Goal: Information Seeking & Learning: Check status

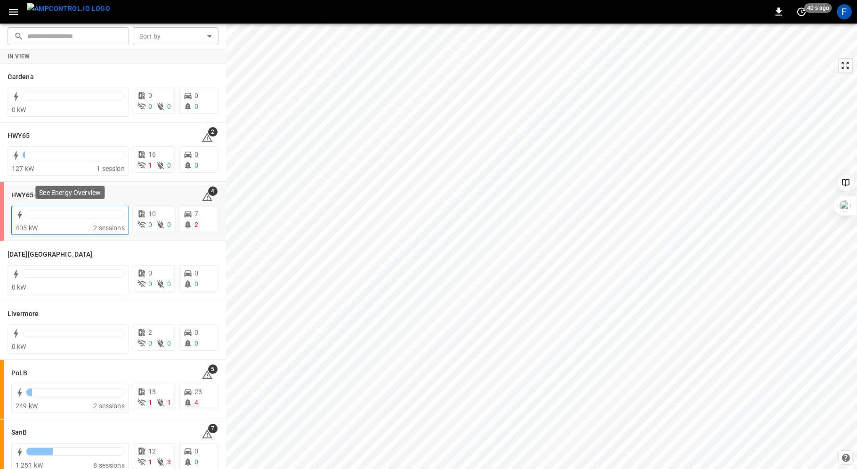
click at [45, 213] on div at bounding box center [75, 214] width 99 height 8
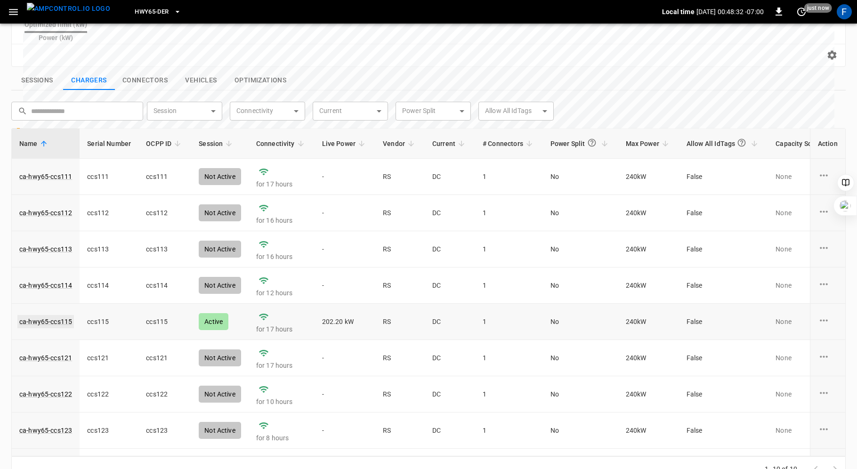
click at [36, 315] on link "ca-hwy65-ccs115" at bounding box center [45, 321] width 57 height 13
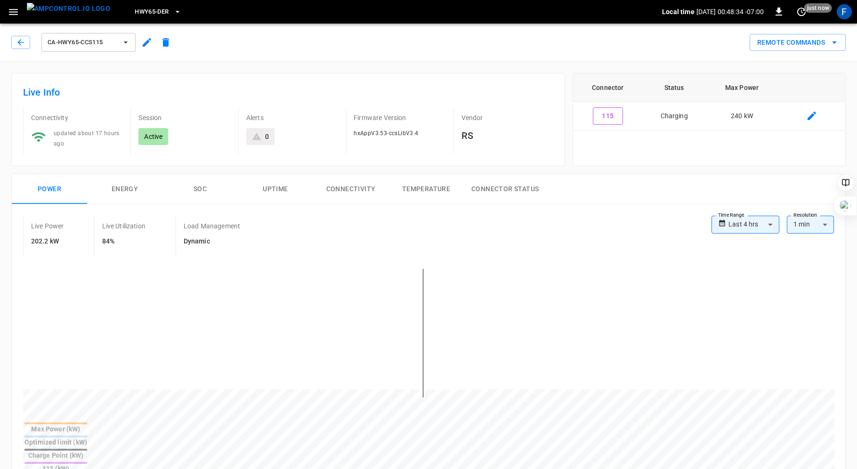
click at [199, 191] on button "SOC" at bounding box center [200, 189] width 75 height 30
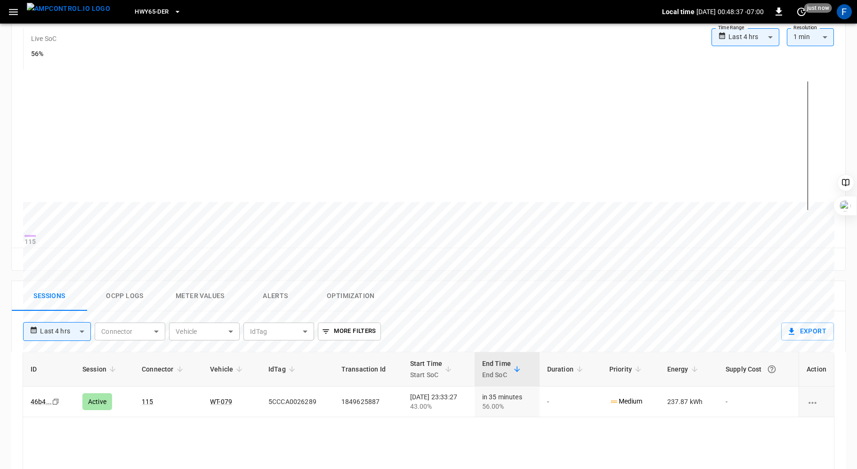
scroll to position [208, 0]
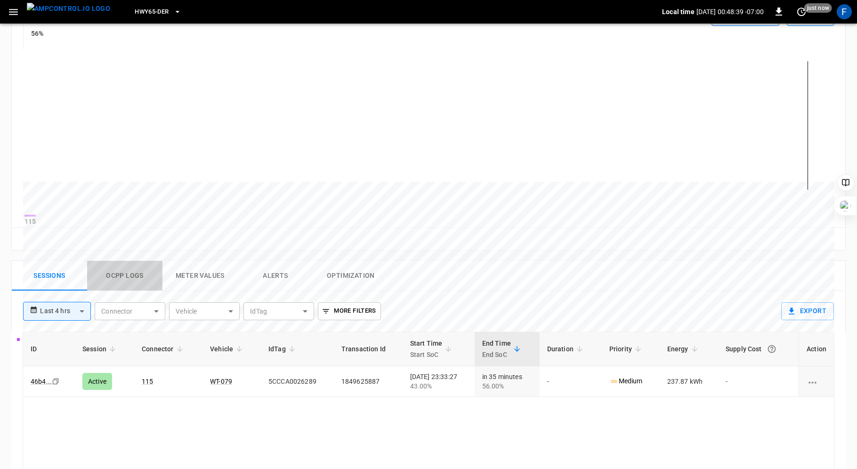
click at [130, 280] on button "Ocpp logs" at bounding box center [124, 276] width 75 height 30
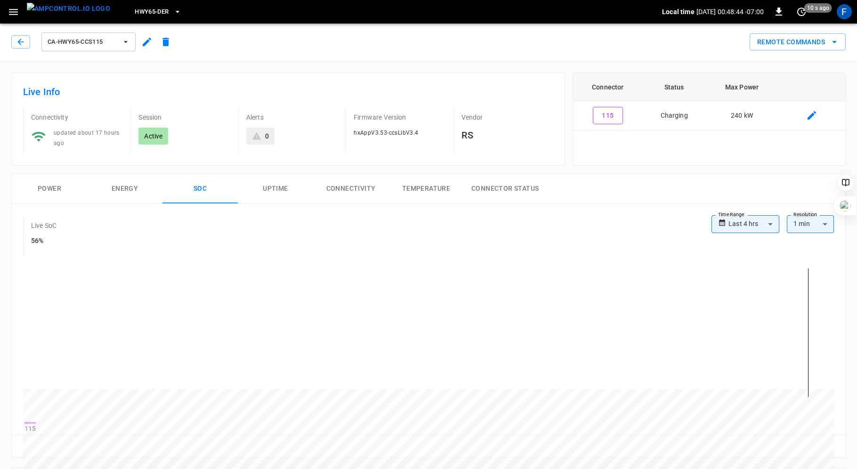
scroll to position [0, 0]
click at [16, 42] on icon "button" at bounding box center [20, 42] width 9 height 9
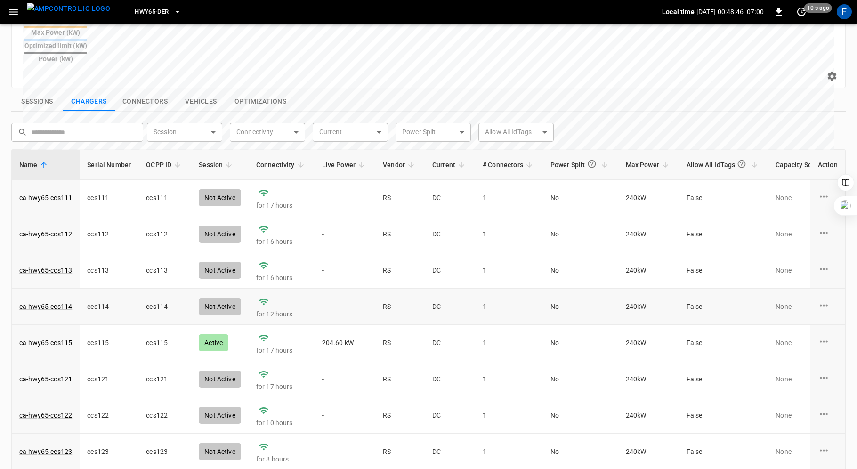
scroll to position [63, 0]
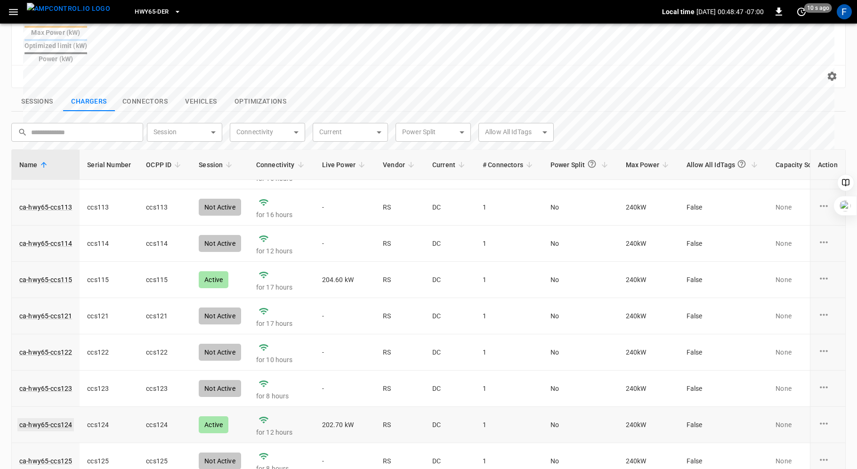
click at [49, 418] on link "ca-hwy65-ccs124" at bounding box center [45, 424] width 57 height 13
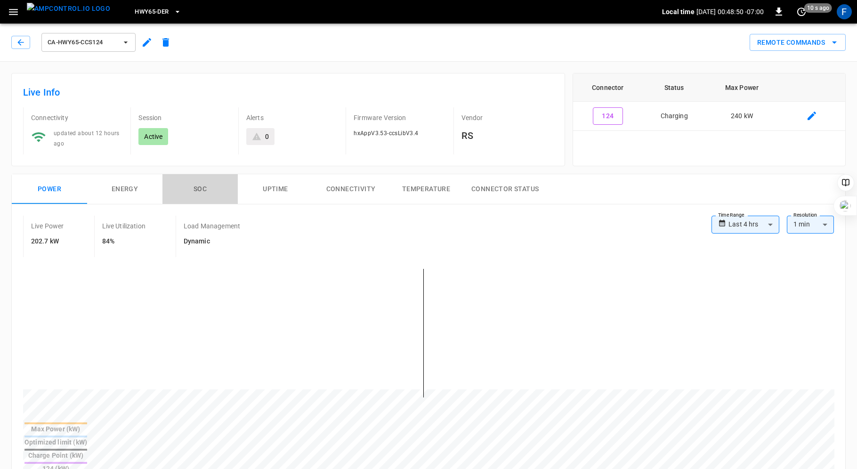
click at [201, 186] on button "SOC" at bounding box center [200, 189] width 75 height 30
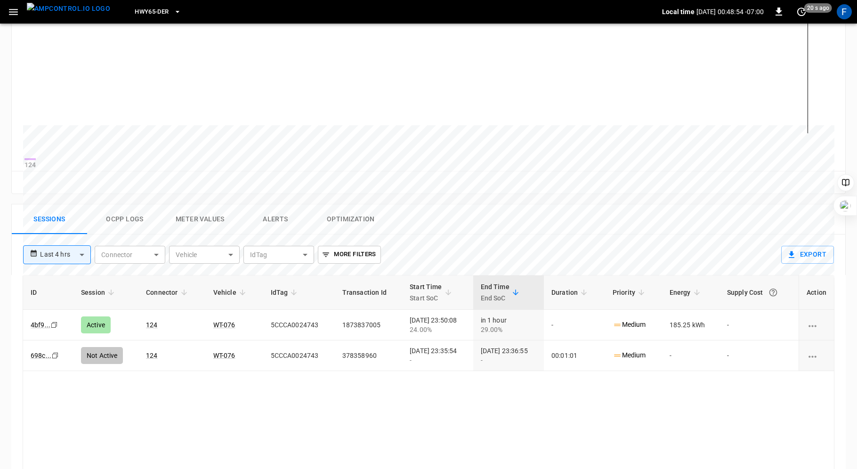
scroll to position [240, 0]
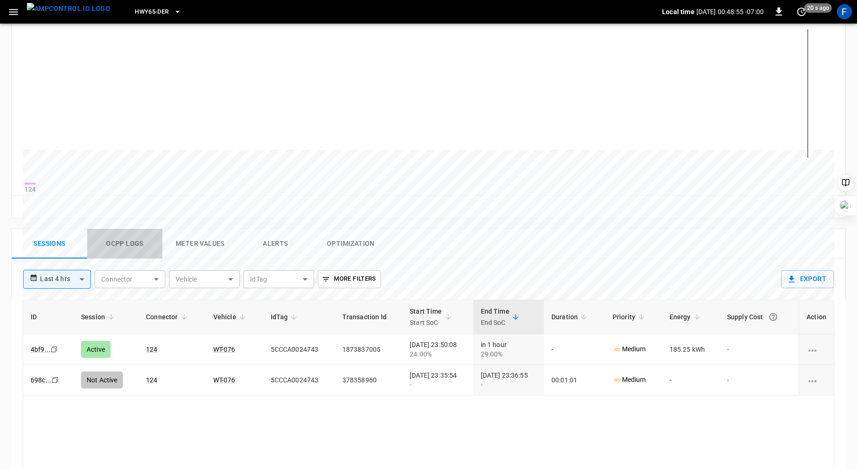
click at [115, 255] on button "Ocpp logs" at bounding box center [124, 244] width 75 height 30
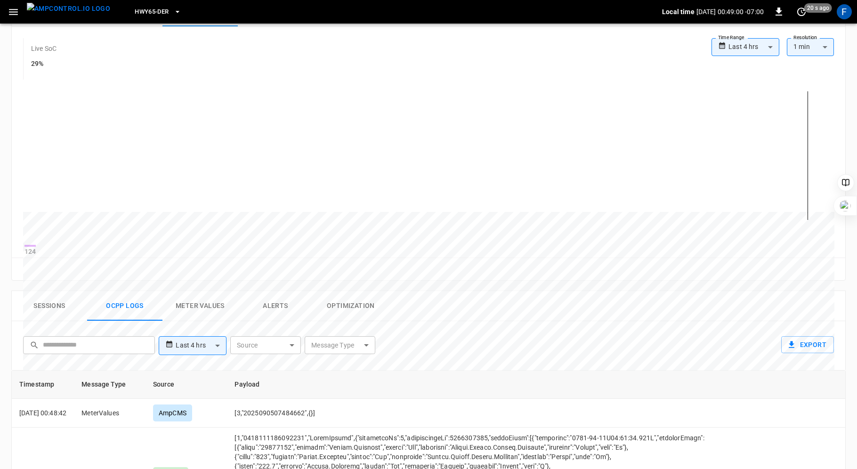
scroll to position [0, 0]
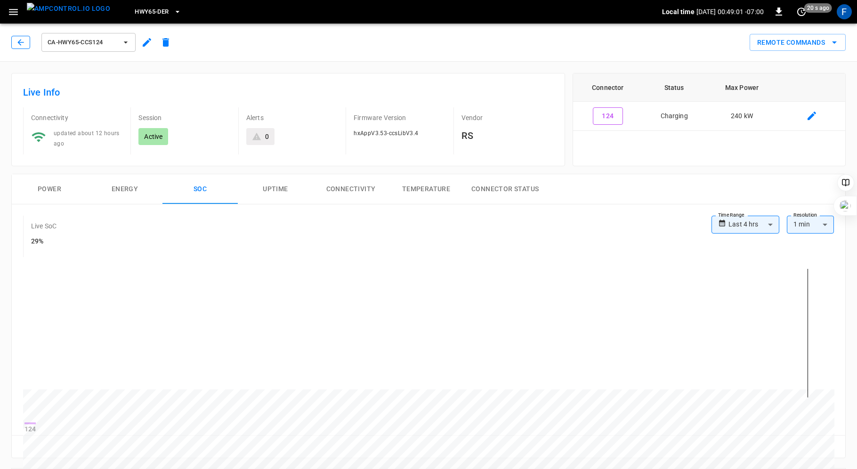
click at [25, 45] on button "button" at bounding box center [20, 42] width 19 height 13
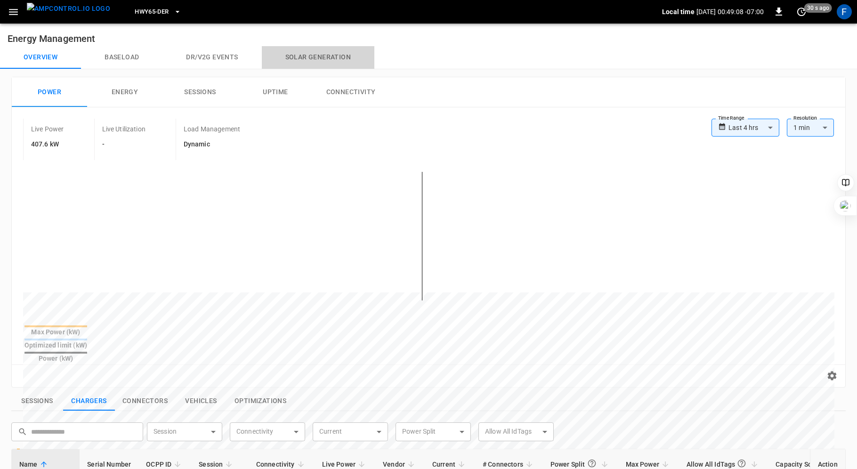
click at [314, 59] on button "Solar generation" at bounding box center [318, 57] width 113 height 23
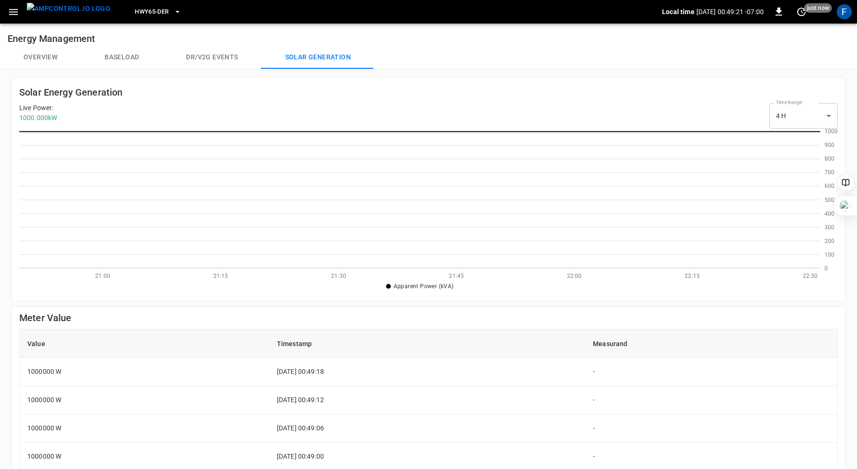
click at [830, 112] on body "HWY65-DER Local time [DATE] 00:49:21 -07:00 0 just now F Energy Management Over…" at bounding box center [428, 347] width 857 height 695
click at [802, 156] on li "24 H" at bounding box center [804, 155] width 68 height 16
type input "***"
click at [45, 54] on button "Overview" at bounding box center [40, 57] width 81 height 23
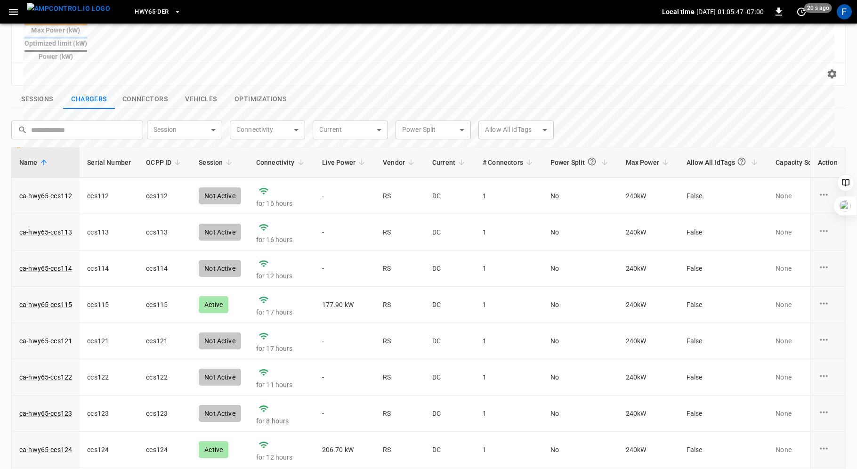
scroll to position [63, 0]
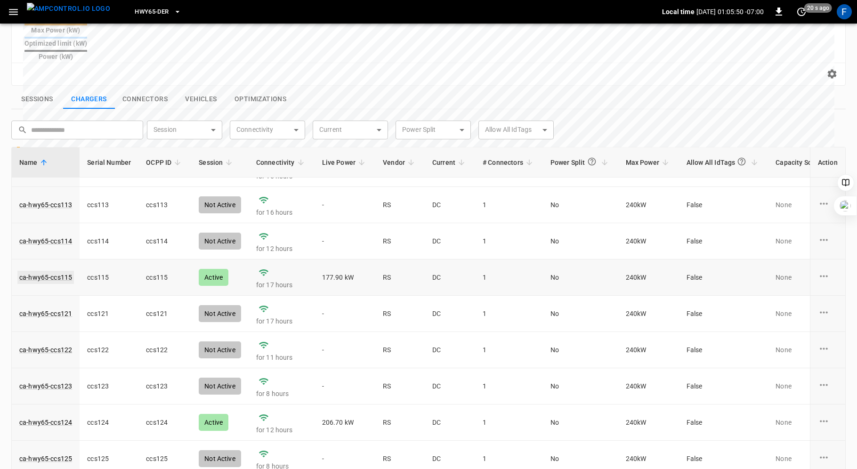
click at [59, 271] on link "ca-hwy65-ccs115" at bounding box center [45, 277] width 57 height 13
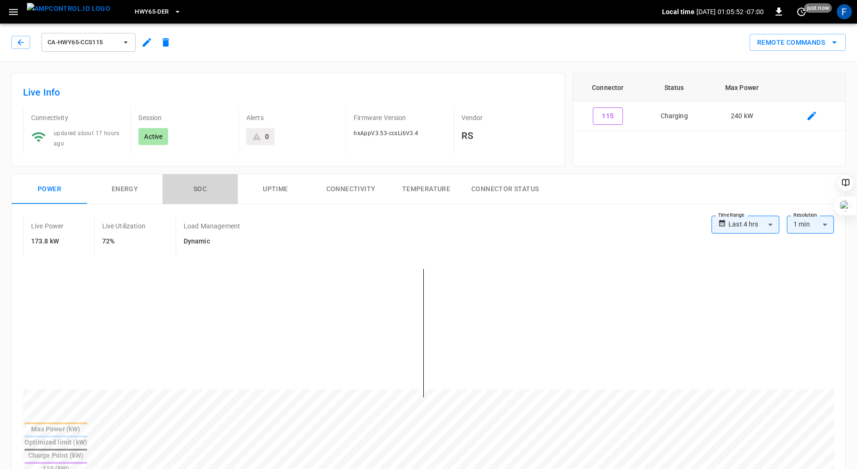
click at [203, 187] on button "SOC" at bounding box center [200, 189] width 75 height 30
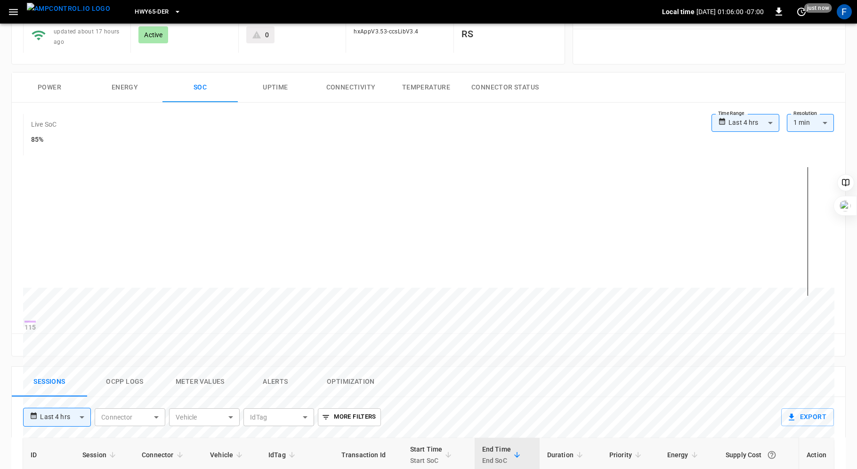
scroll to position [230, 0]
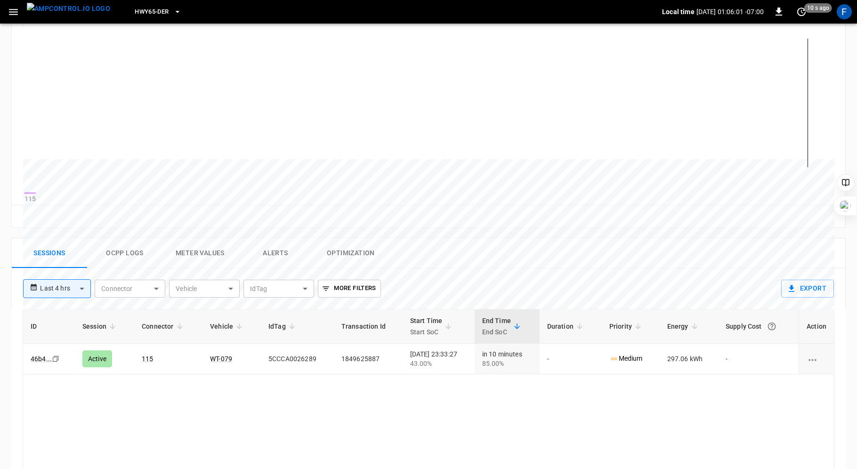
click at [123, 247] on button "Ocpp logs" at bounding box center [124, 253] width 75 height 30
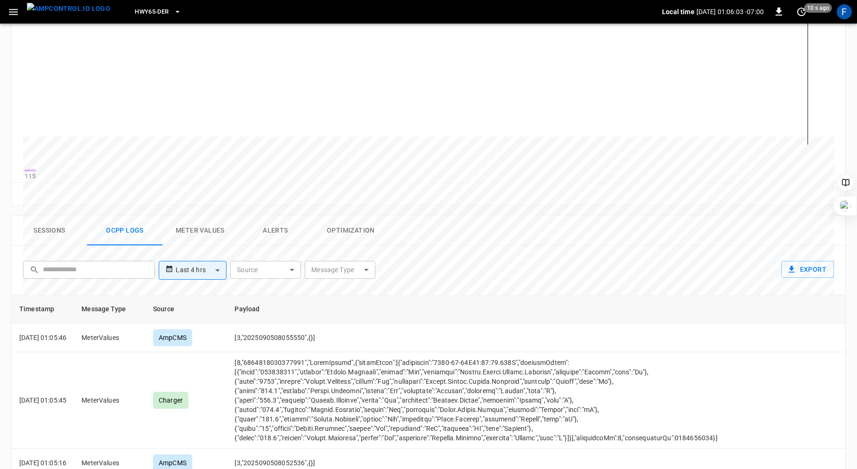
scroll to position [0, 0]
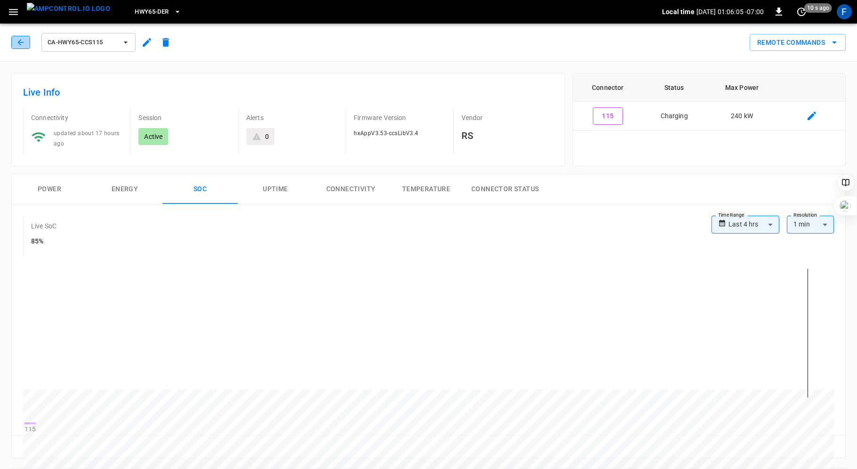
click at [19, 38] on icon "button" at bounding box center [20, 42] width 9 height 9
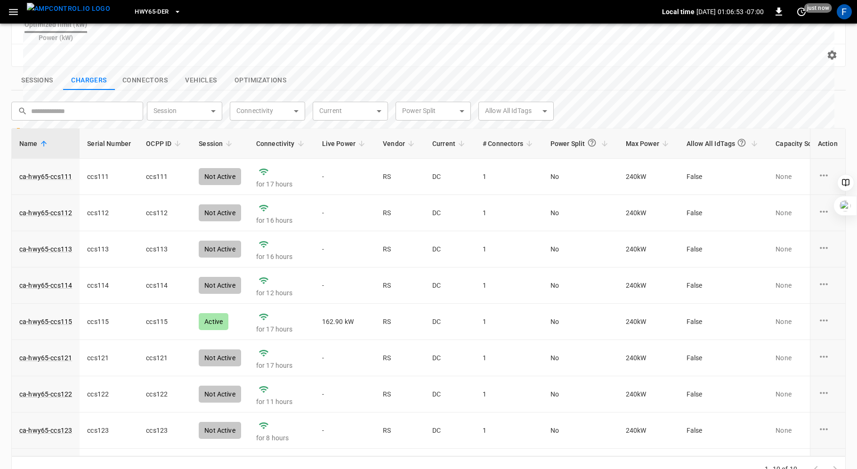
scroll to position [63, 0]
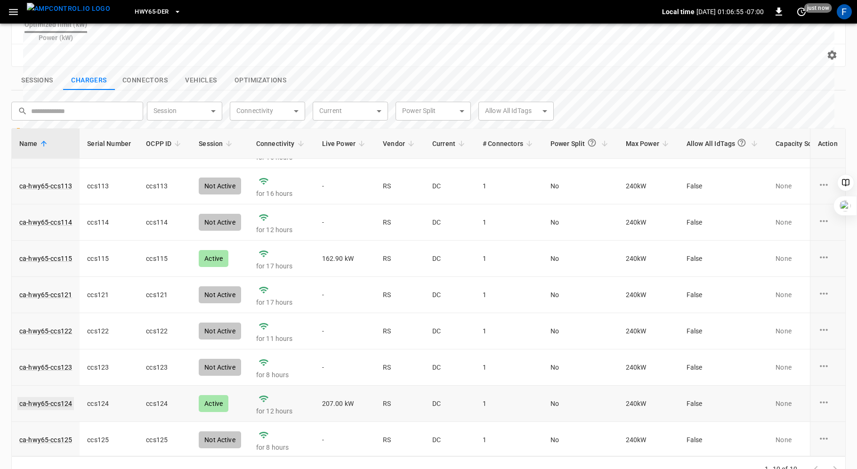
click at [69, 397] on link "ca-hwy65-ccs124" at bounding box center [45, 403] width 57 height 13
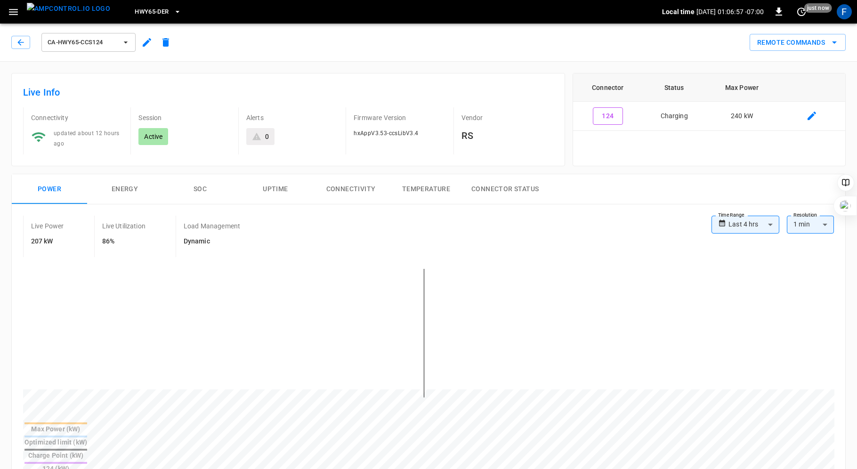
click at [200, 190] on button "SOC" at bounding box center [200, 189] width 75 height 30
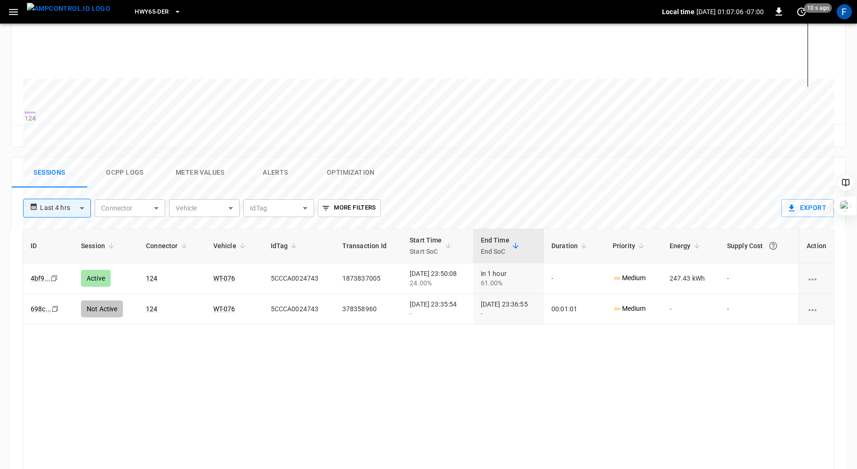
scroll to position [317, 0]
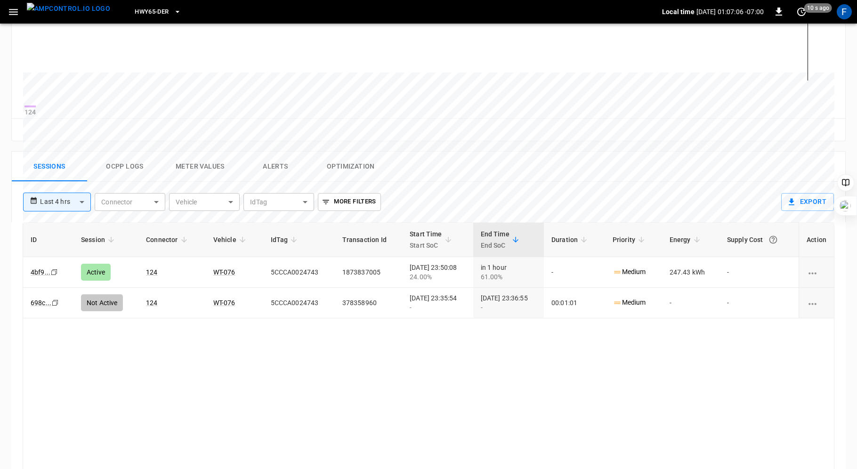
click at [126, 174] on button "Ocpp logs" at bounding box center [124, 167] width 75 height 30
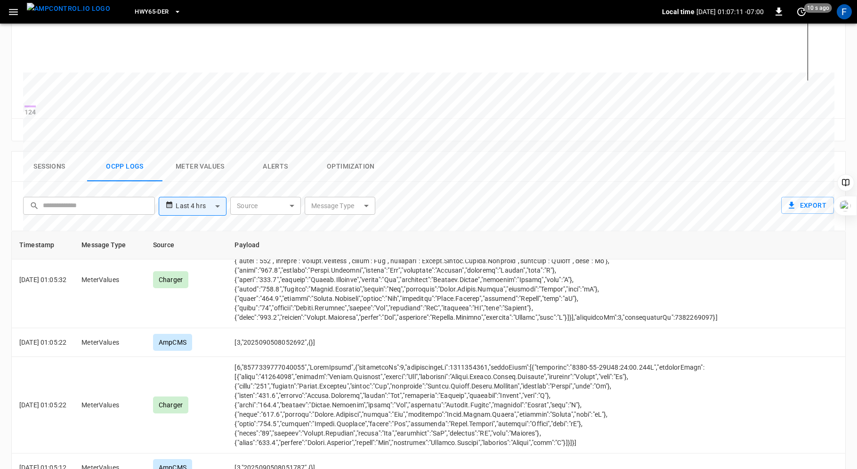
scroll to position [1061, 0]
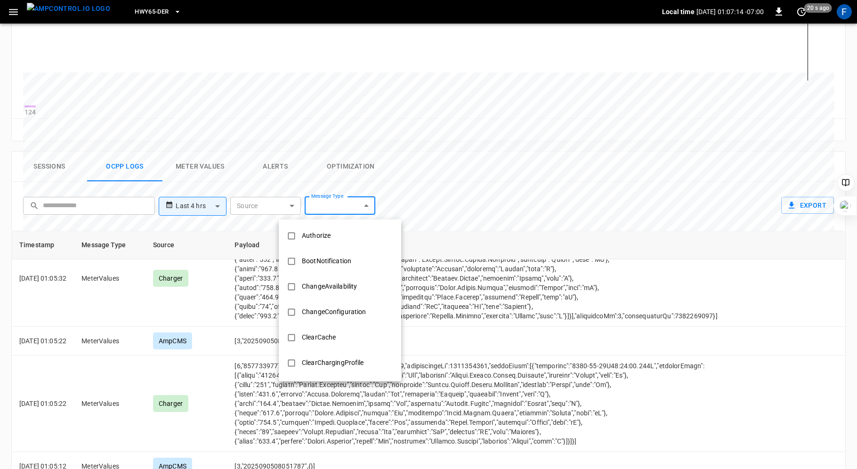
click at [367, 207] on body "**********" at bounding box center [428, 139] width 857 height 913
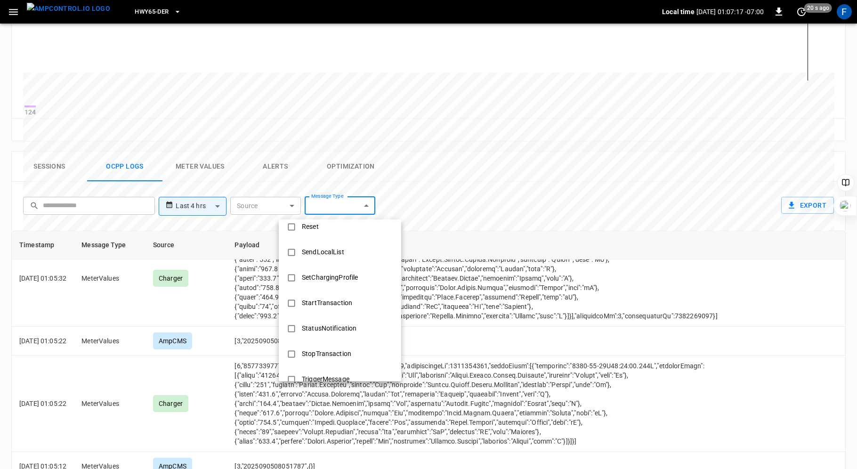
scroll to position [387, 0]
click at [331, 277] on div "SetChargingProfile" at bounding box center [329, 281] width 67 height 17
type input "**********"
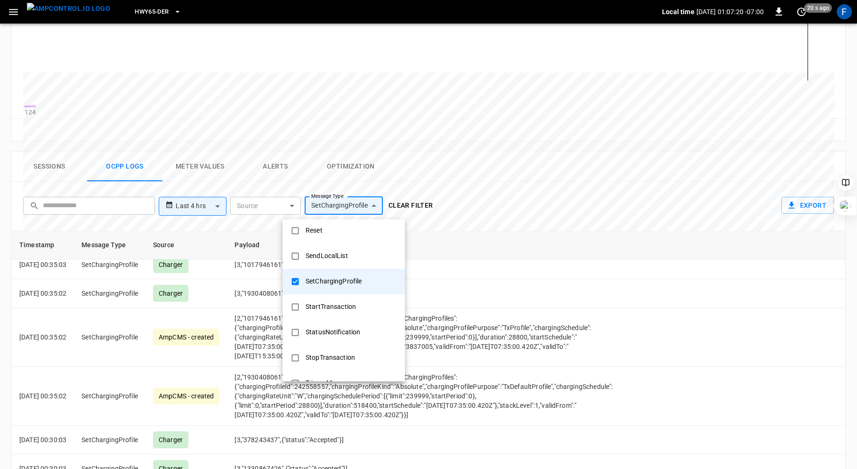
click at [435, 162] on div at bounding box center [428, 234] width 857 height 469
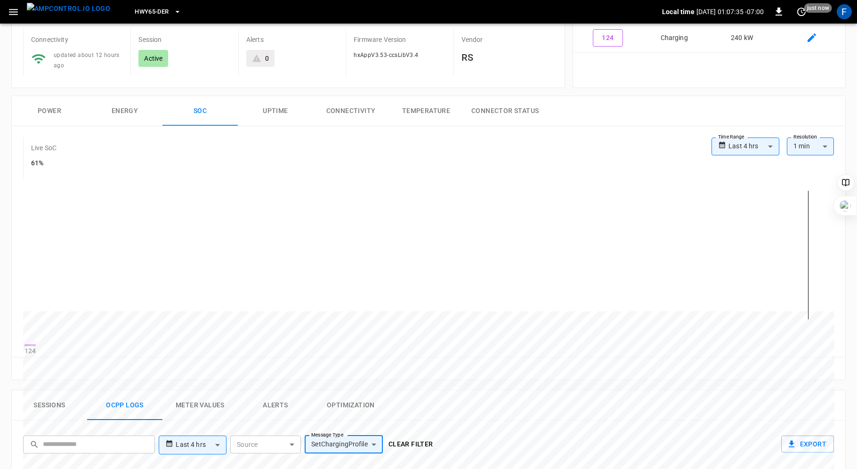
scroll to position [0, 0]
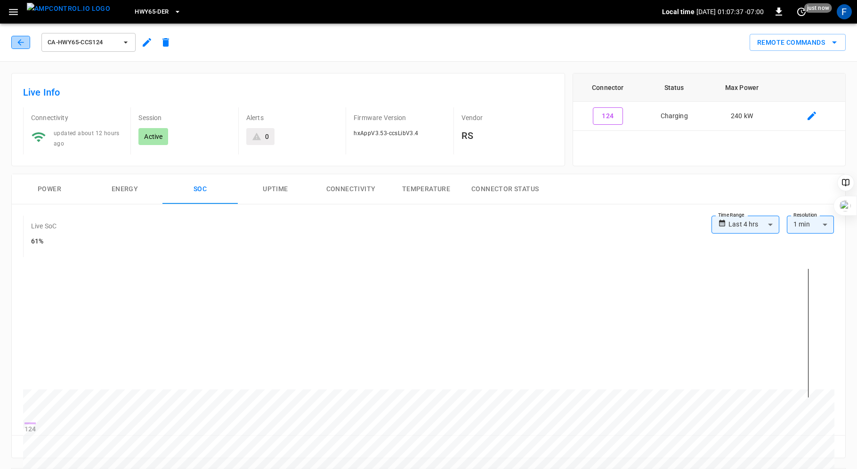
click at [19, 42] on icon "button" at bounding box center [20, 42] width 9 height 9
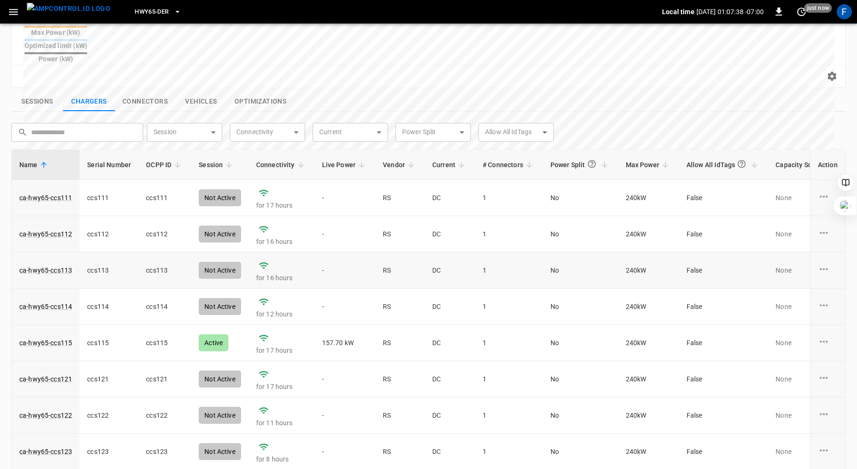
scroll to position [63, 0]
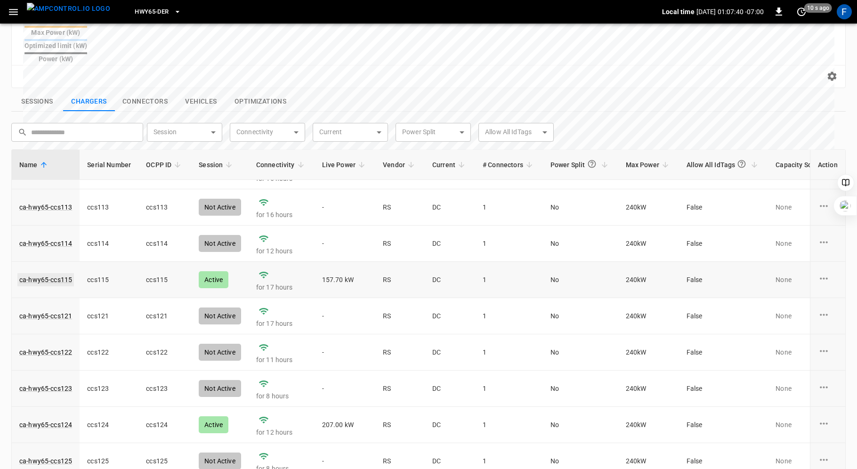
click at [60, 273] on link "ca-hwy65-ccs115" at bounding box center [45, 279] width 57 height 13
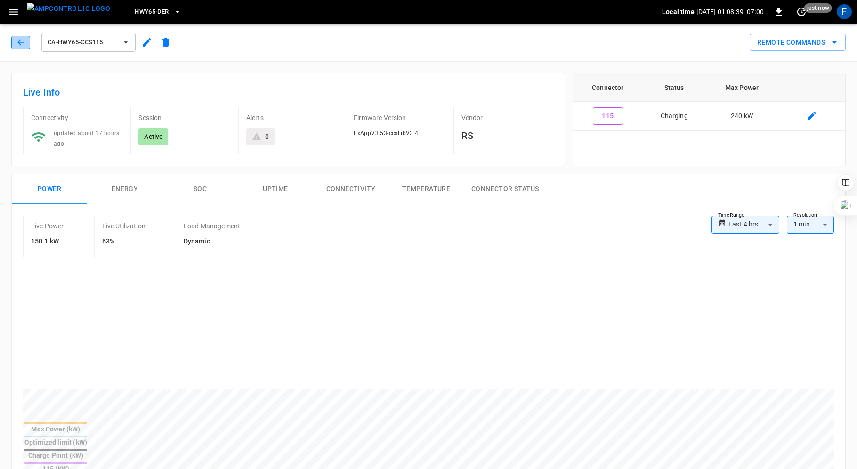
click at [21, 41] on icon "button" at bounding box center [20, 42] width 9 height 9
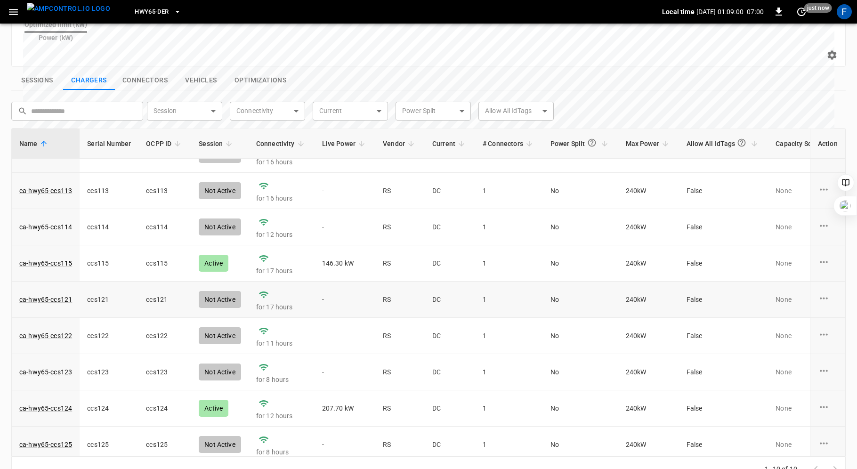
scroll to position [63, 0]
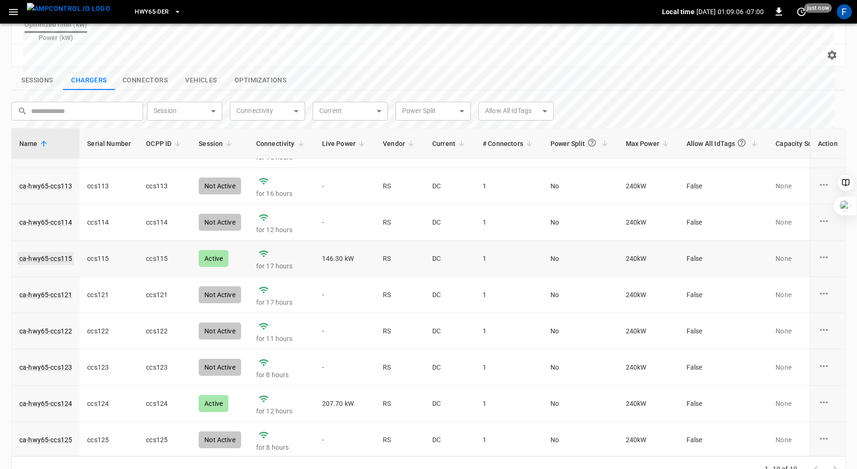
click at [53, 252] on link "ca-hwy65-ccs115" at bounding box center [45, 258] width 57 height 13
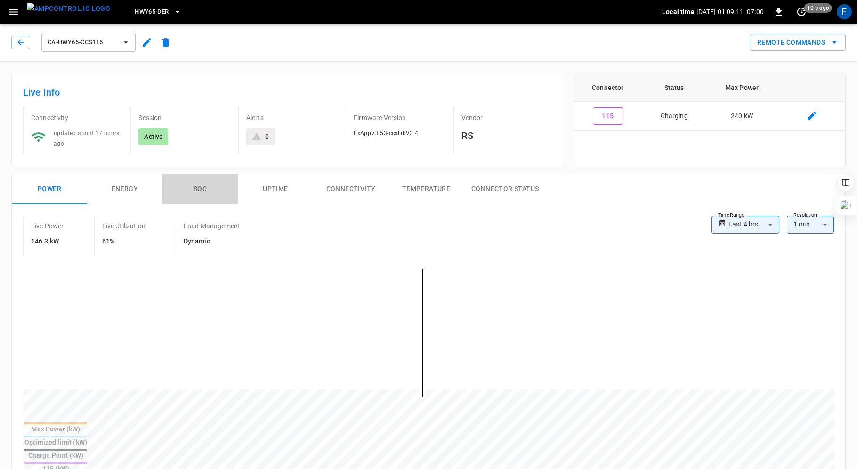
click at [195, 185] on button "SOC" at bounding box center [200, 189] width 75 height 30
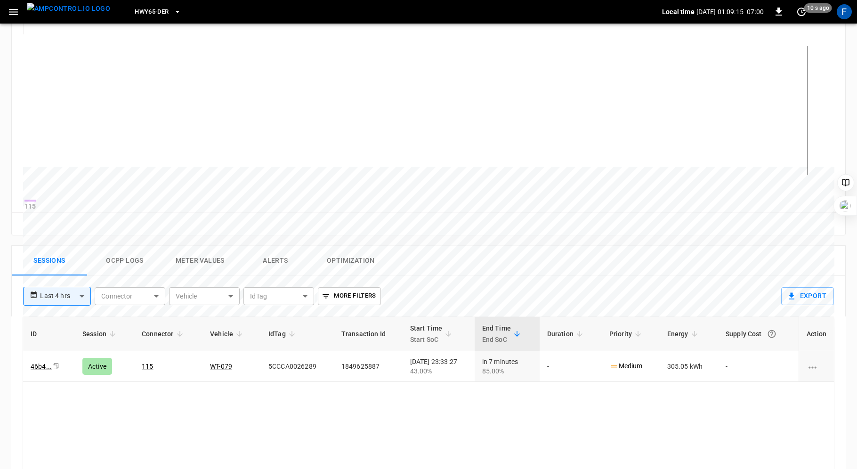
scroll to position [286, 0]
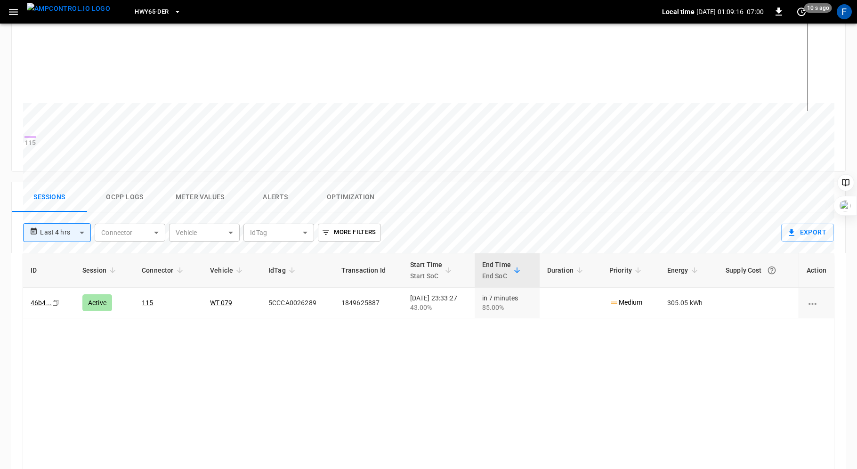
click at [130, 197] on button "Ocpp logs" at bounding box center [124, 197] width 75 height 30
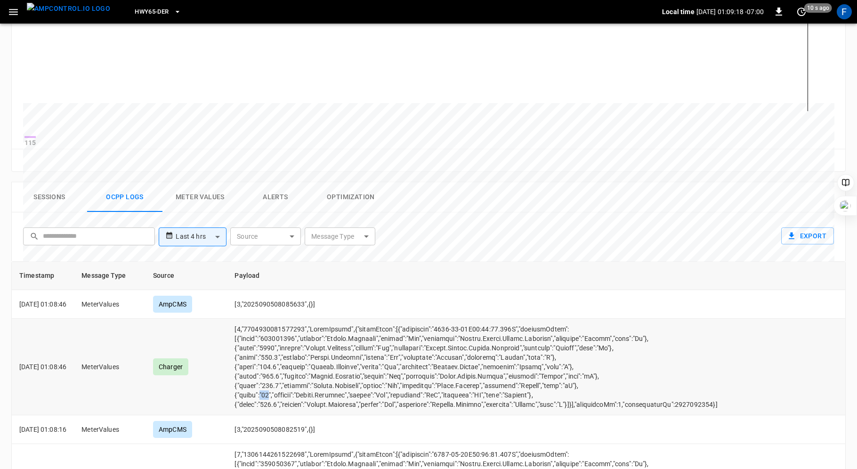
drag, startPoint x: 274, startPoint y: 398, endPoint x: 287, endPoint y: 398, distance: 13.7
click at [287, 398] on td "opcc-messages-table" at bounding box center [476, 367] width 498 height 97
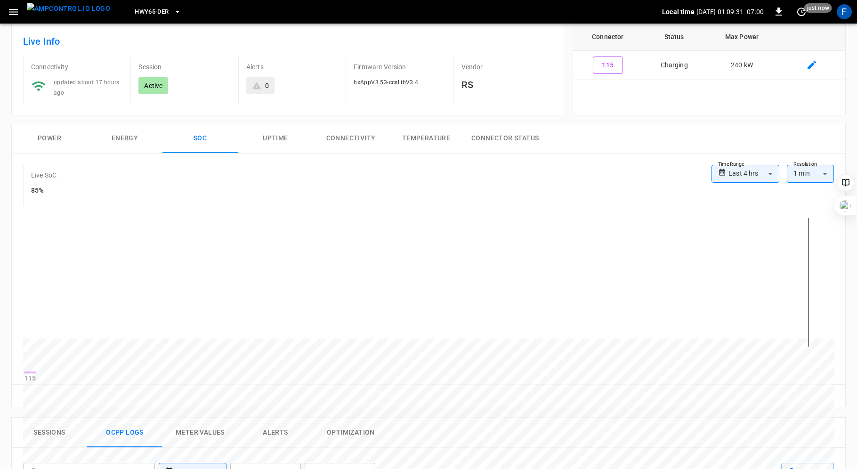
scroll to position [31, 0]
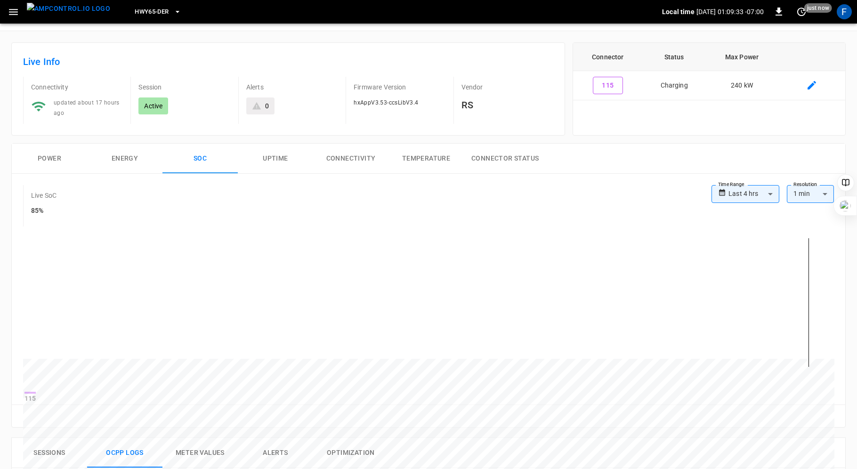
click at [52, 154] on button "Power" at bounding box center [49, 159] width 75 height 30
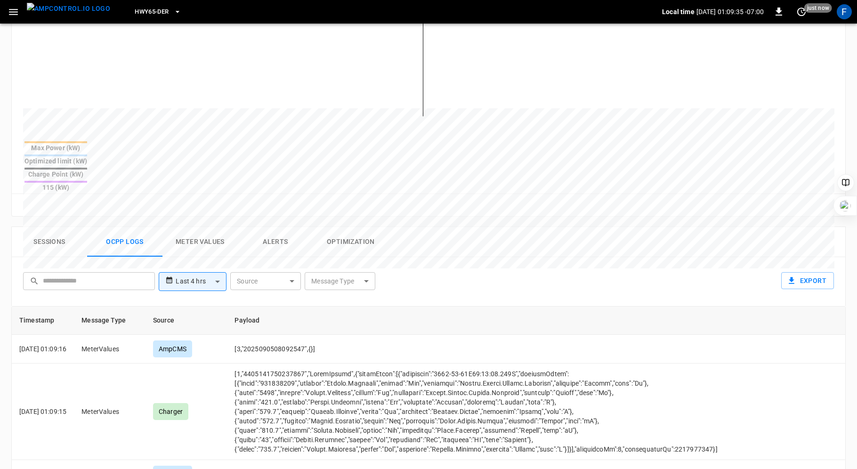
scroll to position [403, 0]
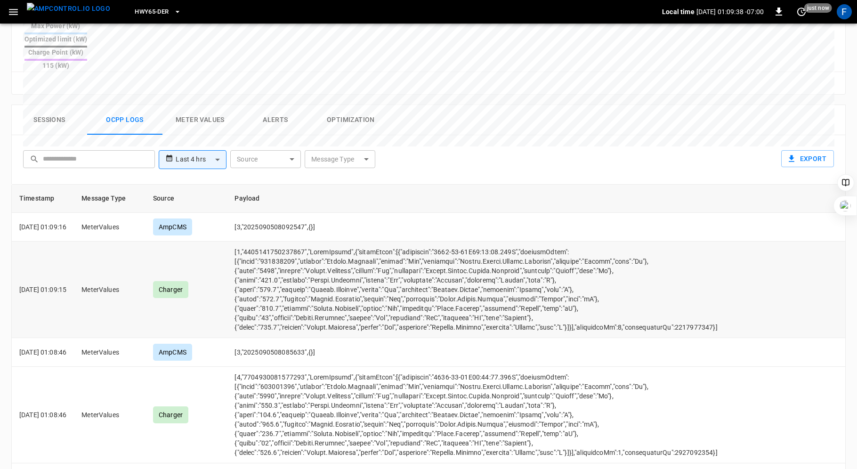
click at [277, 252] on td "opcc-messages-table" at bounding box center [476, 290] width 498 height 97
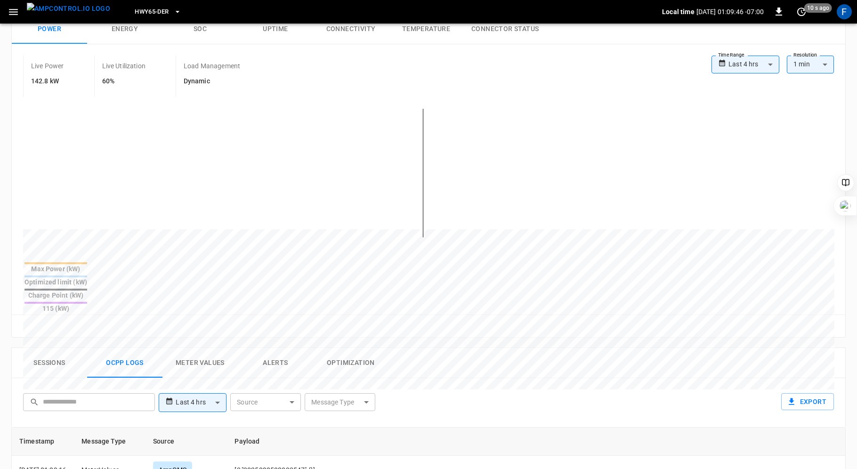
scroll to position [0, 0]
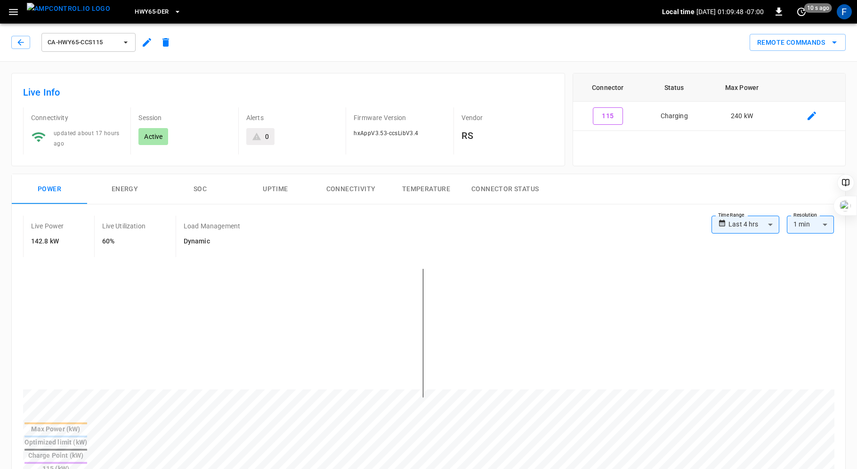
click at [199, 188] on button "SOC" at bounding box center [200, 189] width 75 height 30
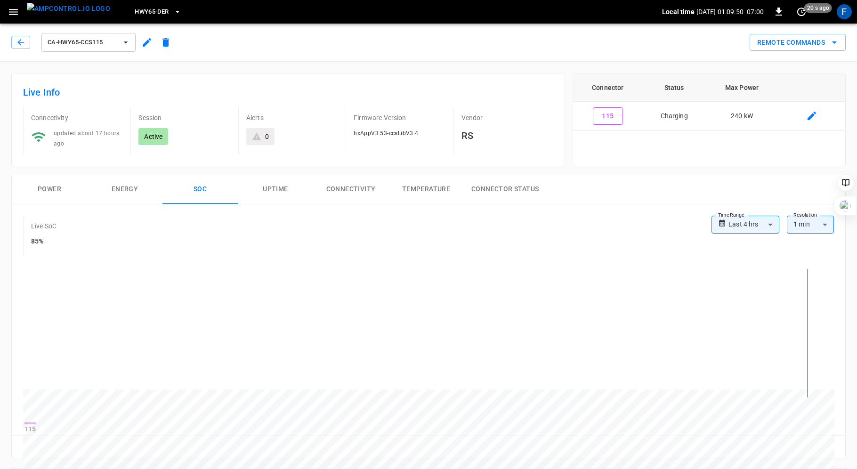
click at [47, 188] on button "Power" at bounding box center [49, 189] width 75 height 30
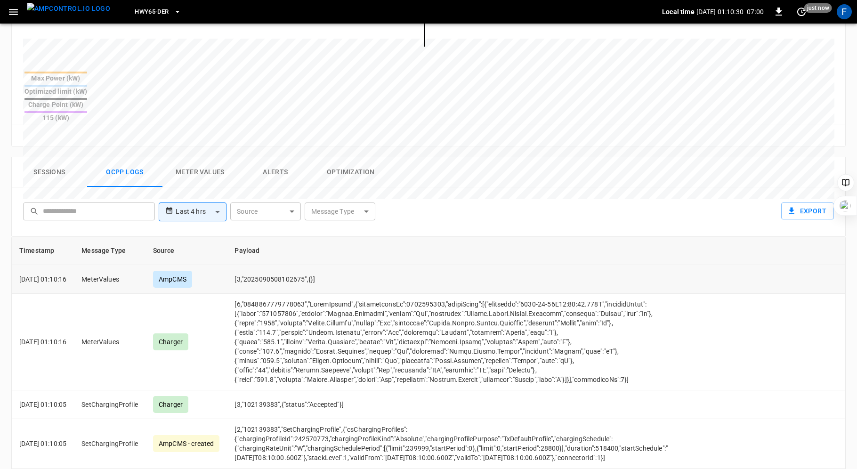
scroll to position [350, 0]
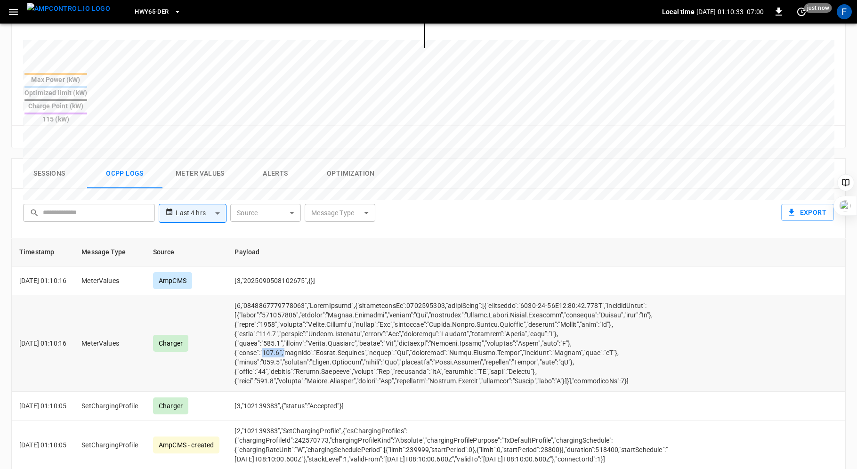
drag, startPoint x: 277, startPoint y: 315, endPoint x: 298, endPoint y: 315, distance: 21.2
click at [298, 315] on td "opcc-messages-table" at bounding box center [476, 343] width 498 height 97
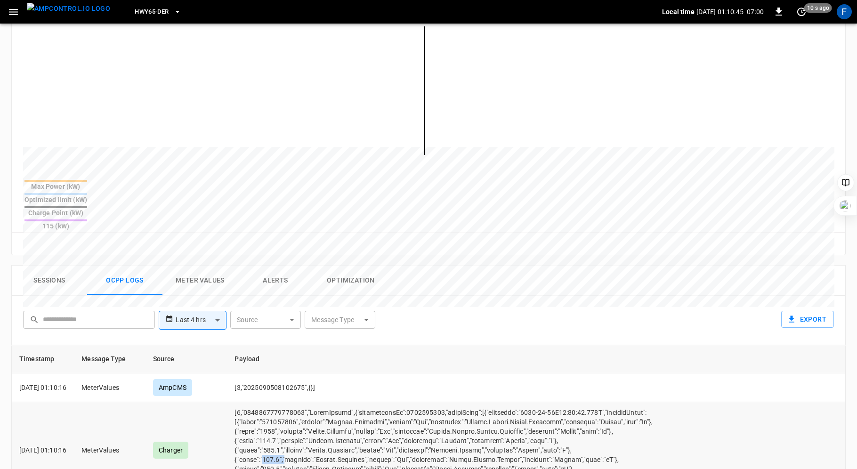
scroll to position [241, 0]
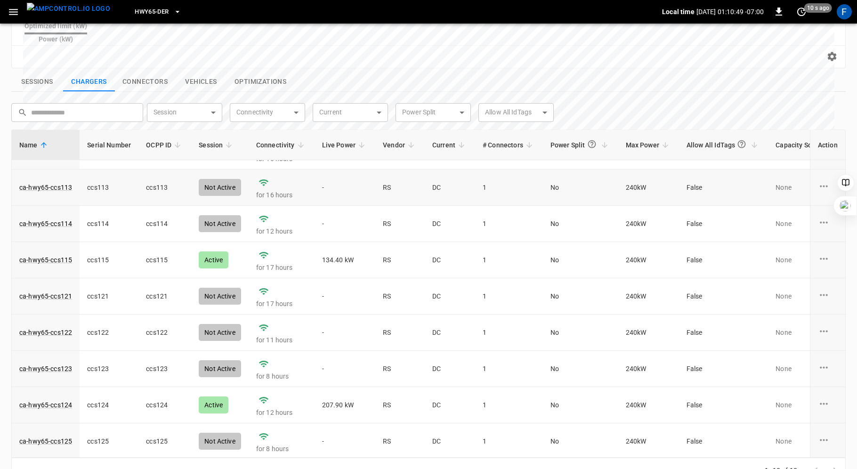
scroll to position [321, 0]
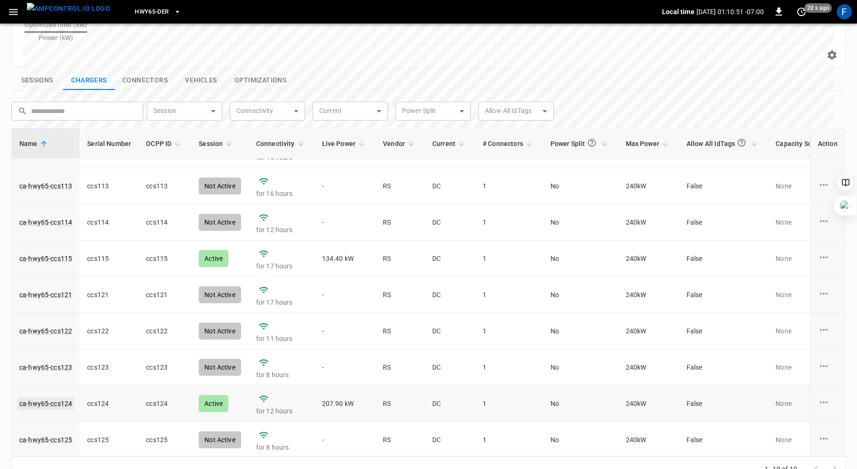
click at [61, 397] on link "ca-hwy65-ccs124" at bounding box center [45, 403] width 57 height 13
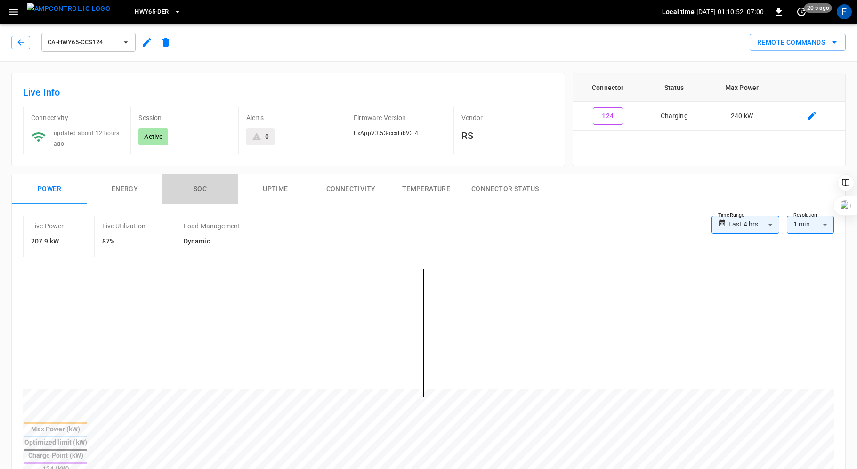
click at [200, 186] on button "SOC" at bounding box center [200, 189] width 75 height 30
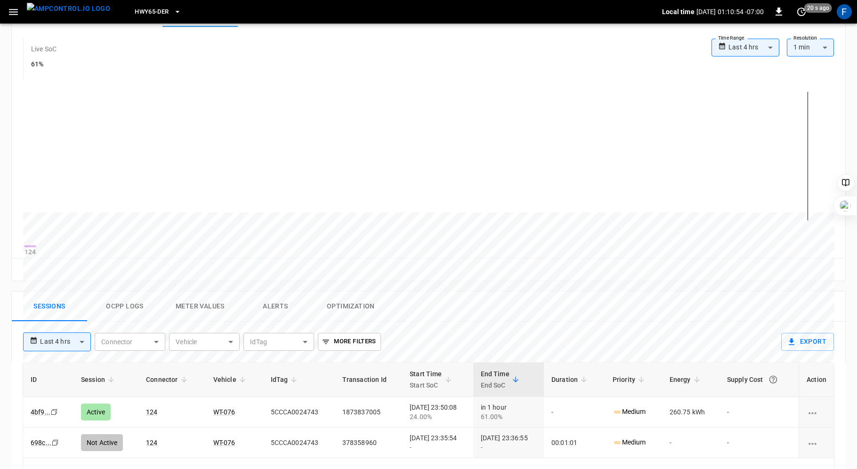
scroll to position [323, 0]
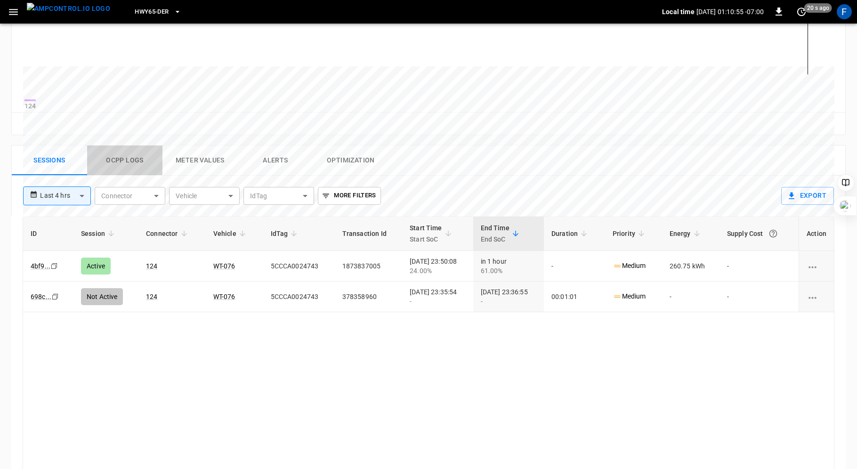
click at [120, 159] on button "Ocpp logs" at bounding box center [124, 161] width 75 height 30
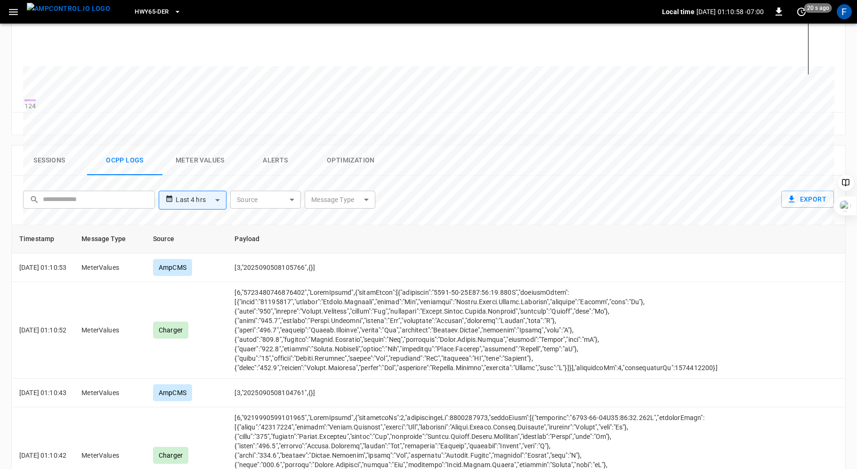
click at [56, 161] on button "Sessions" at bounding box center [49, 161] width 75 height 30
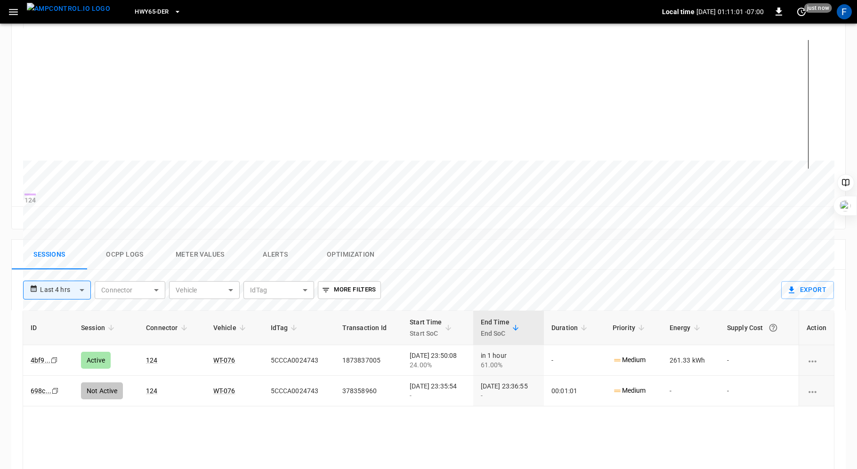
scroll to position [0, 0]
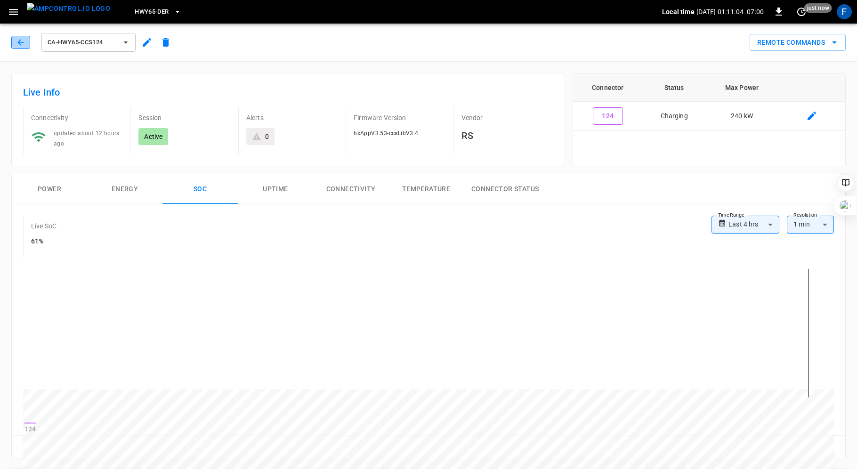
click at [17, 41] on icon "button" at bounding box center [20, 42] width 9 height 9
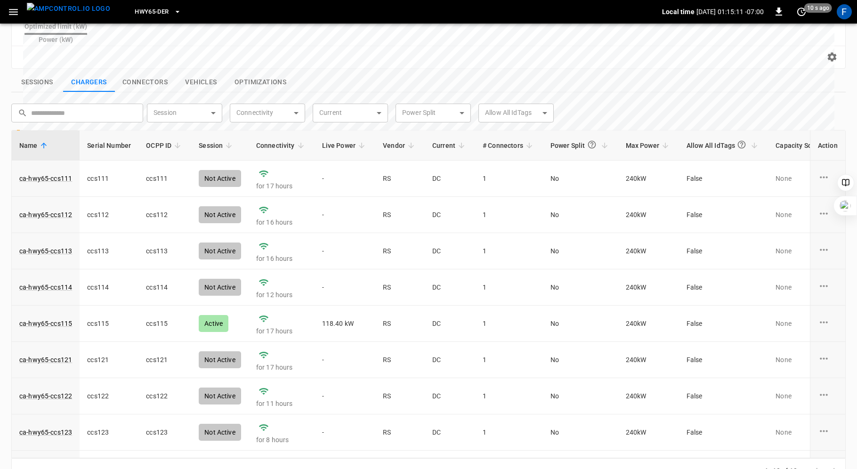
scroll to position [321, 0]
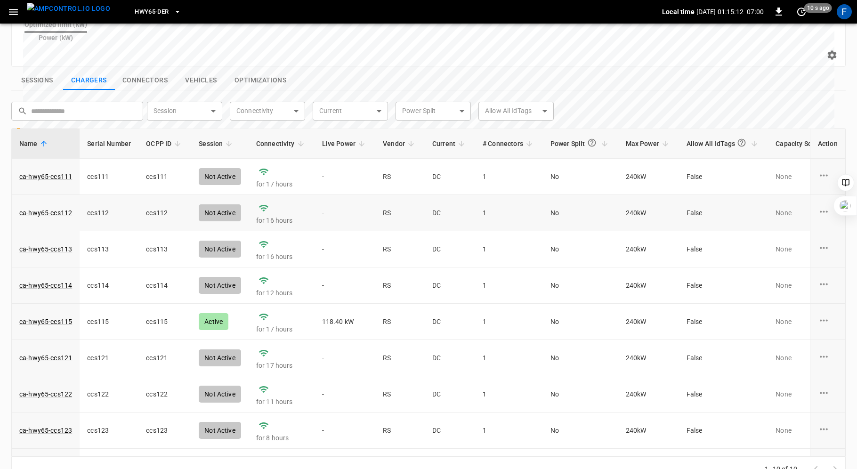
click at [381, 201] on td "RS" at bounding box center [399, 213] width 49 height 36
click at [35, 71] on button "Sessions" at bounding box center [37, 81] width 52 height 20
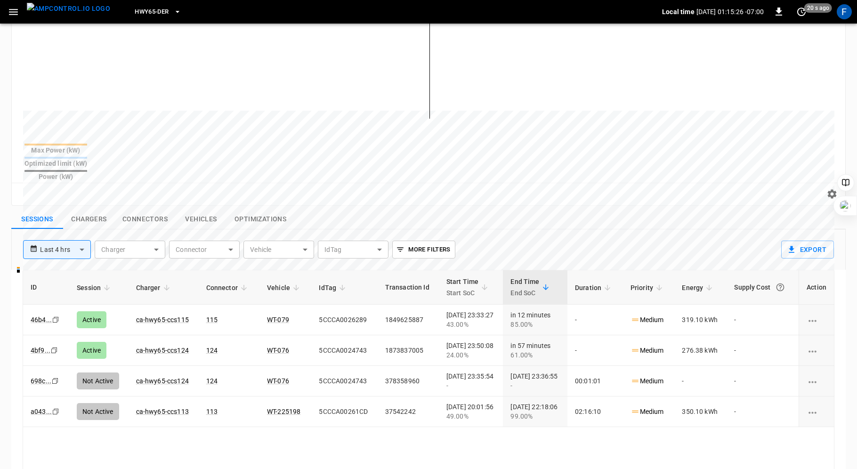
scroll to position [181, 0]
click at [267, 317] on link "WT-079" at bounding box center [278, 321] width 22 height 8
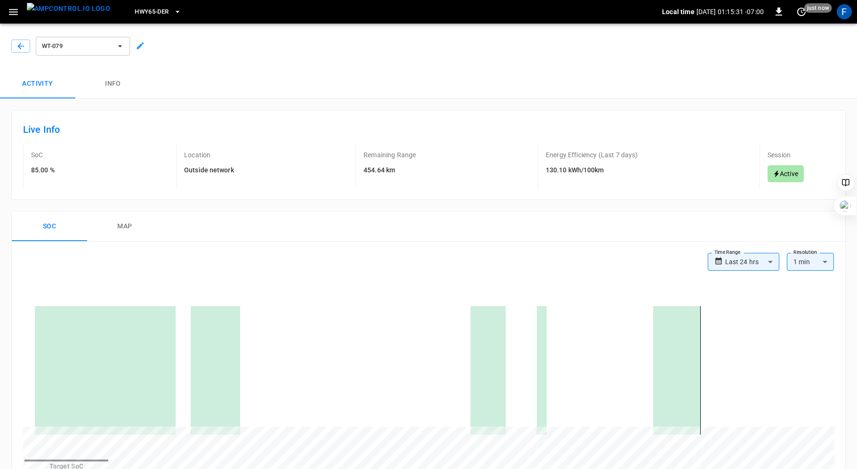
click at [144, 42] on icon at bounding box center [140, 45] width 9 height 9
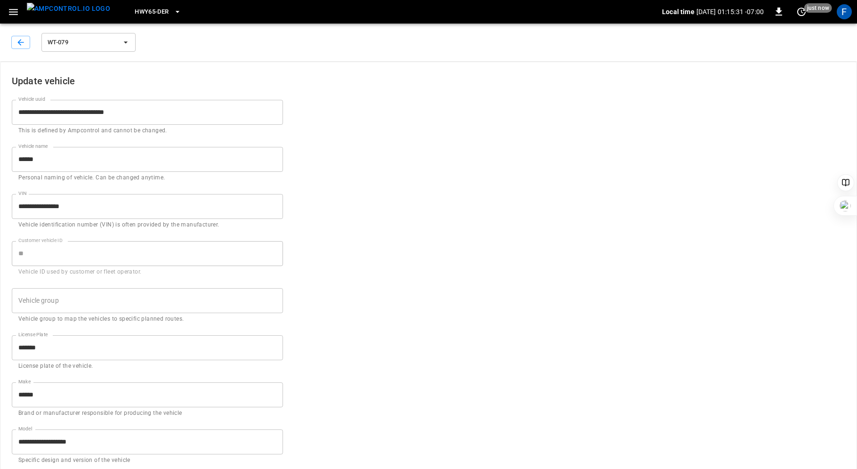
type input "******"
click at [21, 44] on icon "button" at bounding box center [20, 42] width 9 height 9
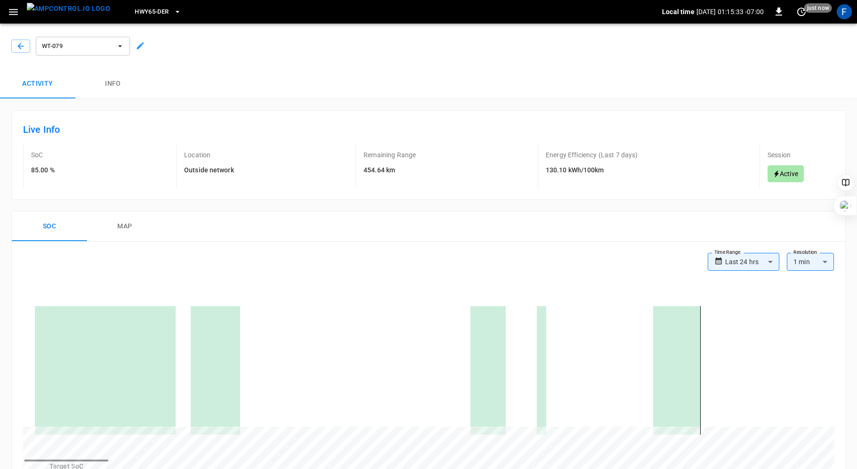
click at [125, 89] on button "Info" at bounding box center [112, 84] width 75 height 30
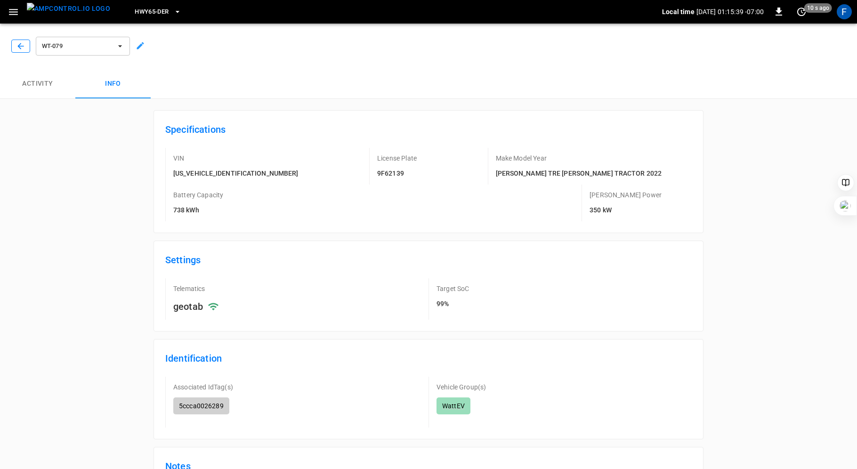
click at [21, 45] on icon "button" at bounding box center [20, 45] width 9 height 9
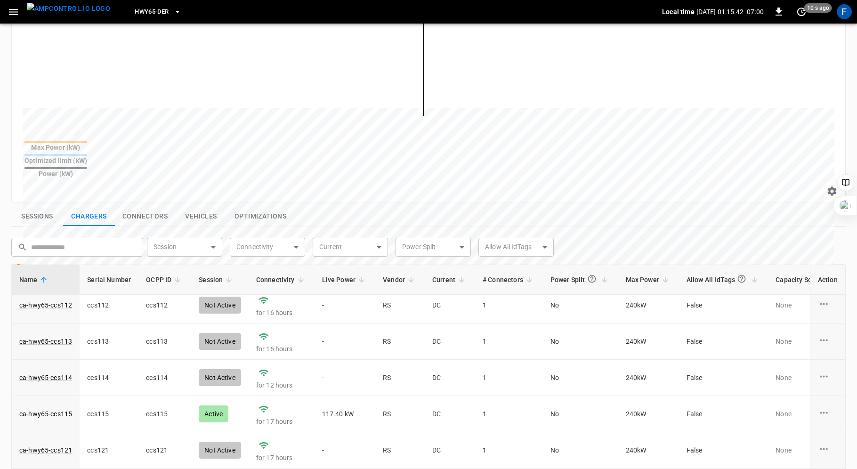
scroll to position [46, 0]
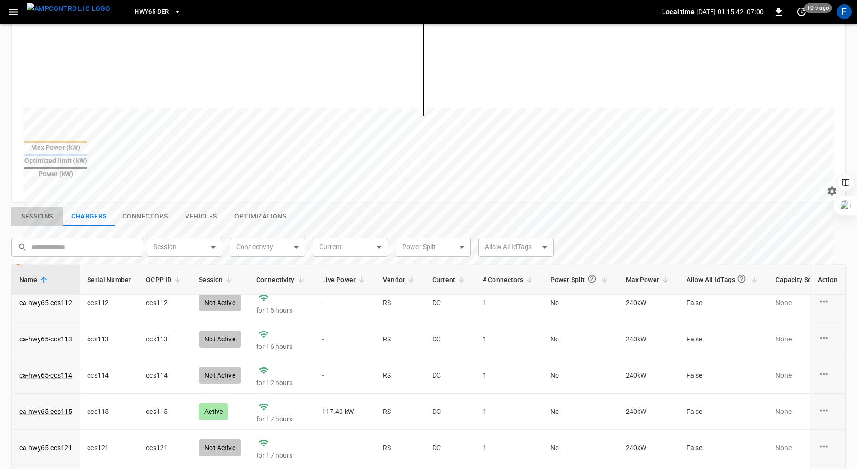
click at [37, 207] on button "Sessions" at bounding box center [37, 217] width 52 height 20
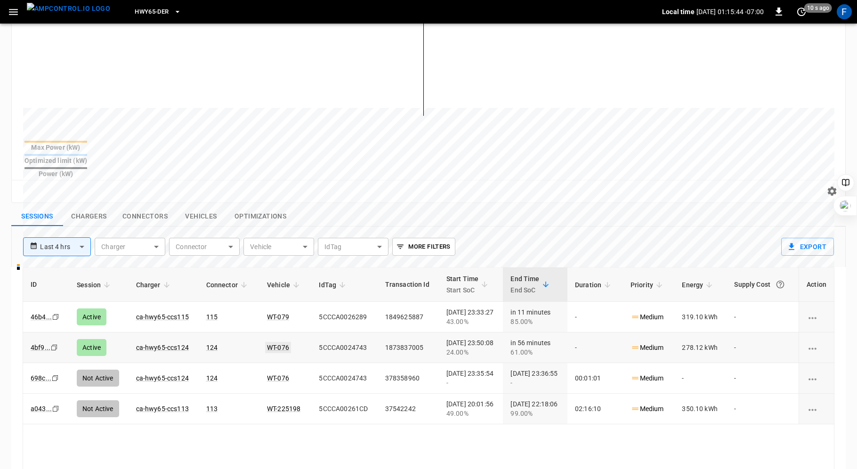
click at [267, 342] on link "WT-076" at bounding box center [278, 347] width 26 height 11
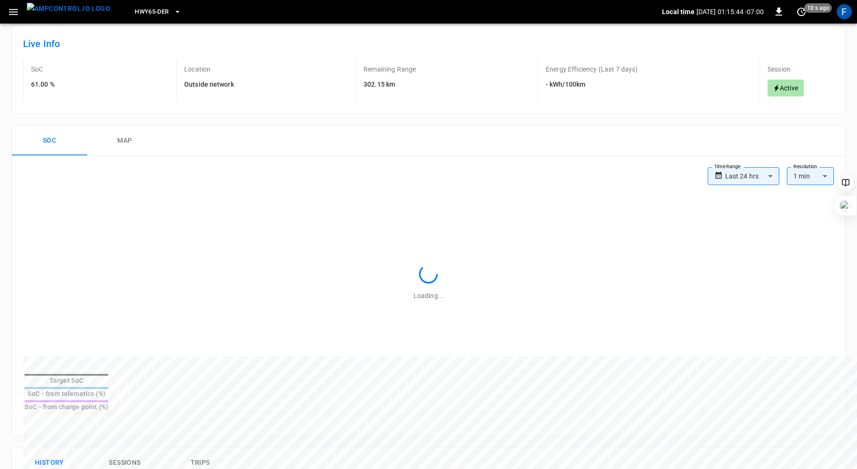
scroll to position [185, 0]
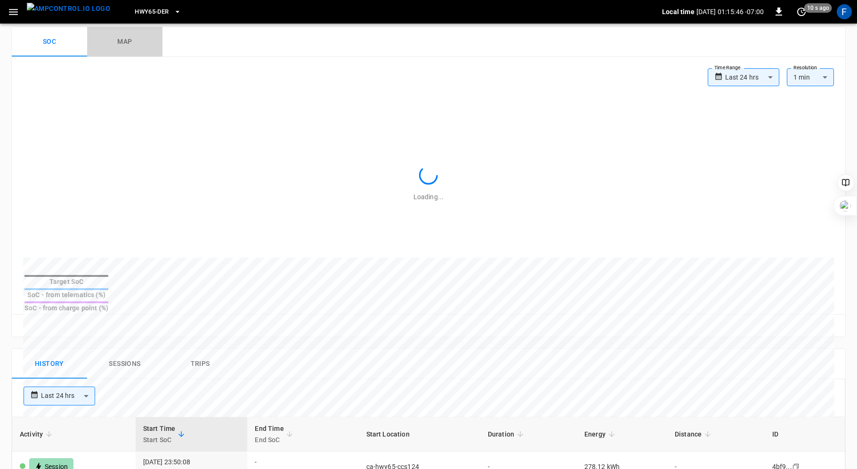
click at [129, 42] on button "map" at bounding box center [124, 42] width 75 height 30
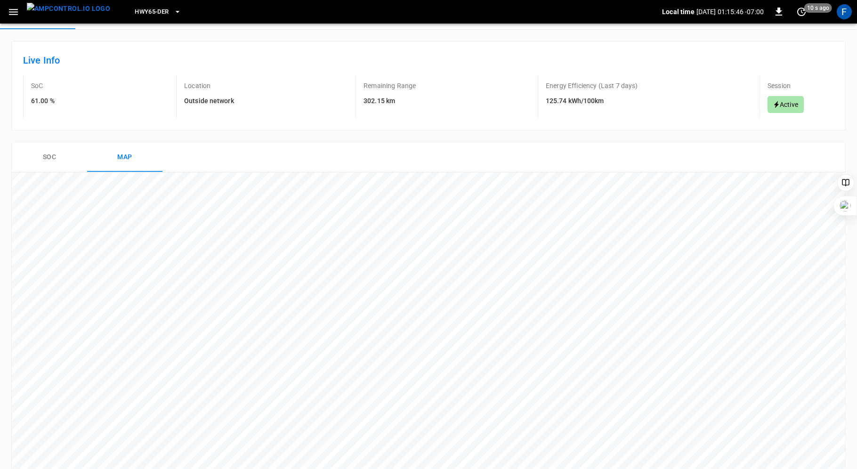
scroll to position [0, 0]
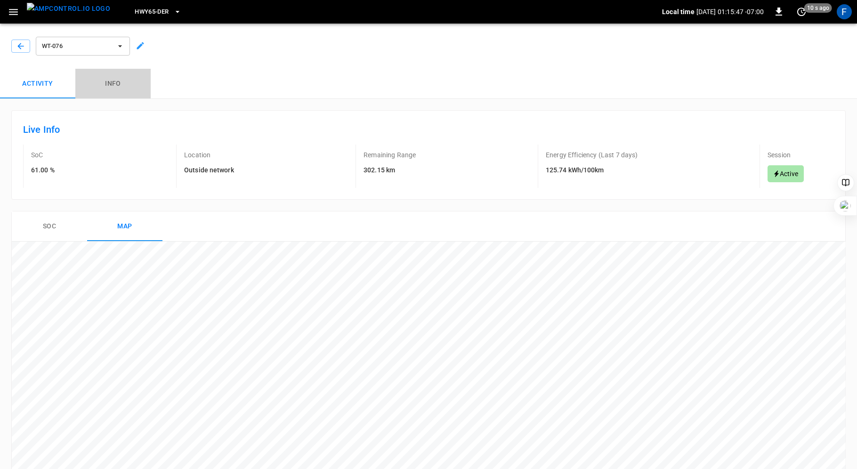
click at [117, 89] on button "Info" at bounding box center [112, 84] width 75 height 30
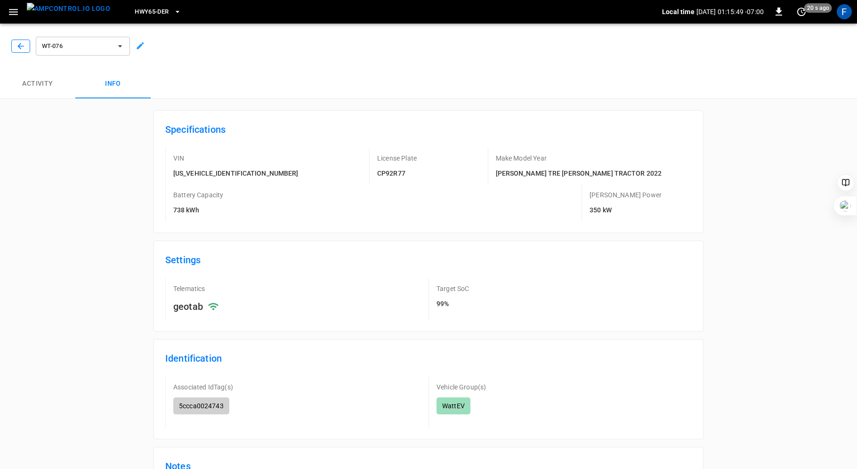
click at [23, 41] on icon "button" at bounding box center [20, 45] width 9 height 9
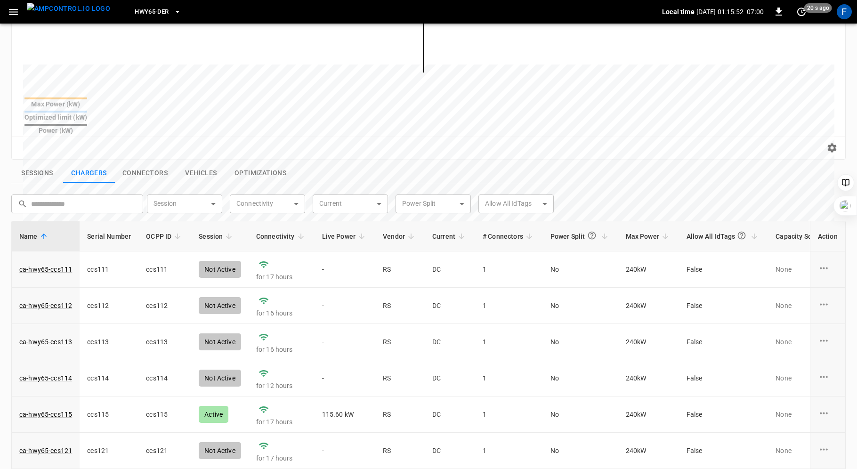
scroll to position [321, 0]
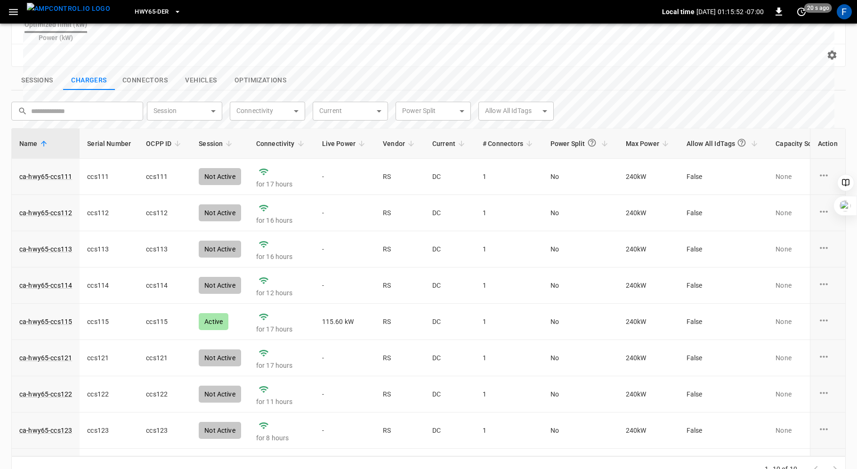
click at [36, 71] on button "Sessions" at bounding box center [37, 81] width 52 height 20
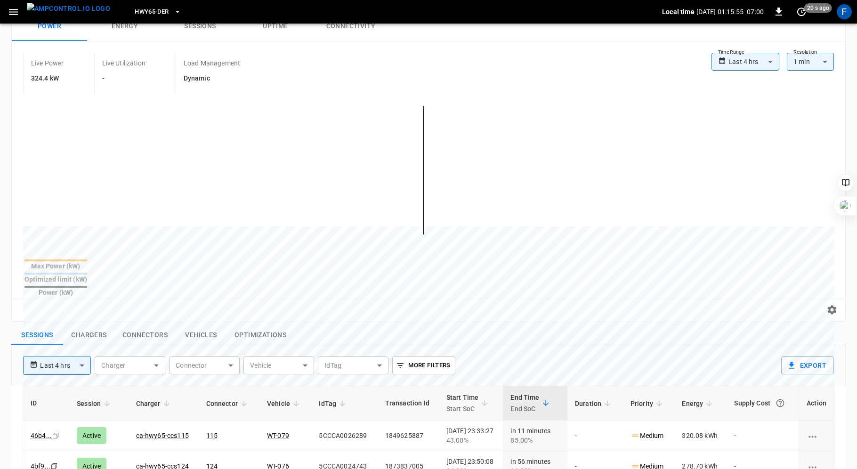
scroll to position [67, 0]
click at [149, 431] on link "ca-hwy65-ccs115" at bounding box center [162, 435] width 53 height 8
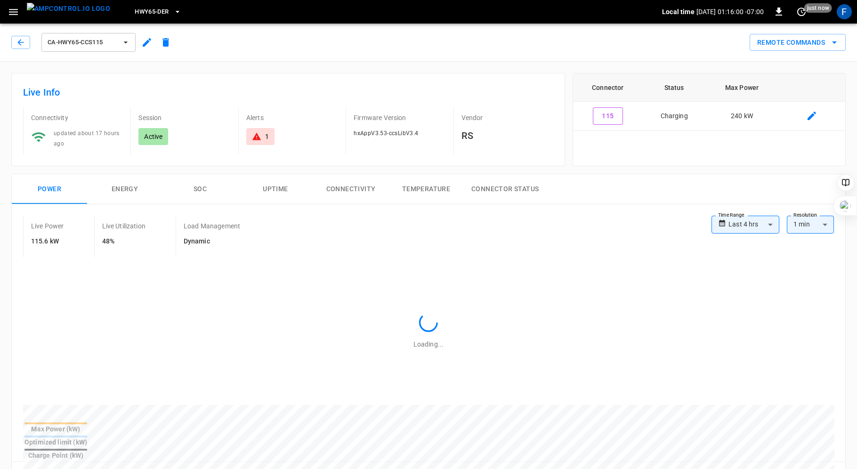
click at [200, 183] on button "SOC" at bounding box center [200, 189] width 75 height 30
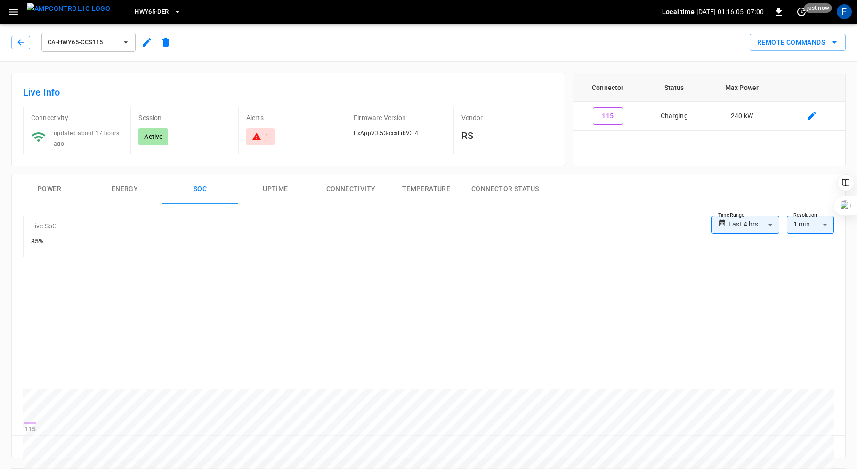
click at [267, 138] on div "1" at bounding box center [267, 136] width 4 height 9
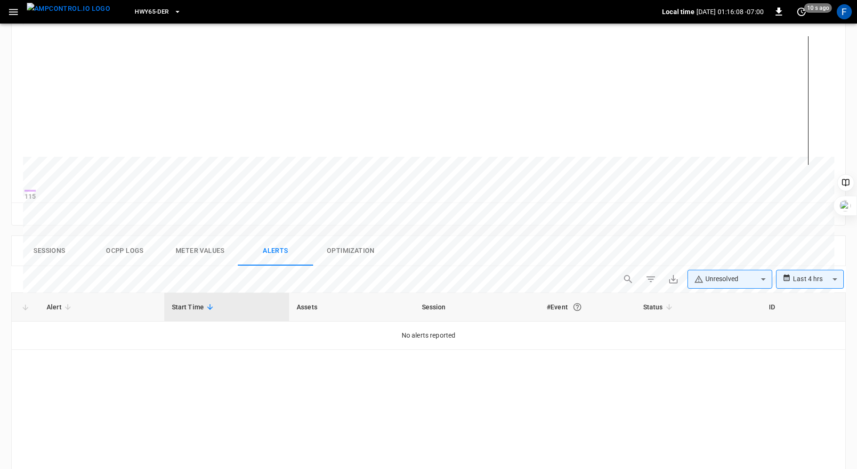
scroll to position [288, 0]
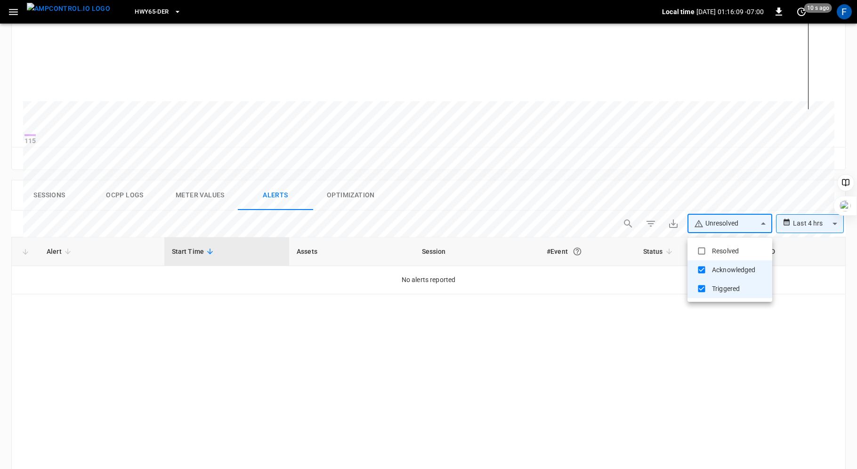
click at [709, 229] on body "**********" at bounding box center [428, 175] width 857 height 926
type input "**********"
click at [836, 229] on div at bounding box center [428, 234] width 857 height 469
click at [835, 228] on body "**********" at bounding box center [428, 175] width 857 height 926
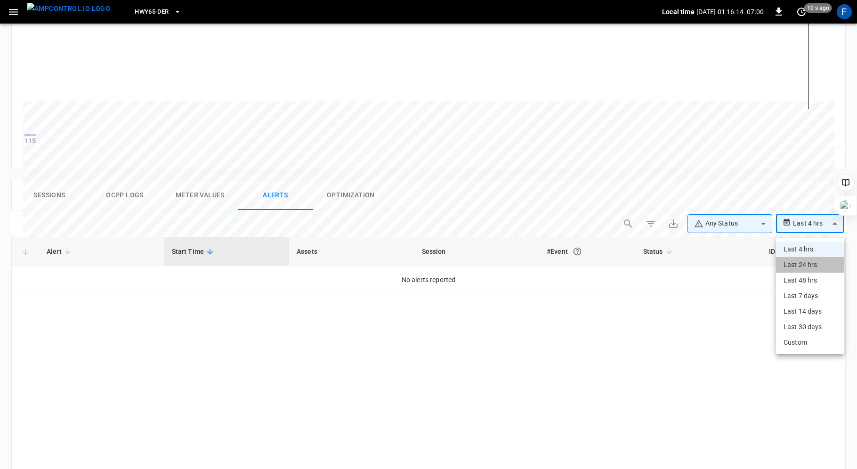
click at [805, 265] on li "Last 24 hrs" at bounding box center [810, 265] width 68 height 16
type input "**********"
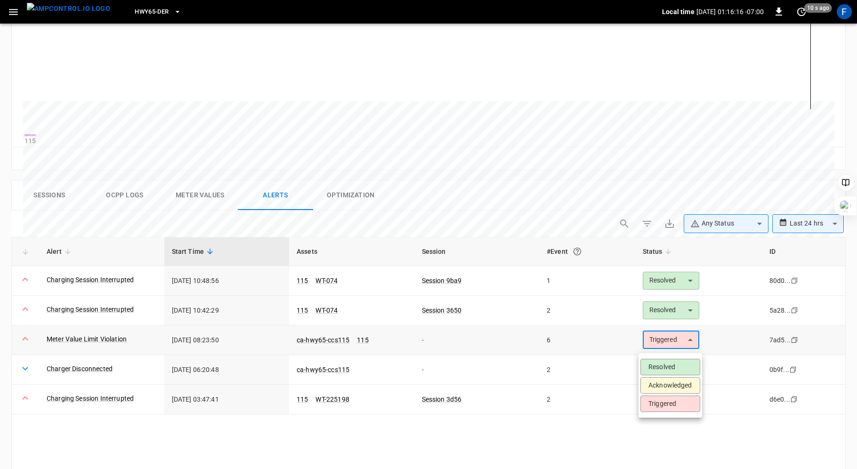
click at [679, 349] on body "**********" at bounding box center [428, 175] width 857 height 926
click at [660, 365] on li "Resolved" at bounding box center [671, 367] width 60 height 16
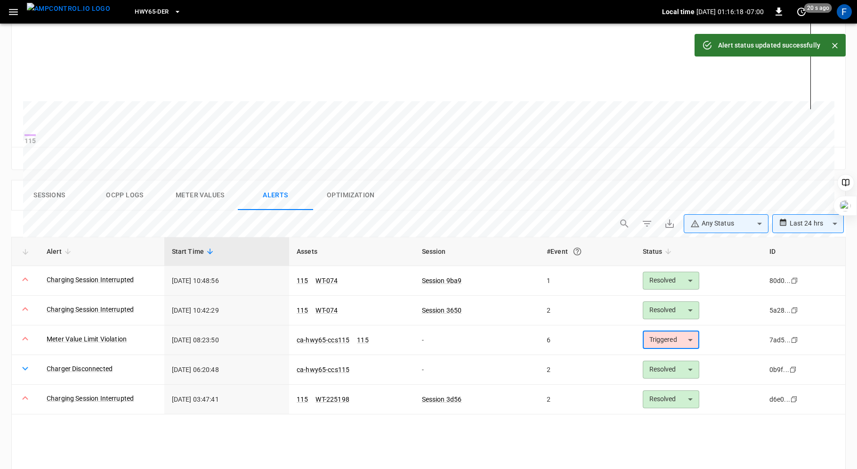
scroll to position [147, 0]
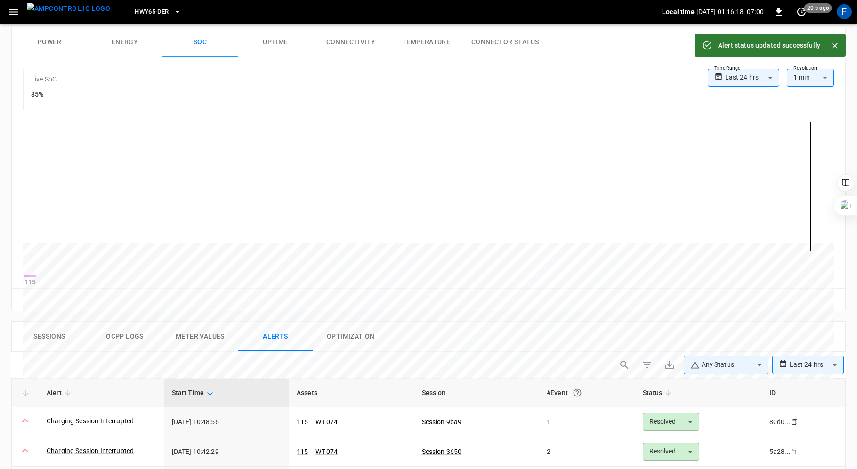
type input "********"
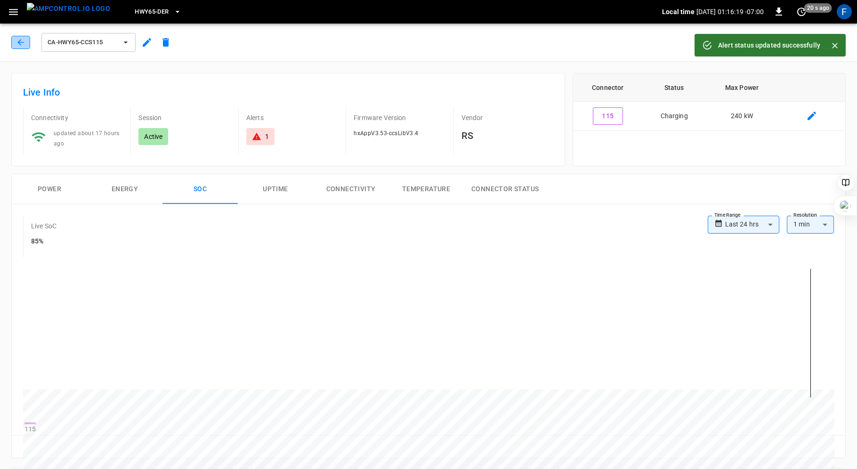
click at [22, 40] on icon "button" at bounding box center [20, 42] width 9 height 9
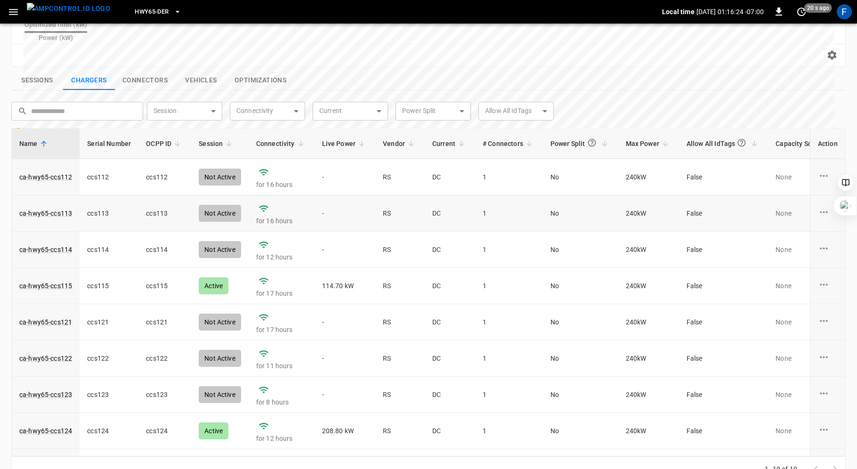
scroll to position [63, 0]
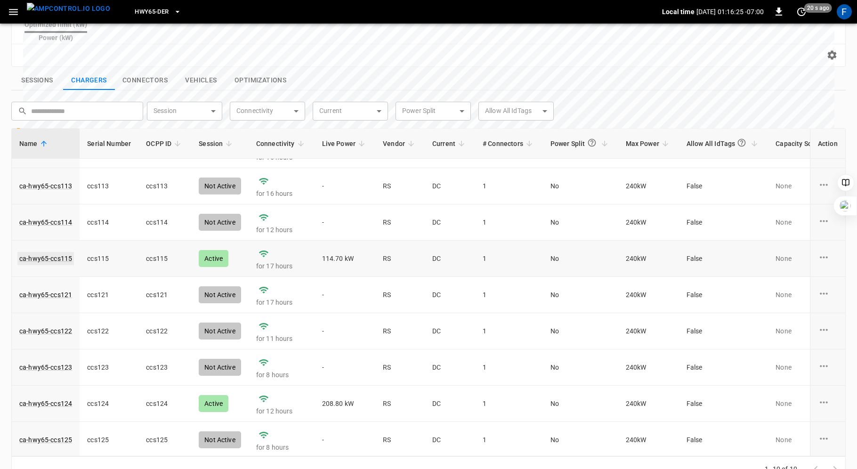
click at [61, 252] on link "ca-hwy65-ccs115" at bounding box center [45, 258] width 57 height 13
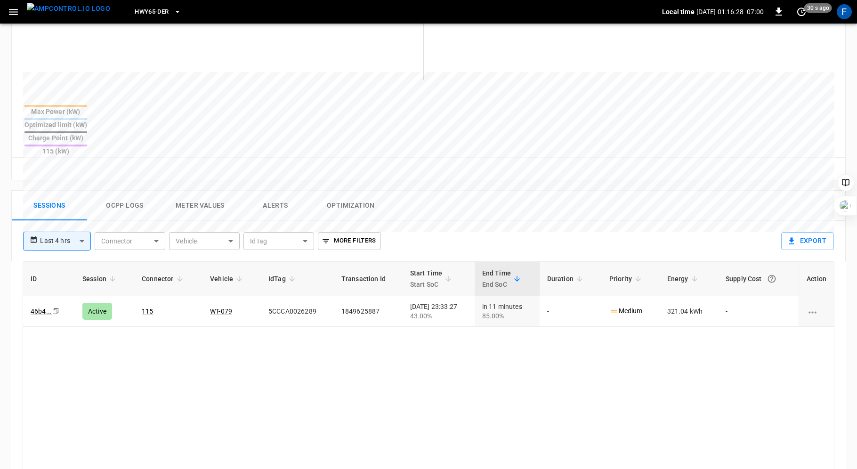
scroll to position [336, 0]
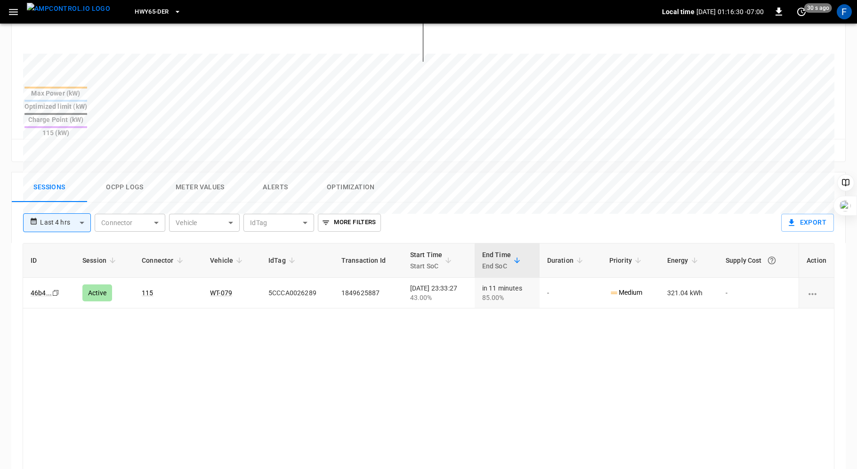
click at [122, 172] on button "Ocpp logs" at bounding box center [124, 187] width 75 height 30
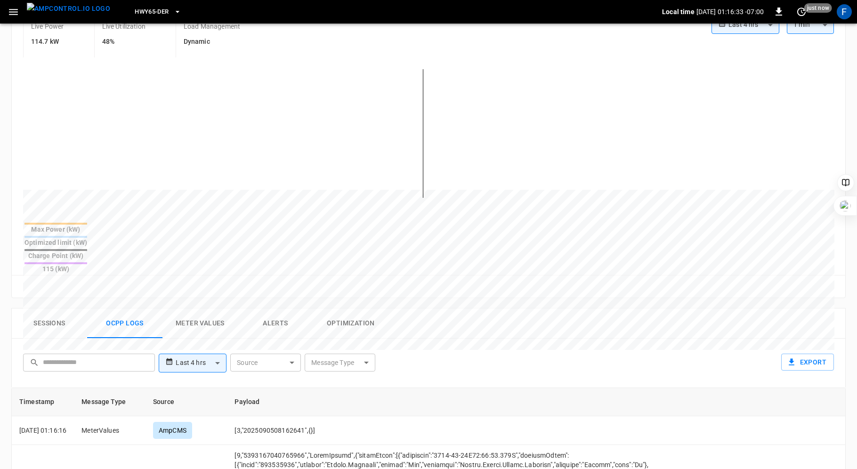
scroll to position [0, 0]
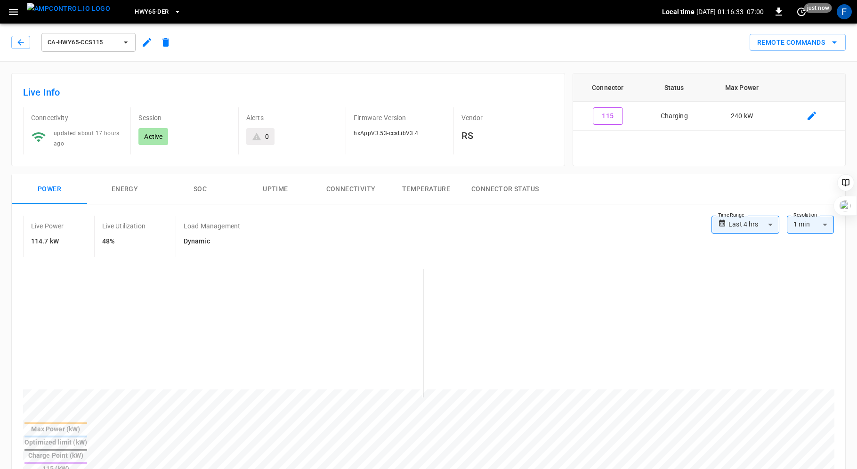
click at [203, 184] on button "SOC" at bounding box center [200, 189] width 75 height 30
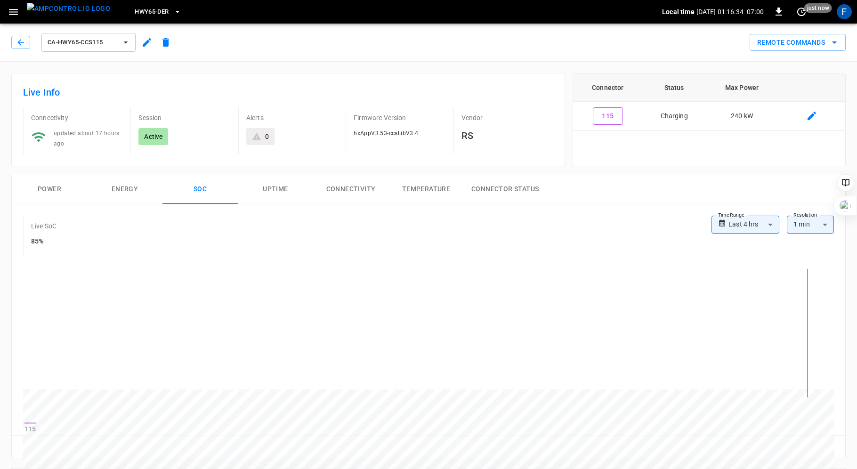
click at [53, 185] on button "Power" at bounding box center [49, 189] width 75 height 30
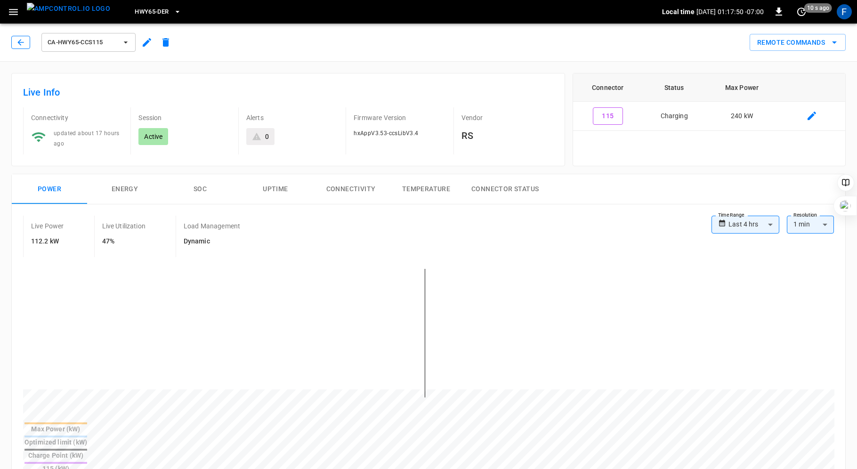
click at [24, 44] on icon "button" at bounding box center [20, 42] width 9 height 9
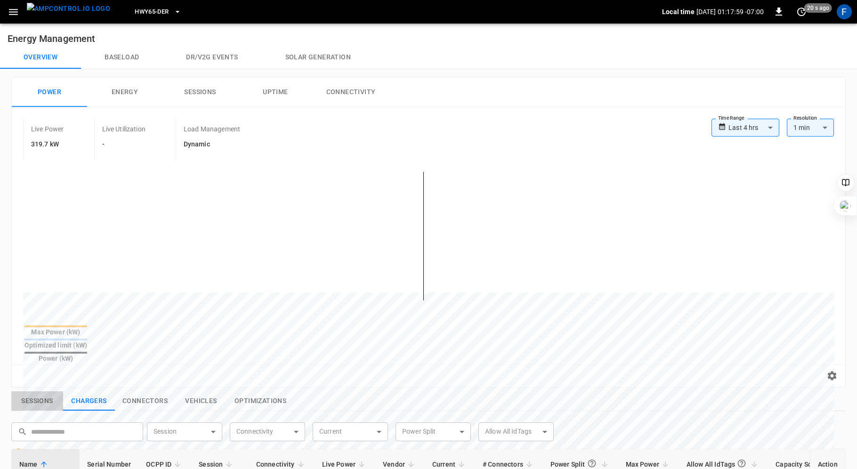
click at [25, 391] on button "Sessions" at bounding box center [37, 401] width 52 height 20
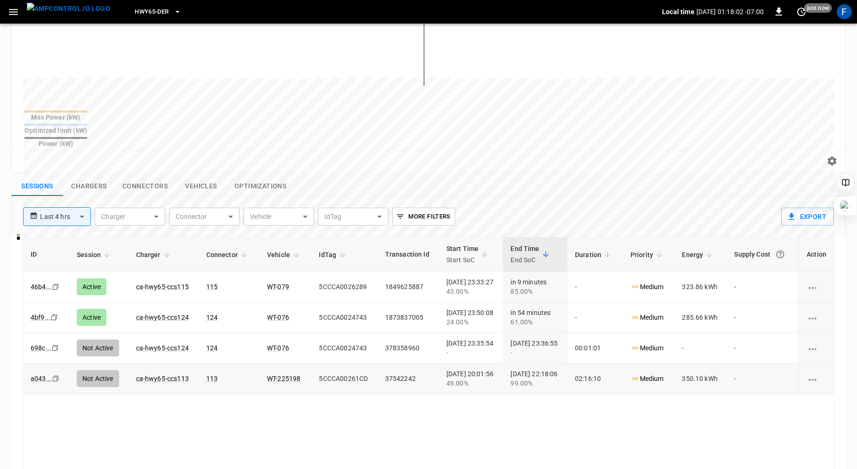
scroll to position [212, 0]
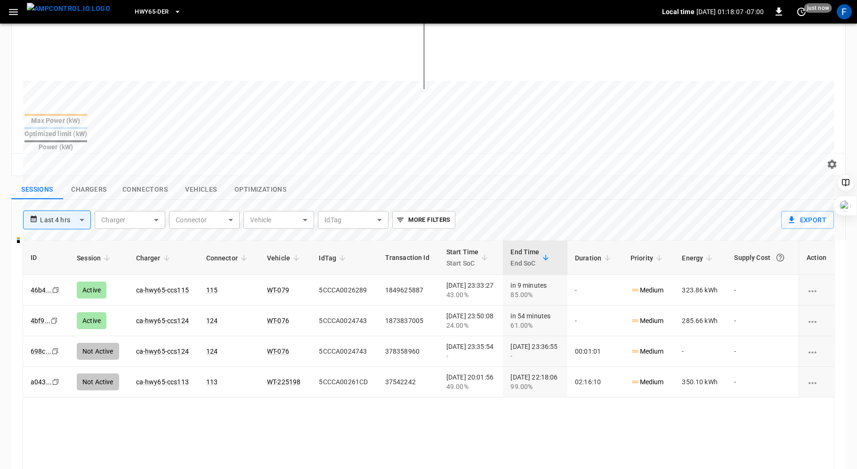
click at [64, 198] on body "**********" at bounding box center [428, 194] width 857 height 813
click at [60, 240] on li "Last 24 hrs" at bounding box center [57, 237] width 68 height 16
type input "**********"
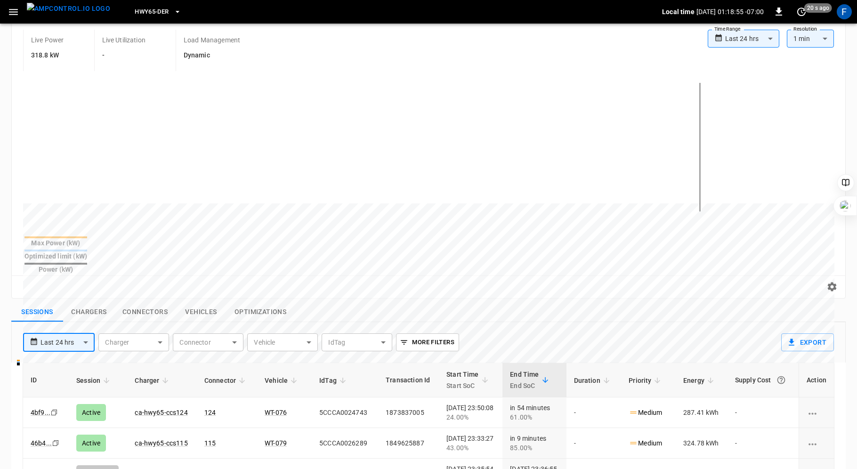
scroll to position [111, 0]
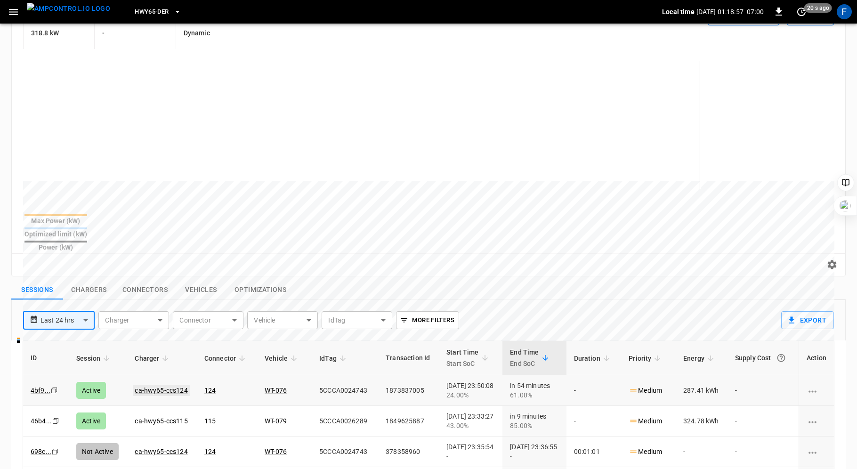
click at [153, 385] on link "ca-hwy65-ccs124" at bounding box center [161, 390] width 57 height 11
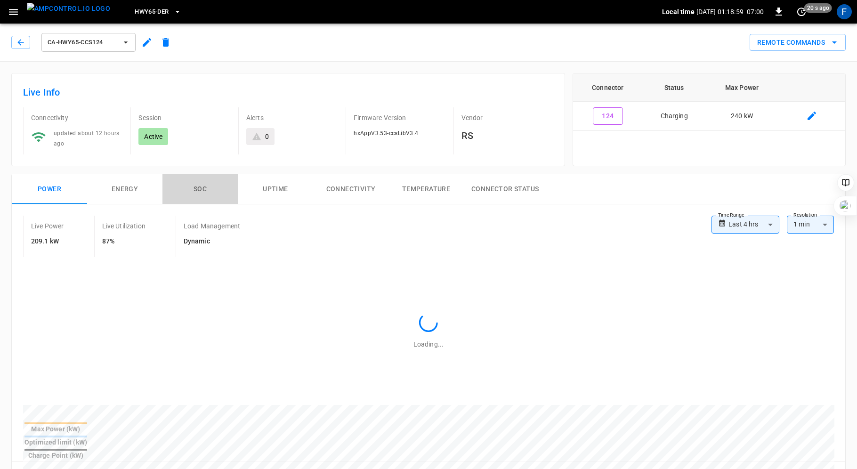
click at [197, 184] on button "SOC" at bounding box center [200, 189] width 75 height 30
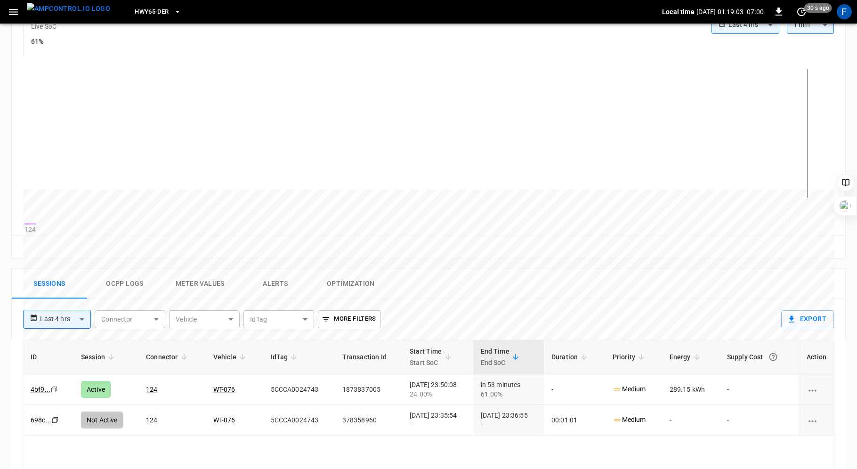
scroll to position [204, 0]
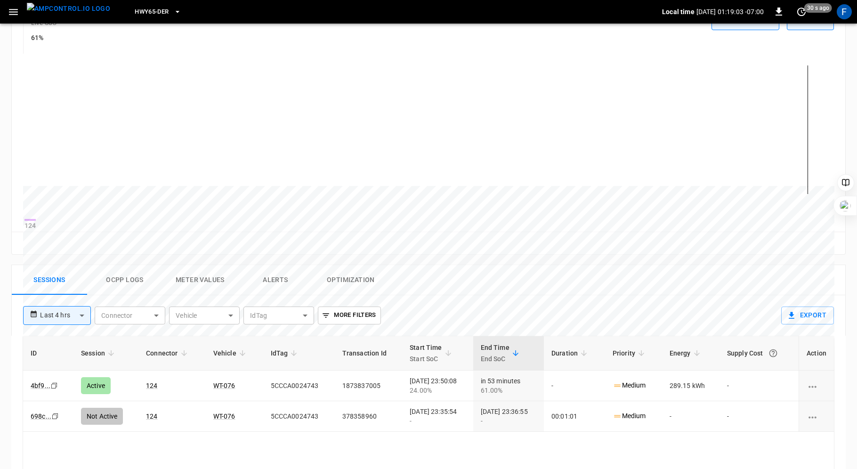
click at [106, 285] on button "Ocpp logs" at bounding box center [124, 280] width 75 height 30
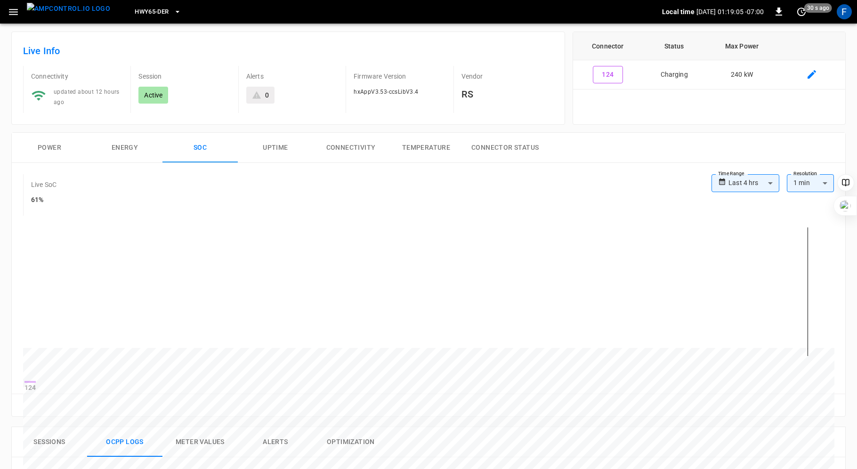
scroll to position [0, 0]
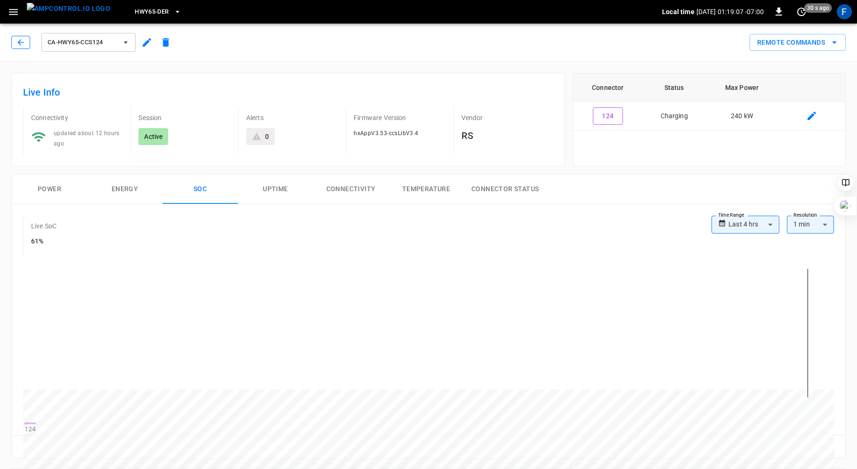
click at [20, 41] on icon "button" at bounding box center [20, 42] width 9 height 9
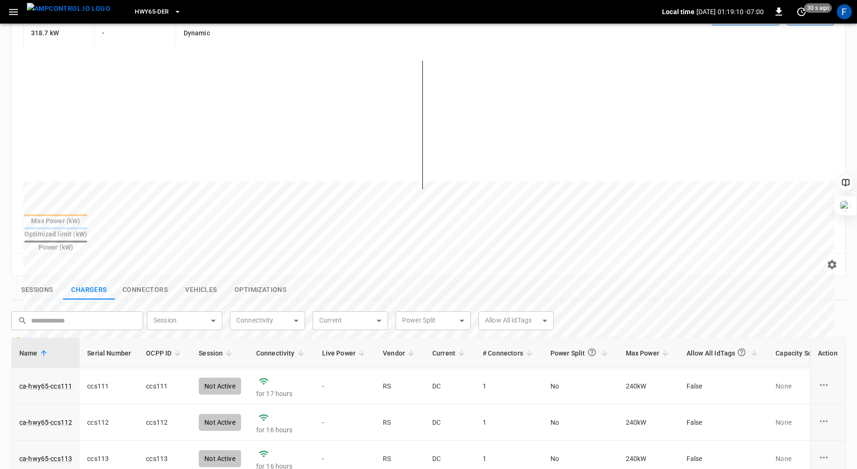
click at [336, 339] on th "Live Power" at bounding box center [345, 353] width 61 height 30
click at [336, 348] on span "Live Power" at bounding box center [345, 353] width 46 height 11
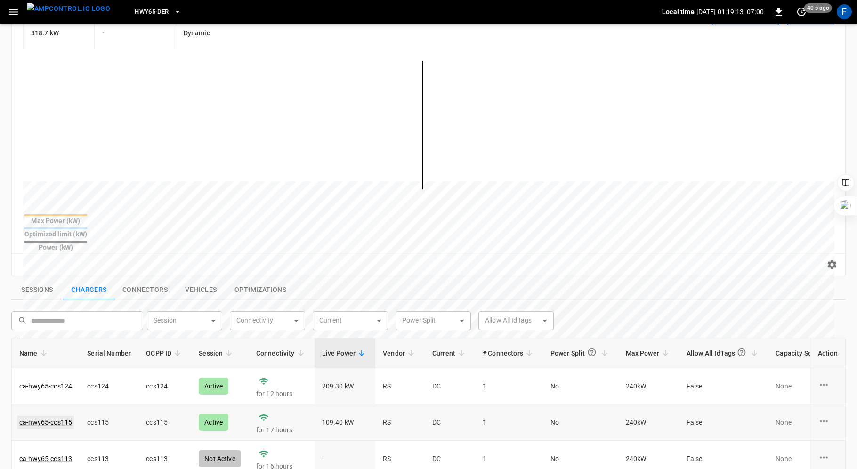
click at [46, 416] on link "ca-hwy65-ccs115" at bounding box center [45, 422] width 57 height 13
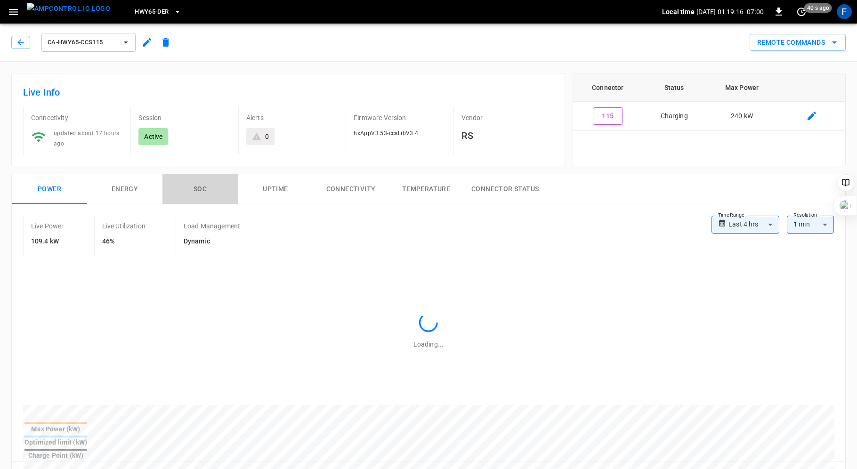
click at [199, 183] on button "SOC" at bounding box center [200, 189] width 75 height 30
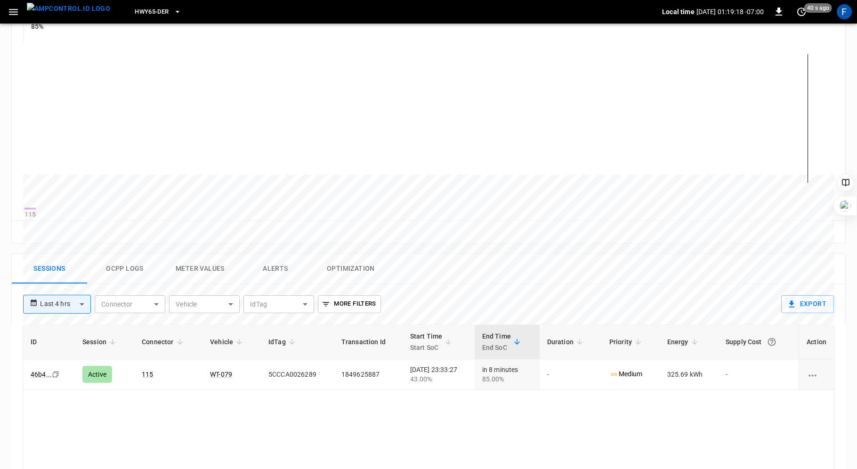
scroll to position [266, 0]
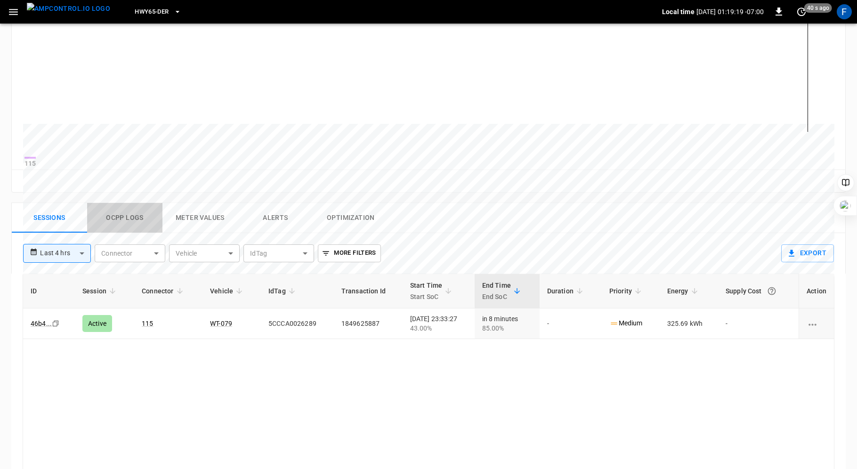
click at [119, 227] on button "Ocpp logs" at bounding box center [124, 218] width 75 height 30
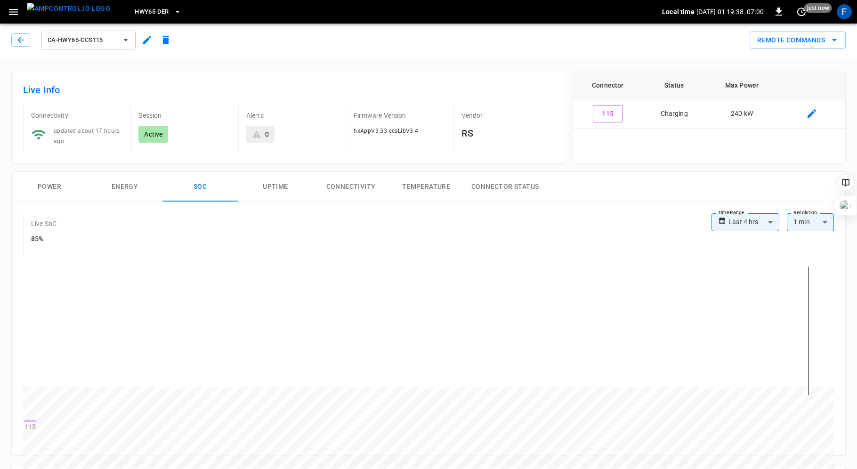
scroll to position [0, 0]
click at [55, 185] on button "Power" at bounding box center [49, 189] width 75 height 30
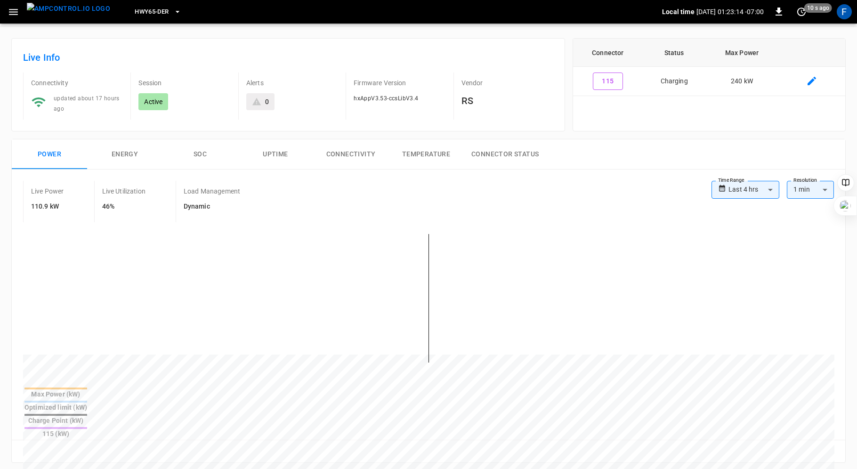
scroll to position [12, 0]
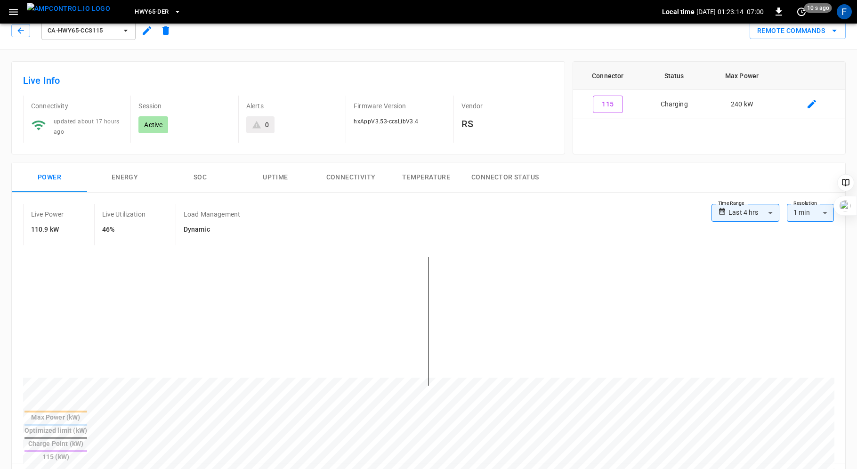
click at [195, 176] on button "SOC" at bounding box center [200, 178] width 75 height 30
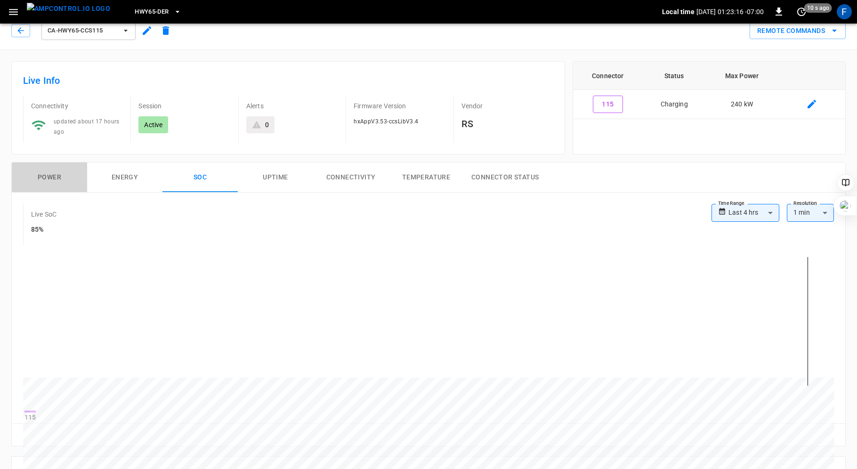
click at [43, 175] on button "Power" at bounding box center [49, 178] width 75 height 30
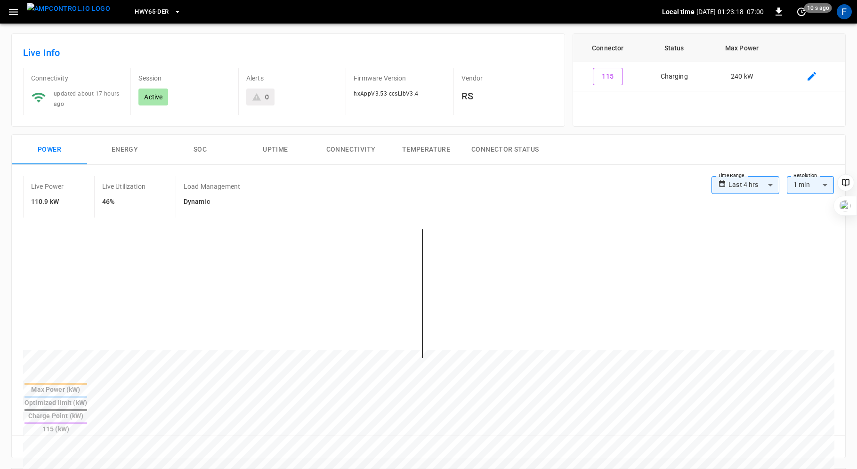
scroll to position [0, 0]
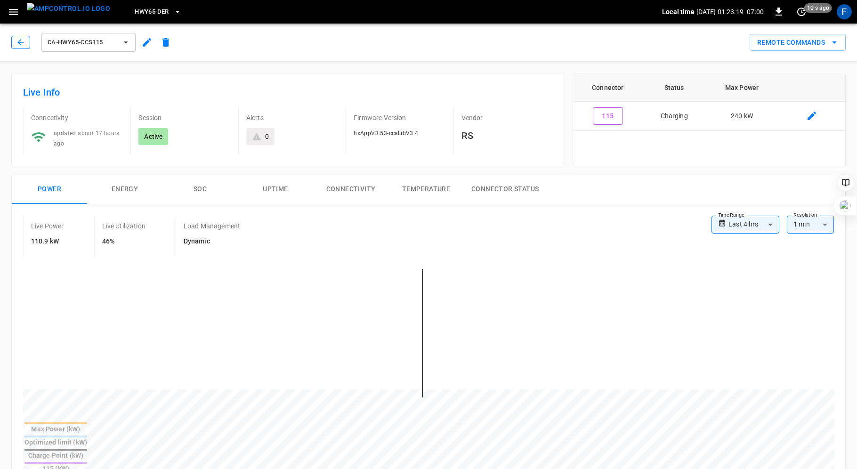
click at [12, 41] on button "button" at bounding box center [20, 42] width 19 height 13
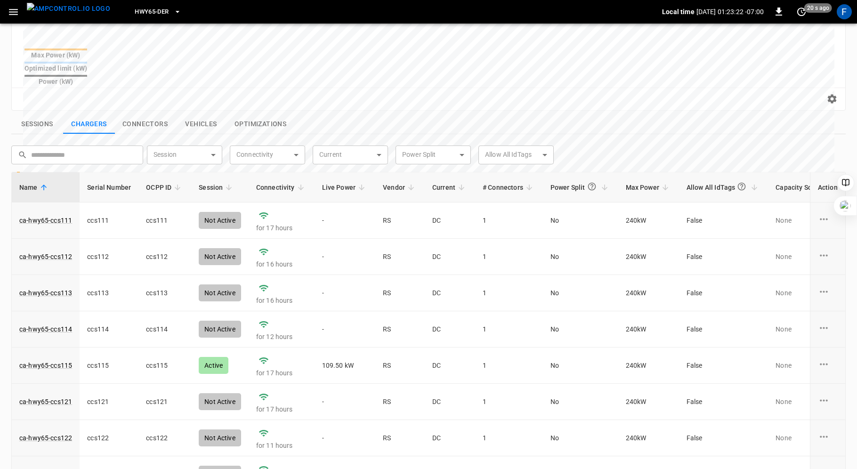
scroll to position [63, 0]
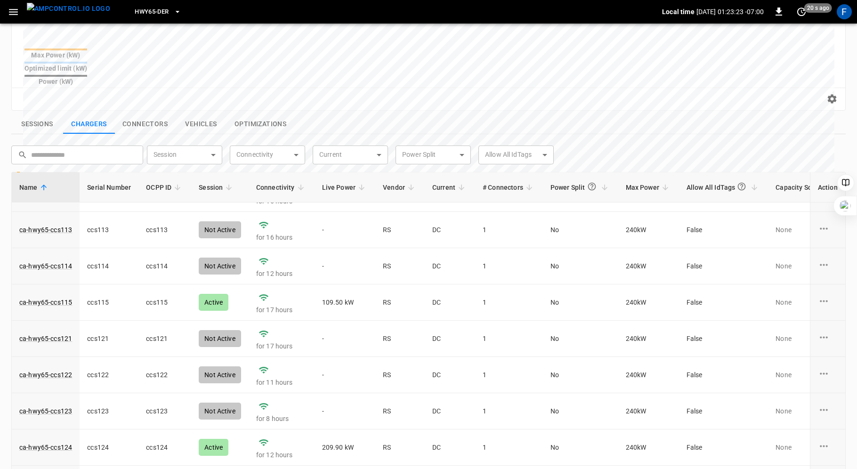
click at [325, 182] on span "Live Power" at bounding box center [345, 187] width 46 height 11
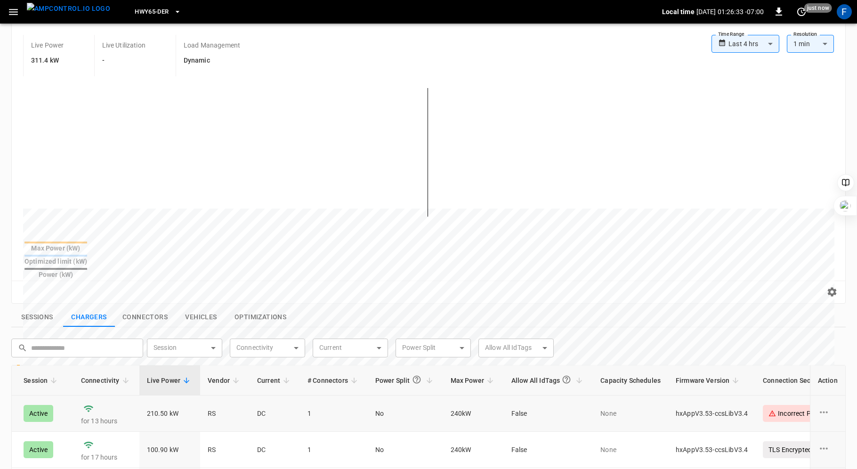
scroll to position [0, 0]
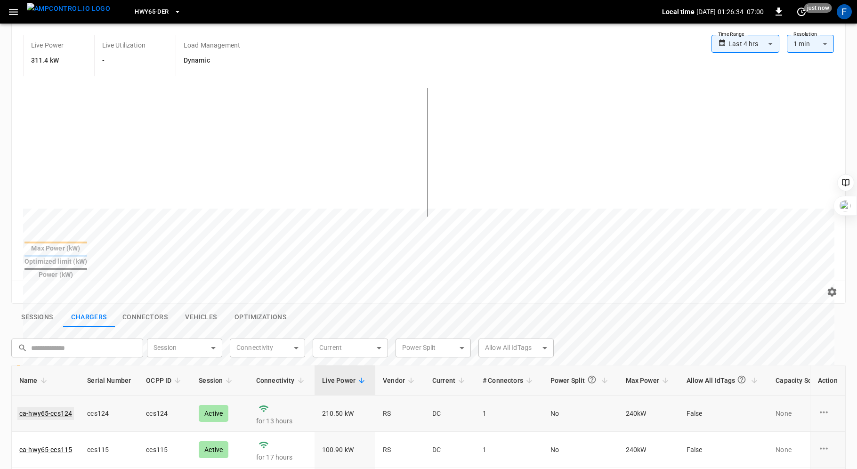
click at [49, 407] on link "ca-hwy65-ccs124" at bounding box center [45, 413] width 57 height 13
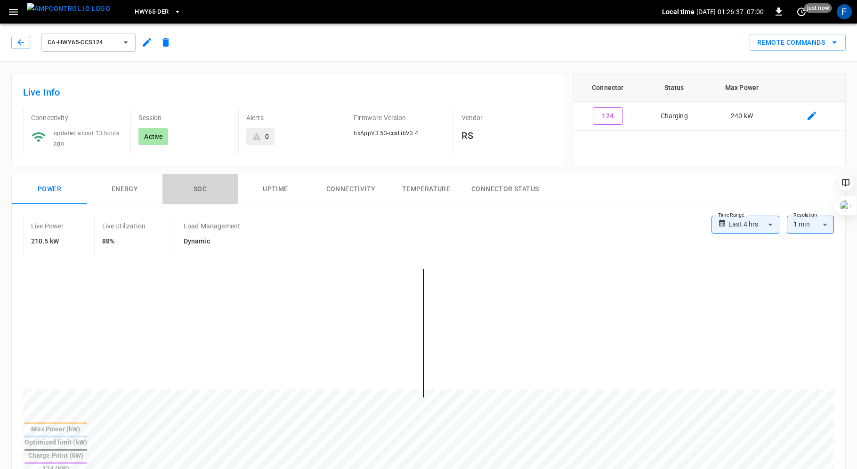
click at [201, 185] on button "SOC" at bounding box center [200, 189] width 75 height 30
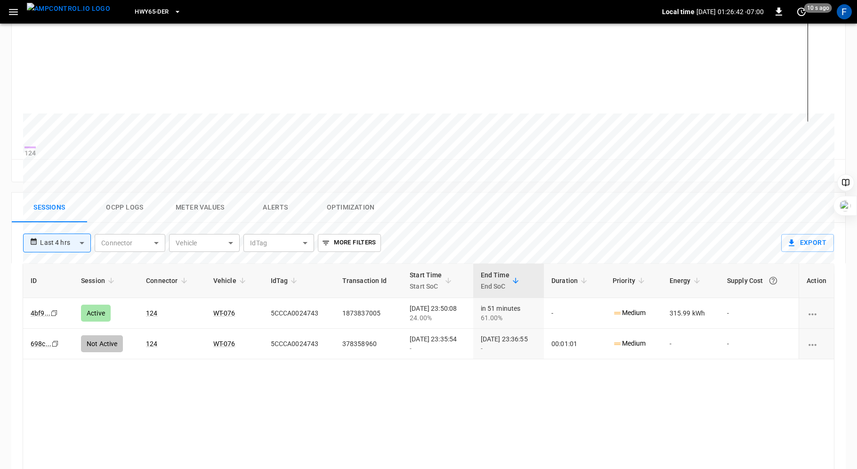
scroll to position [303, 0]
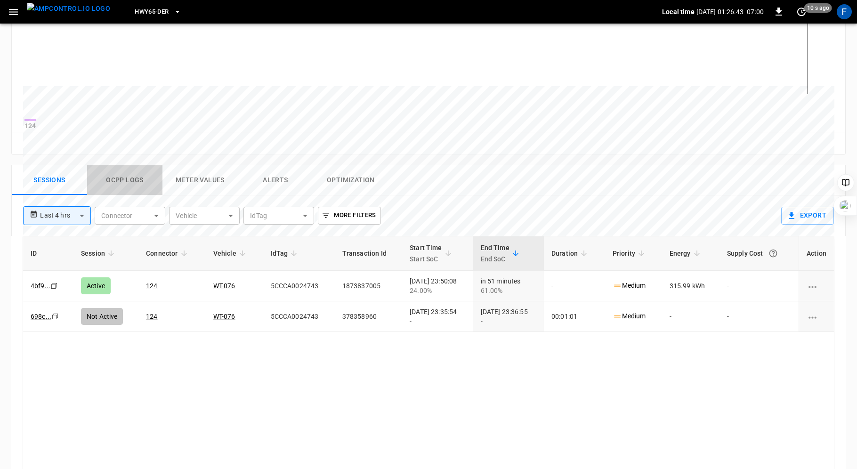
click at [135, 185] on button "Ocpp logs" at bounding box center [124, 180] width 75 height 30
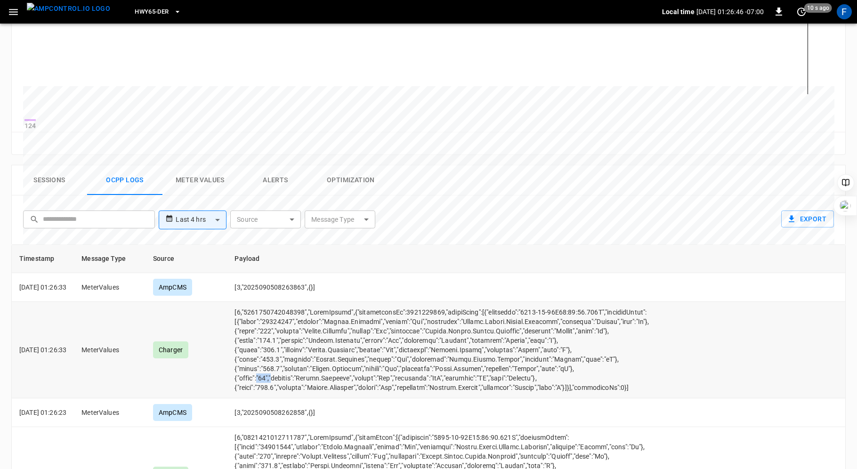
drag, startPoint x: 274, startPoint y: 382, endPoint x: 290, endPoint y: 382, distance: 16.0
click at [290, 382] on td "opcc-messages-table" at bounding box center [476, 350] width 498 height 97
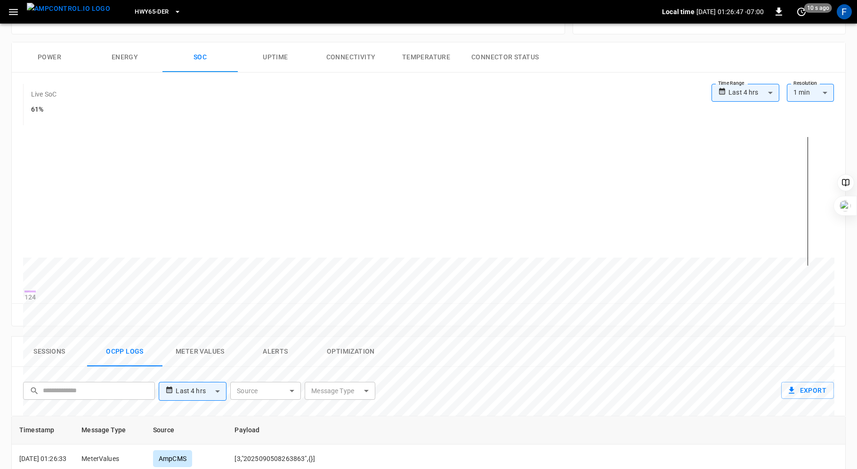
scroll to position [0, 0]
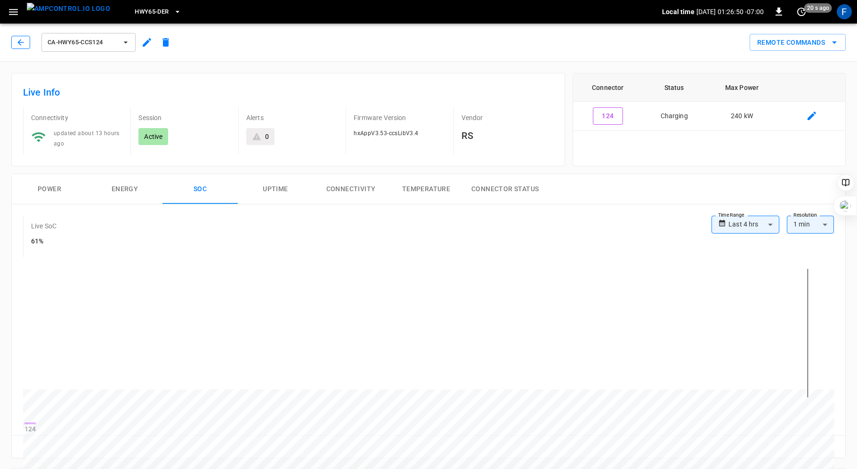
click at [21, 36] on button "button" at bounding box center [20, 42] width 19 height 13
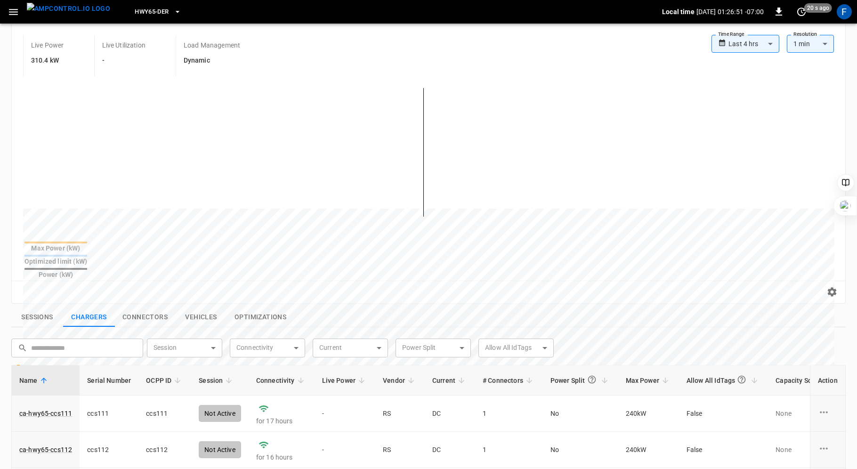
click at [344, 375] on span "Live Power" at bounding box center [345, 380] width 46 height 11
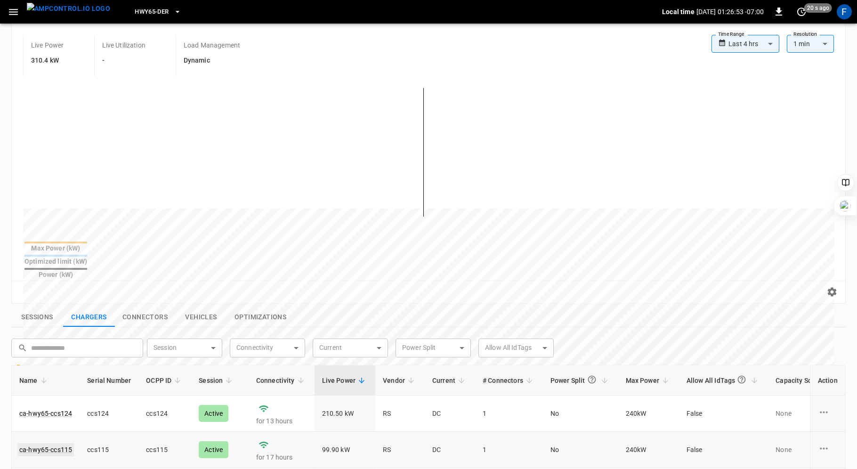
click at [62, 443] on link "ca-hwy65-ccs115" at bounding box center [45, 449] width 57 height 13
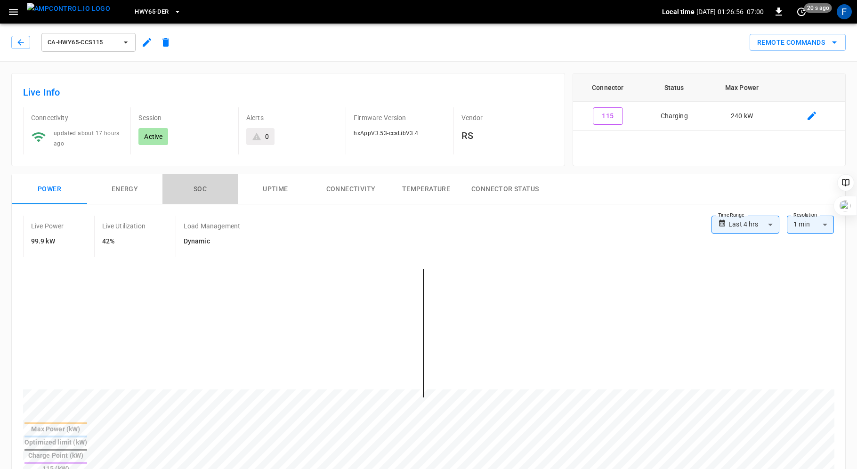
click at [202, 184] on button "SOC" at bounding box center [200, 189] width 75 height 30
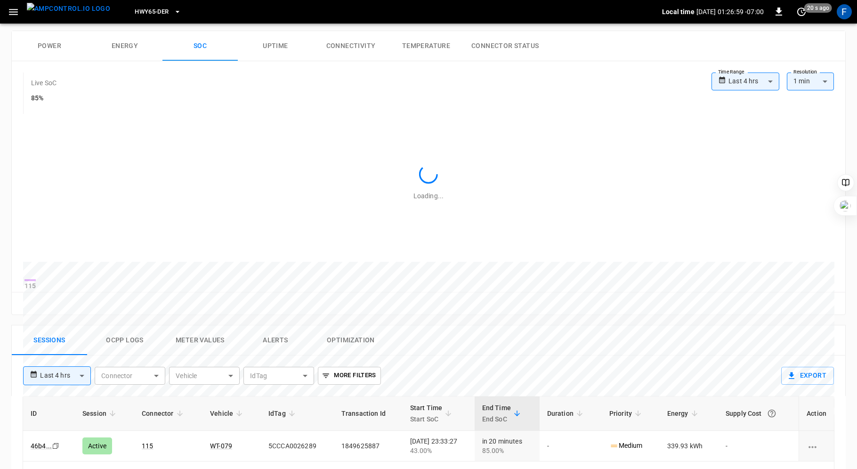
scroll to position [173, 0]
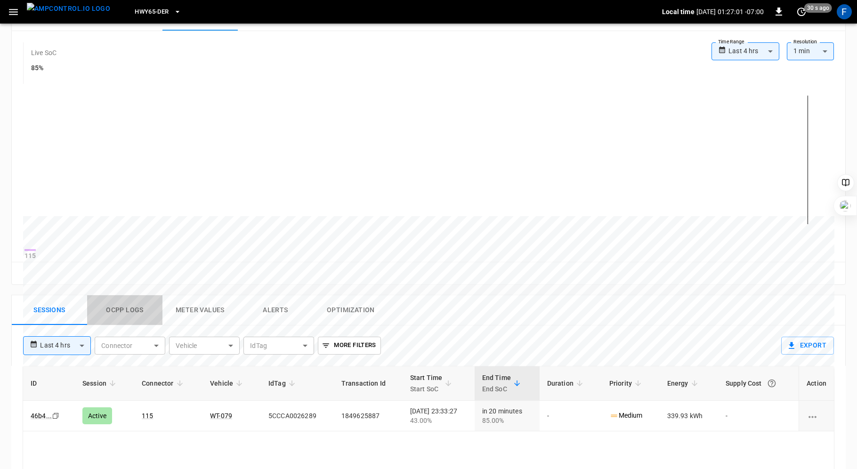
click at [96, 312] on button "Ocpp logs" at bounding box center [124, 310] width 75 height 30
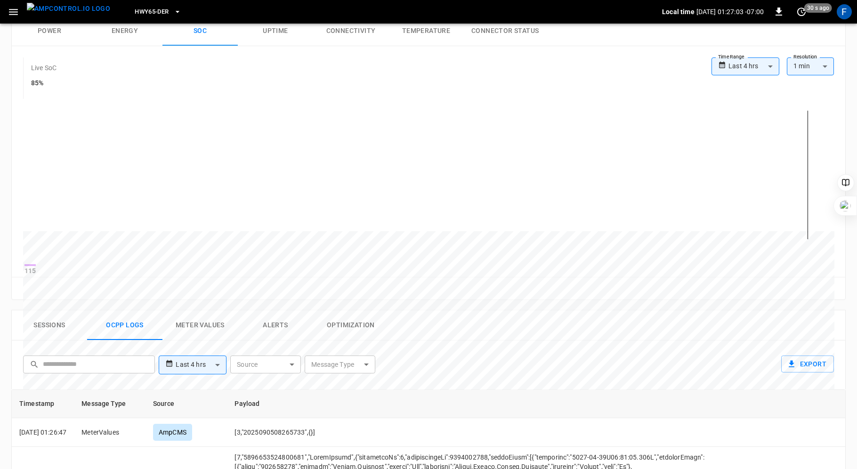
scroll to position [0, 0]
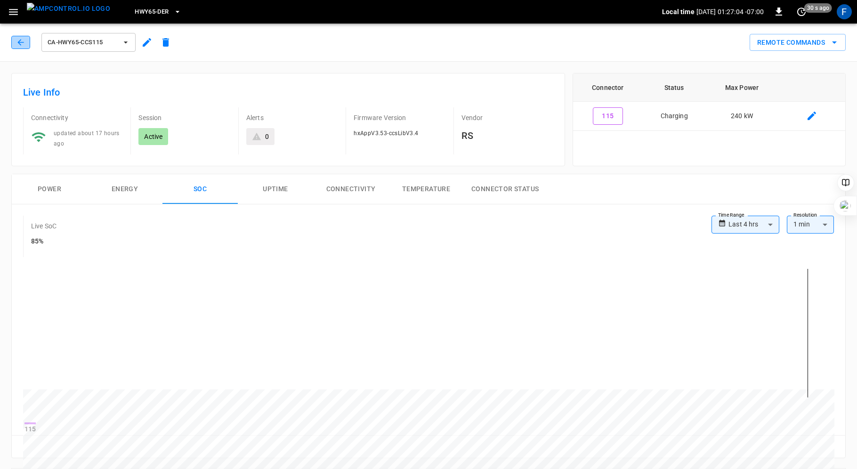
click at [15, 46] on button "button" at bounding box center [20, 42] width 19 height 13
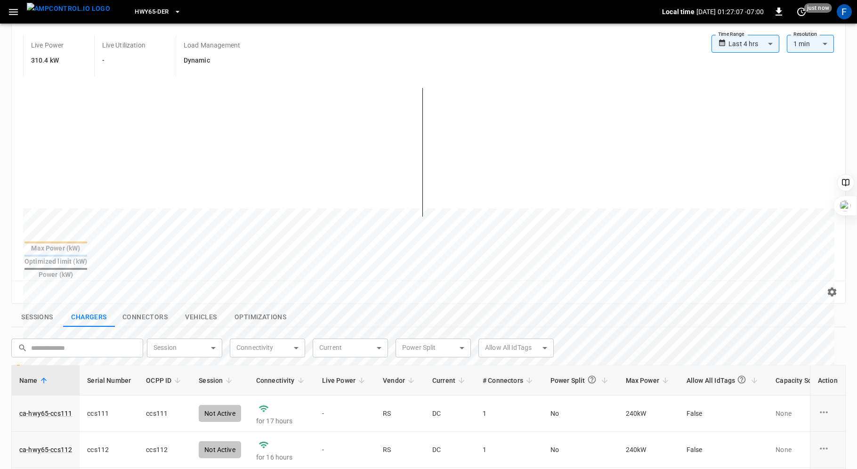
click at [336, 375] on span "Live Power" at bounding box center [345, 380] width 46 height 11
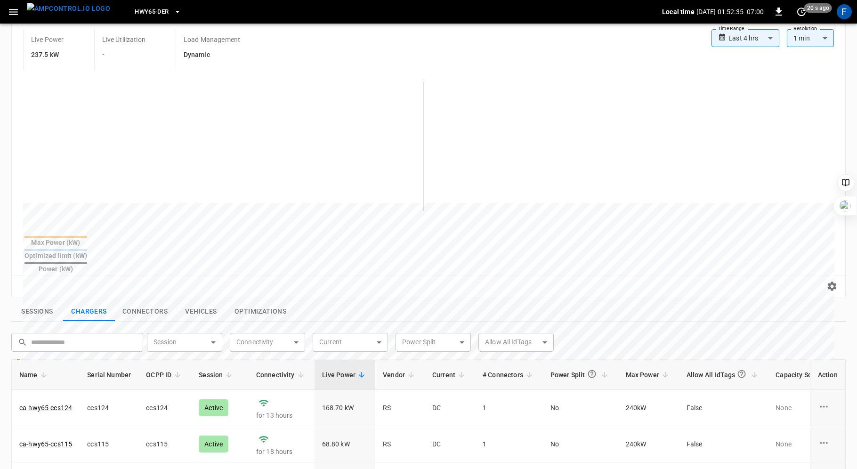
scroll to position [89, 0]
click at [59, 439] on link "ca-hwy65-ccs115" at bounding box center [45, 445] width 57 height 13
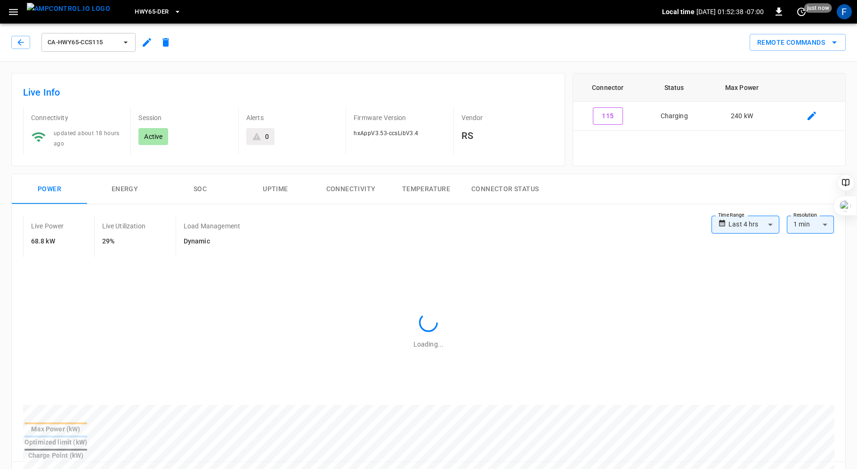
click at [199, 190] on button "SOC" at bounding box center [200, 189] width 75 height 30
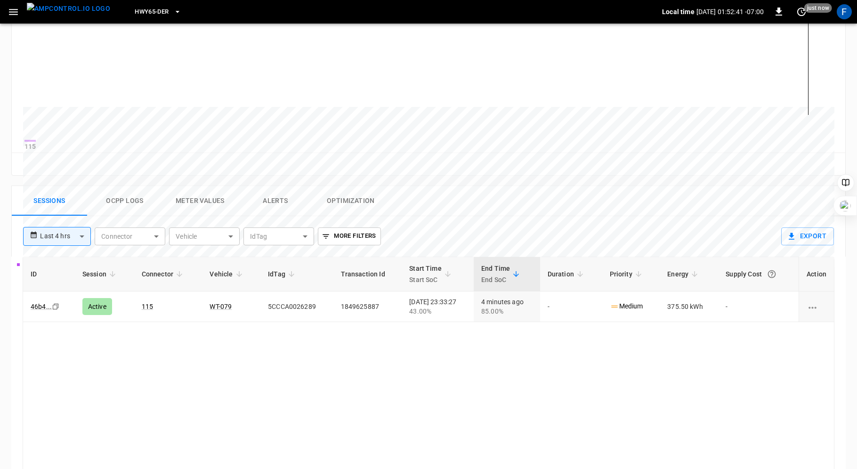
scroll to position [341, 0]
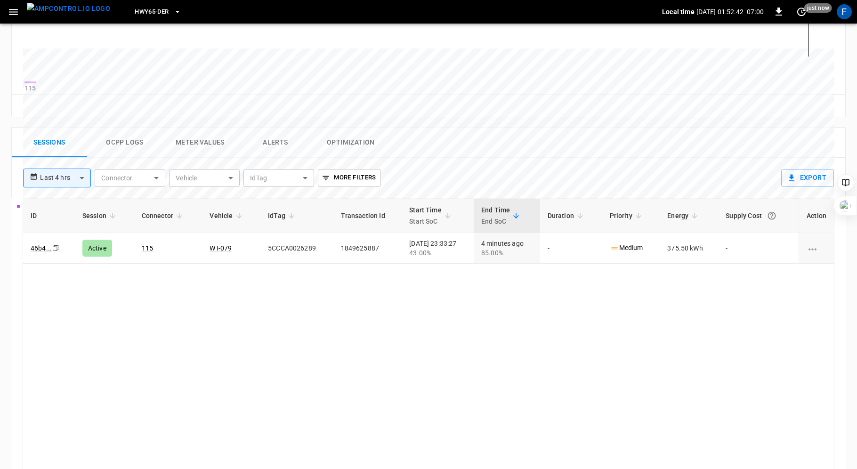
click at [133, 140] on button "Ocpp logs" at bounding box center [124, 143] width 75 height 30
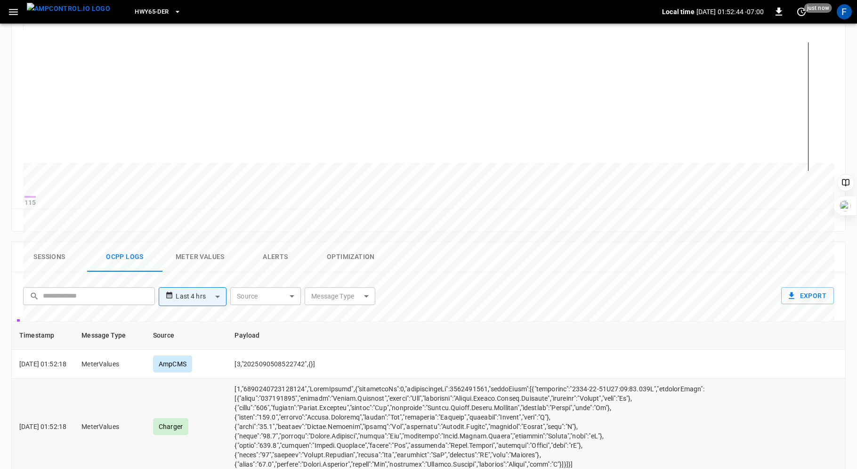
scroll to position [0, 0]
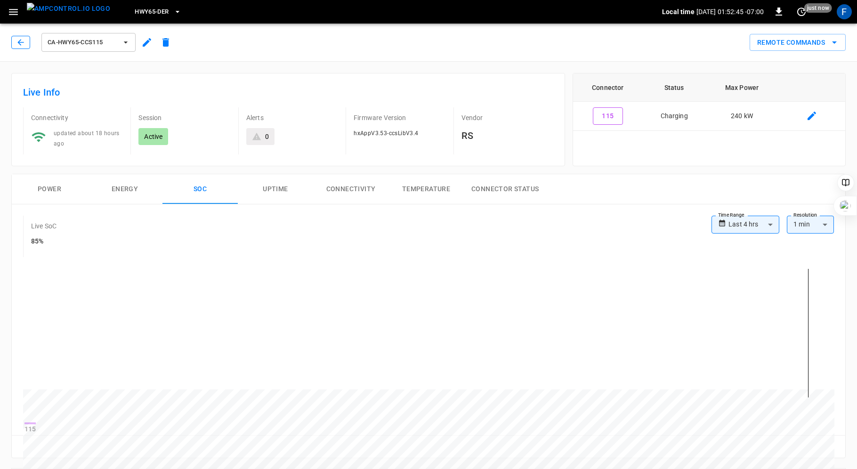
click at [17, 41] on icon "button" at bounding box center [20, 42] width 9 height 9
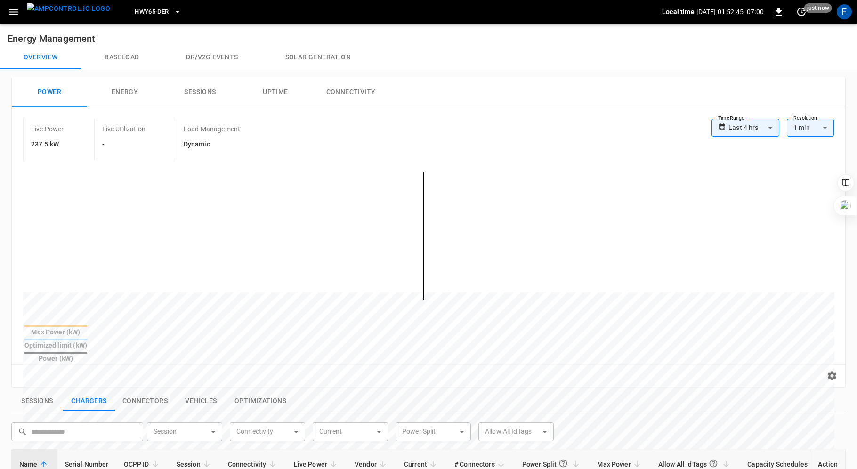
scroll to position [89, 0]
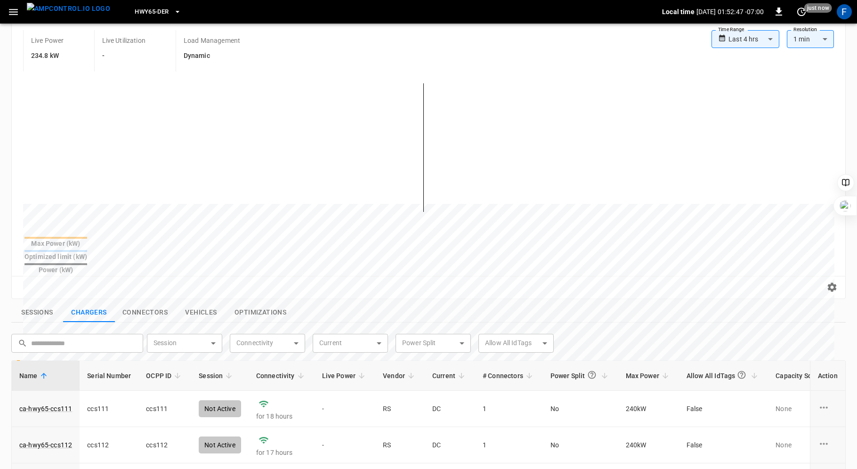
click at [341, 370] on span "Live Power" at bounding box center [345, 375] width 46 height 11
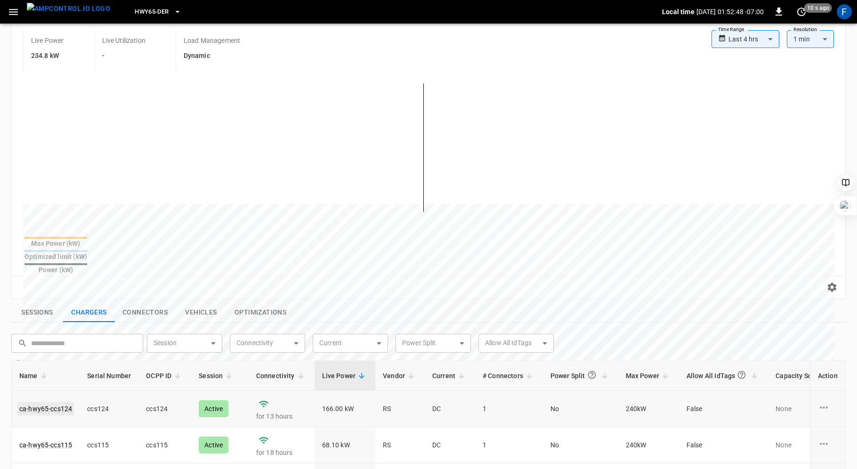
click at [42, 402] on link "ca-hwy65-ccs124" at bounding box center [45, 408] width 57 height 13
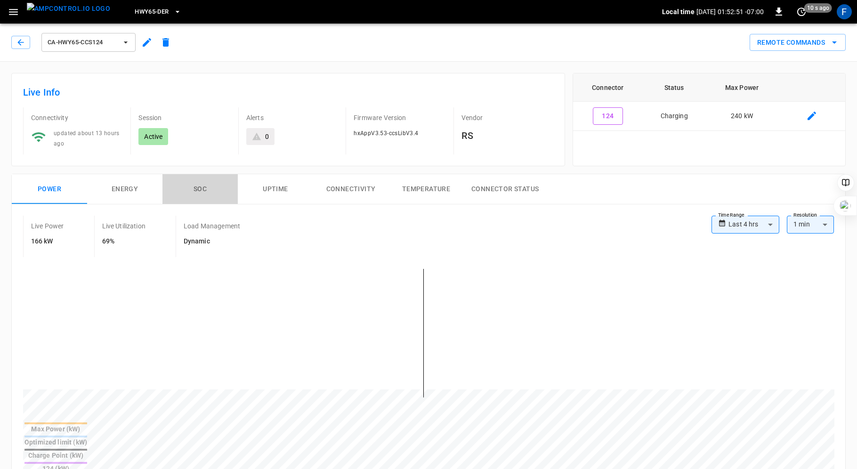
click at [199, 186] on button "SOC" at bounding box center [200, 189] width 75 height 30
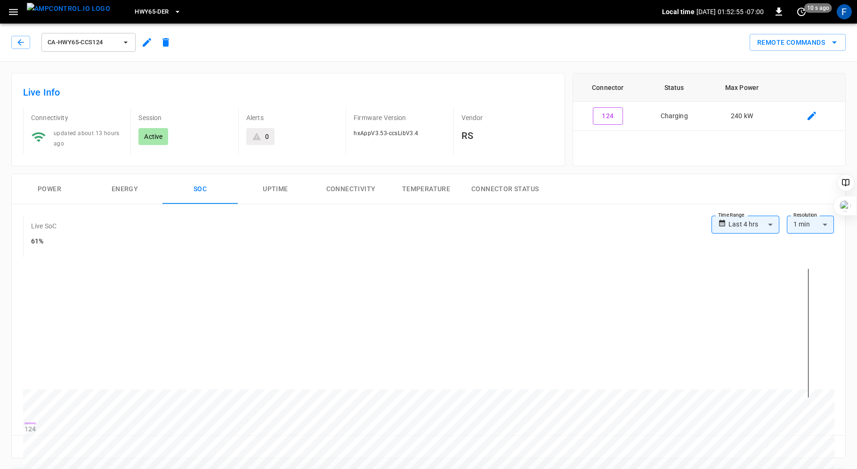
scroll to position [294, 0]
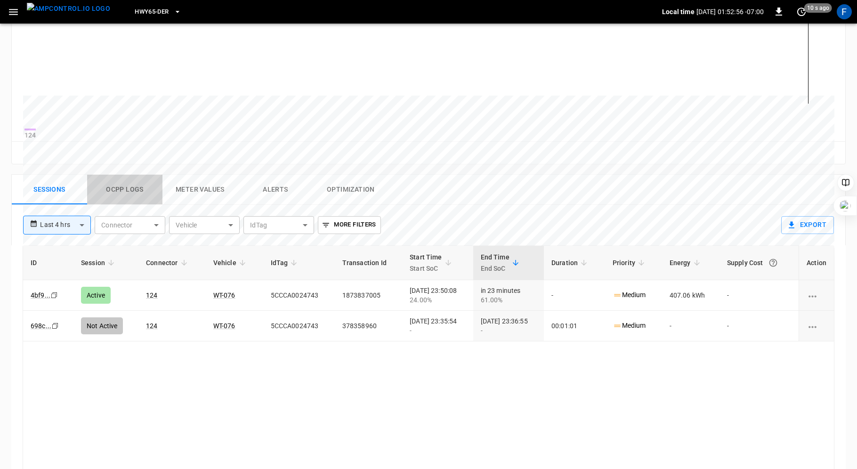
click at [125, 190] on button "Ocpp logs" at bounding box center [124, 190] width 75 height 30
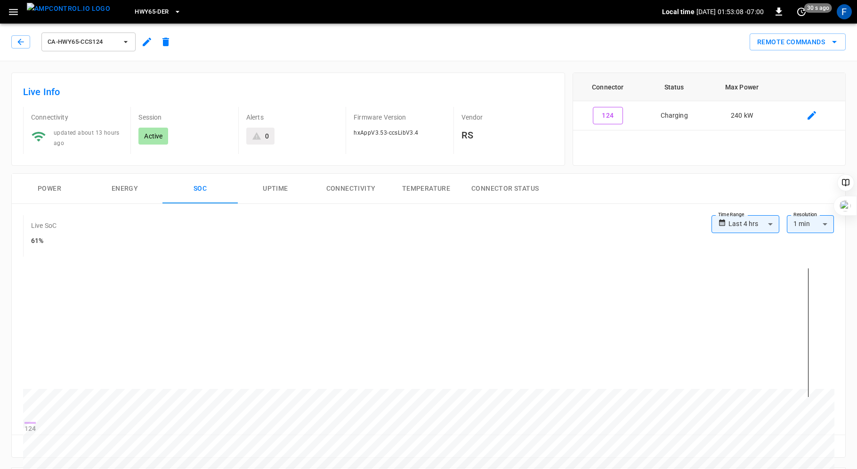
scroll to position [0, 0]
click at [20, 46] on icon "button" at bounding box center [20, 42] width 9 height 9
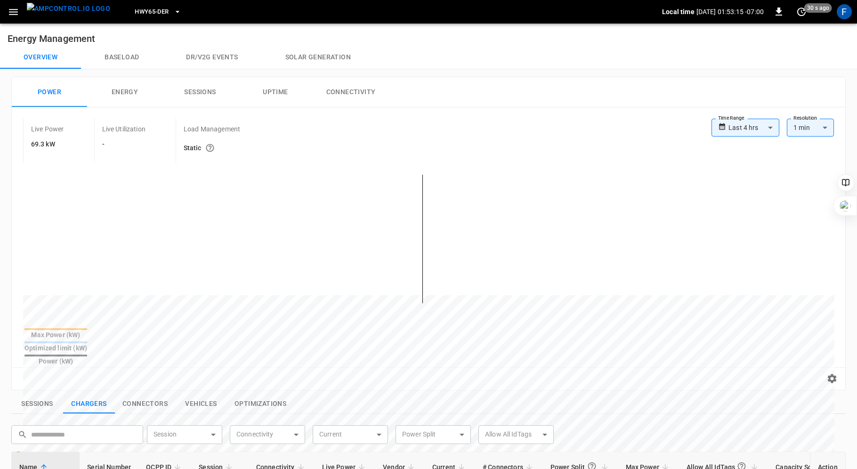
click at [331, 462] on span "Live Power" at bounding box center [345, 467] width 46 height 11
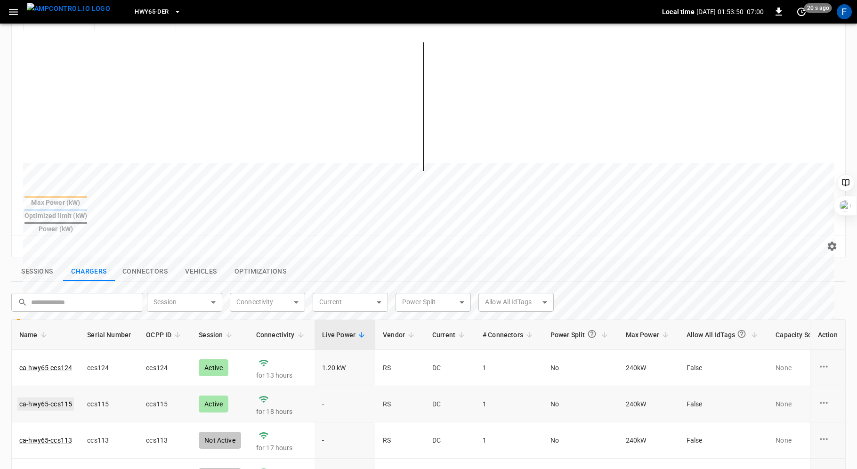
click at [54, 398] on link "ca-hwy65-ccs115" at bounding box center [45, 404] width 57 height 13
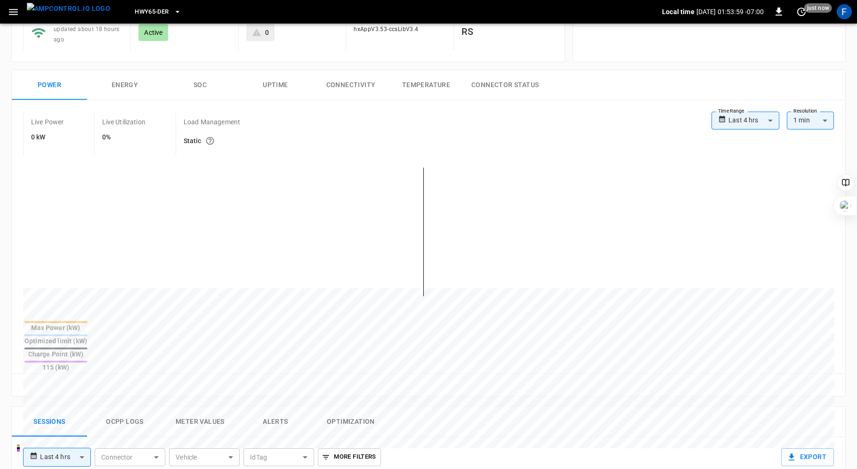
scroll to position [97, 0]
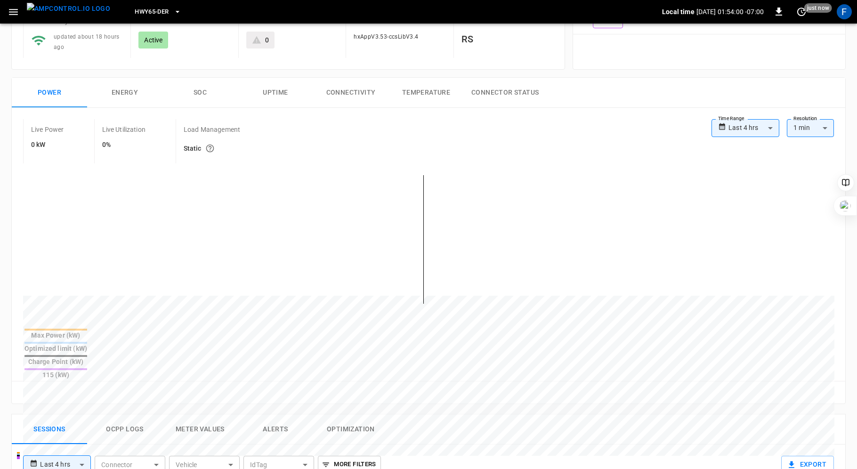
click at [117, 415] on button "Ocpp logs" at bounding box center [124, 430] width 75 height 30
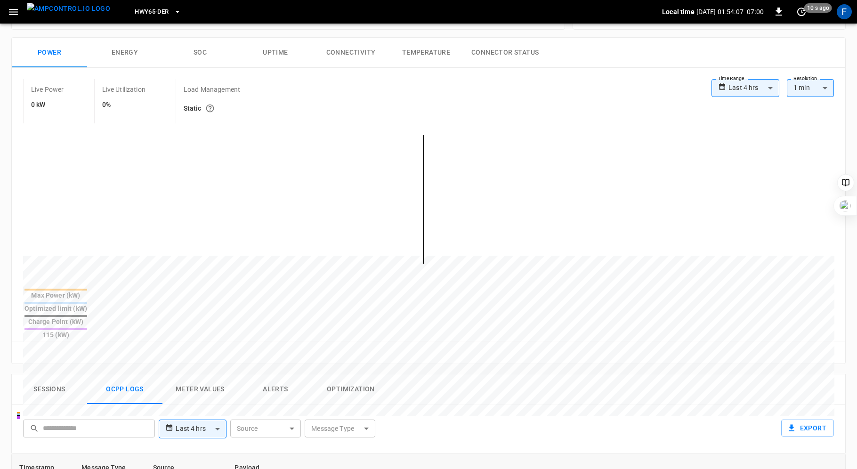
scroll to position [451, 0]
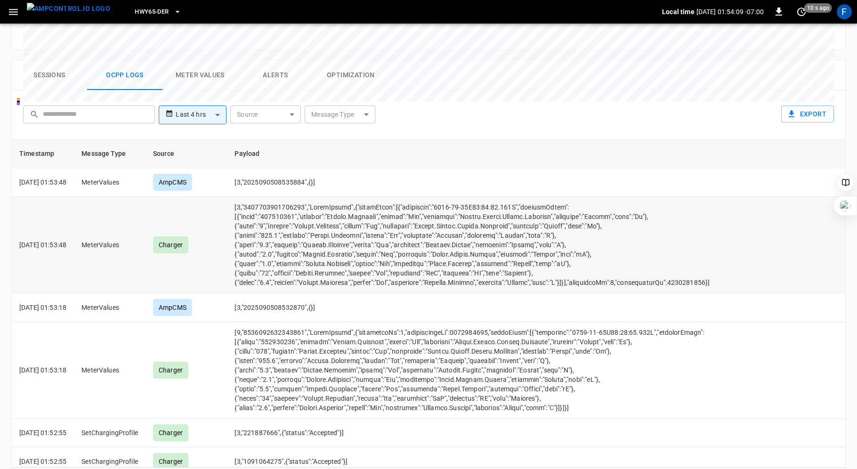
drag, startPoint x: 271, startPoint y: 230, endPoint x: 345, endPoint y: 230, distance: 74.0
click at [345, 230] on td "opcc-messages-table" at bounding box center [476, 245] width 498 height 97
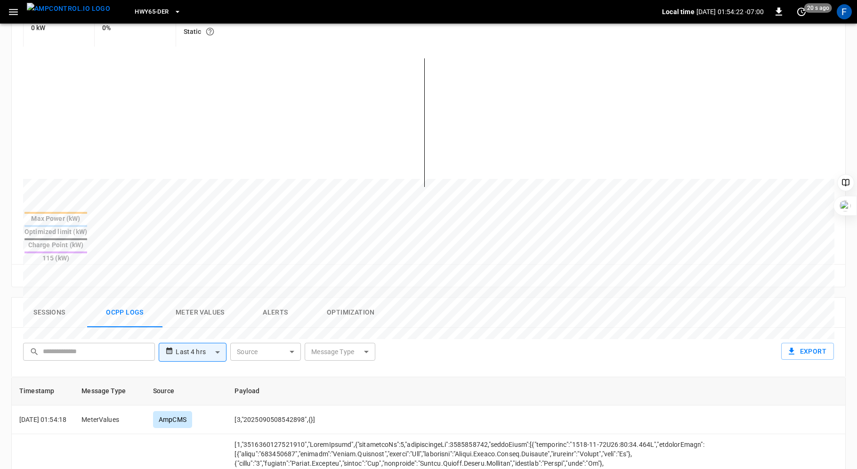
scroll to position [279, 0]
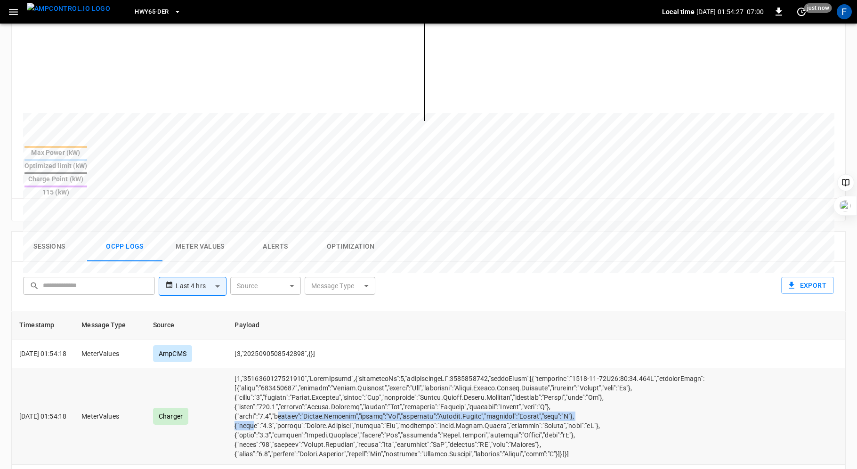
drag, startPoint x: 268, startPoint y: 392, endPoint x: 294, endPoint y: 380, distance: 29.3
click at [294, 380] on td "opcc-messages-table" at bounding box center [476, 416] width 498 height 97
click at [284, 412] on td "opcc-messages-table" at bounding box center [476, 416] width 498 height 97
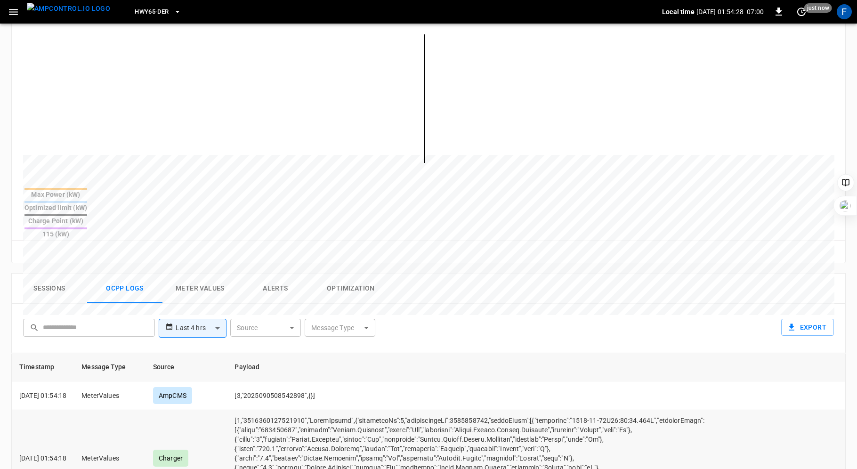
scroll to position [0, 0]
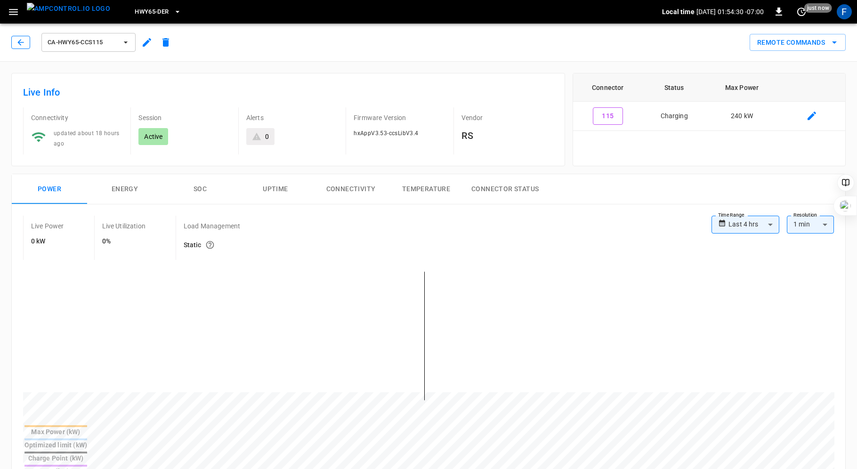
click at [13, 42] on button "button" at bounding box center [20, 42] width 19 height 13
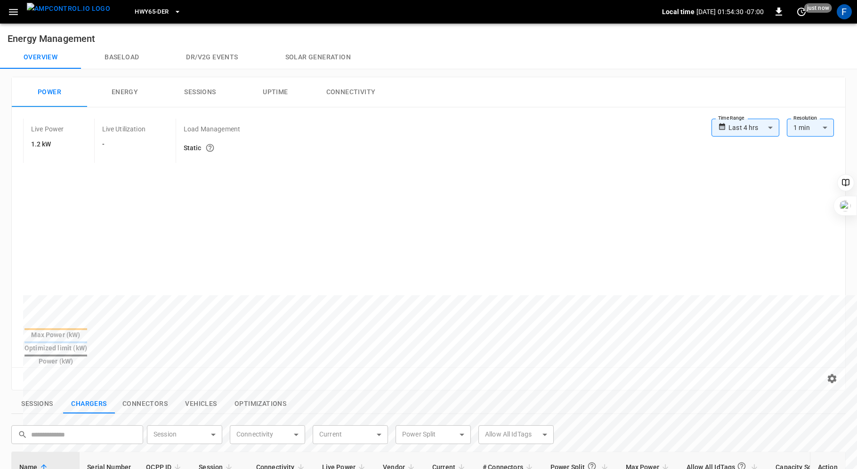
scroll to position [132, 0]
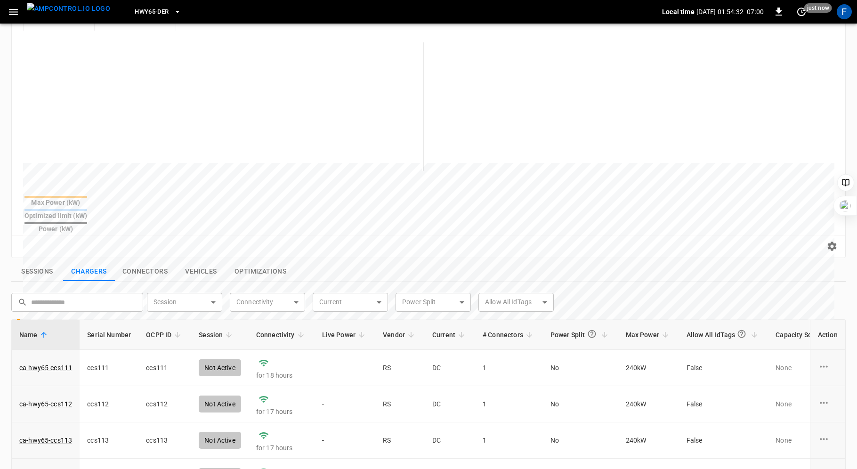
click at [339, 329] on span "Live Power" at bounding box center [345, 334] width 46 height 11
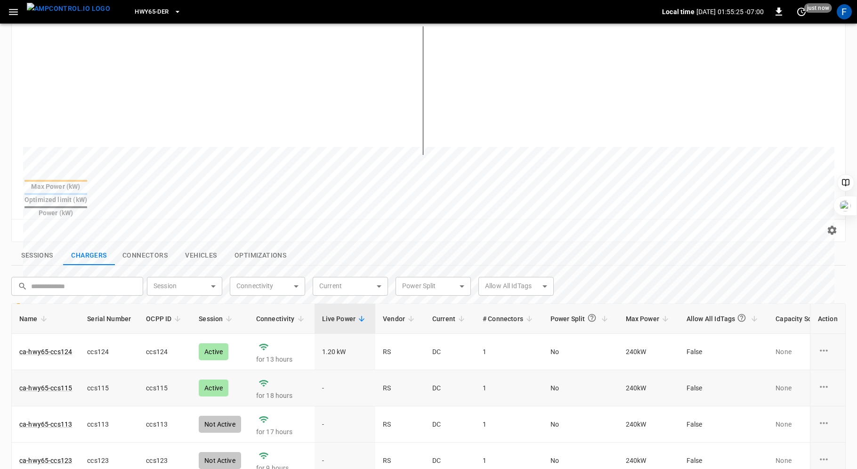
scroll to position [194, 0]
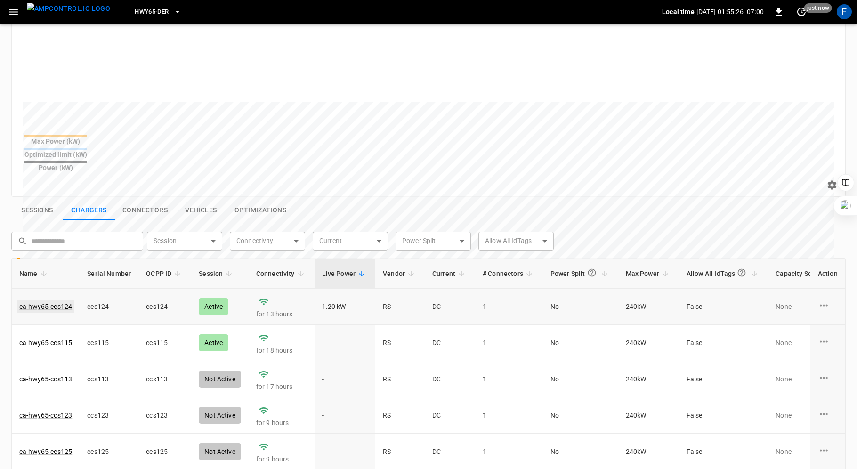
click at [65, 300] on link "ca-hwy65-ccs124" at bounding box center [45, 306] width 57 height 13
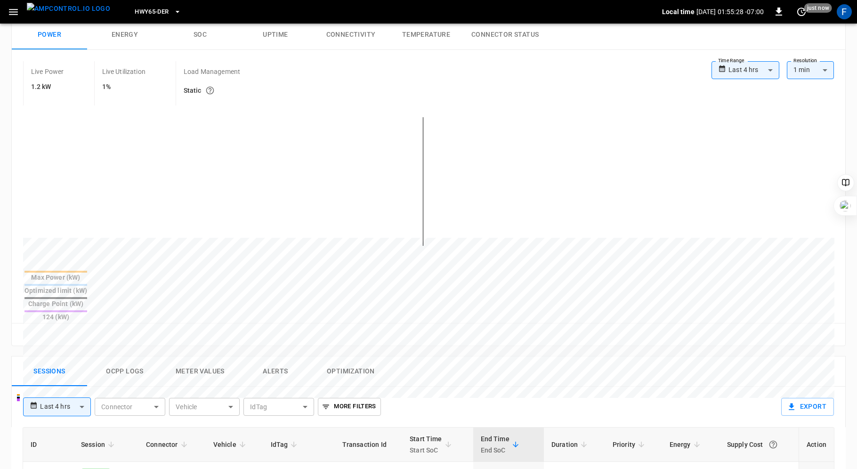
scroll to position [189, 0]
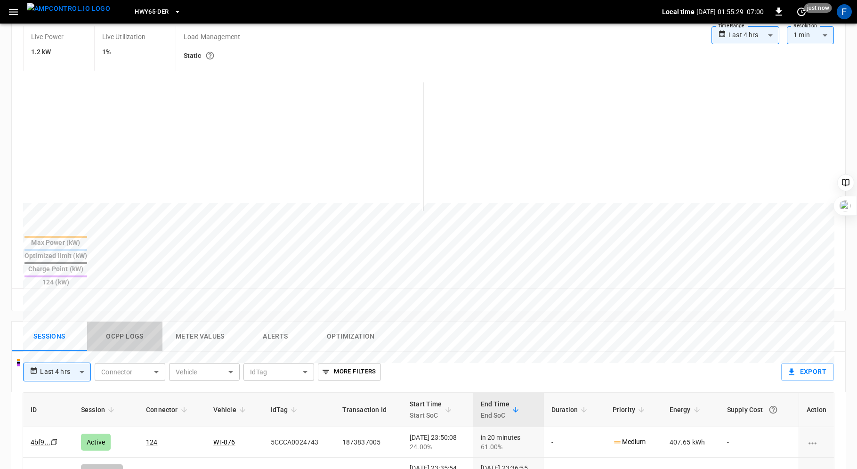
click at [122, 322] on button "Ocpp logs" at bounding box center [124, 337] width 75 height 30
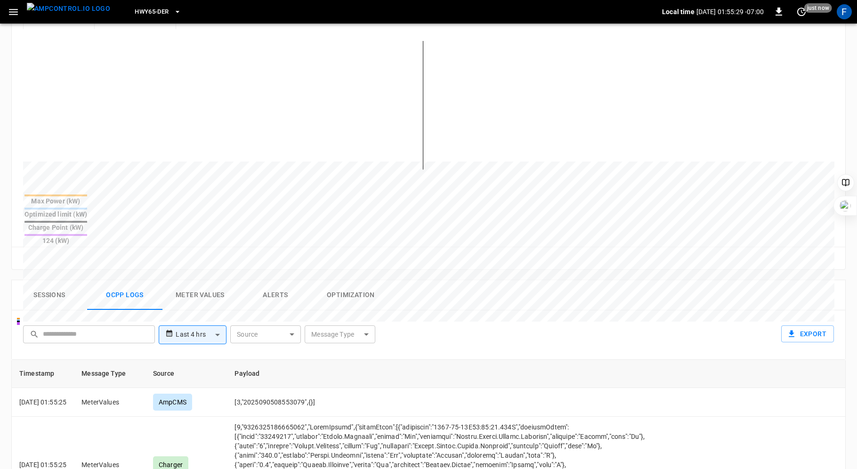
scroll to position [326, 0]
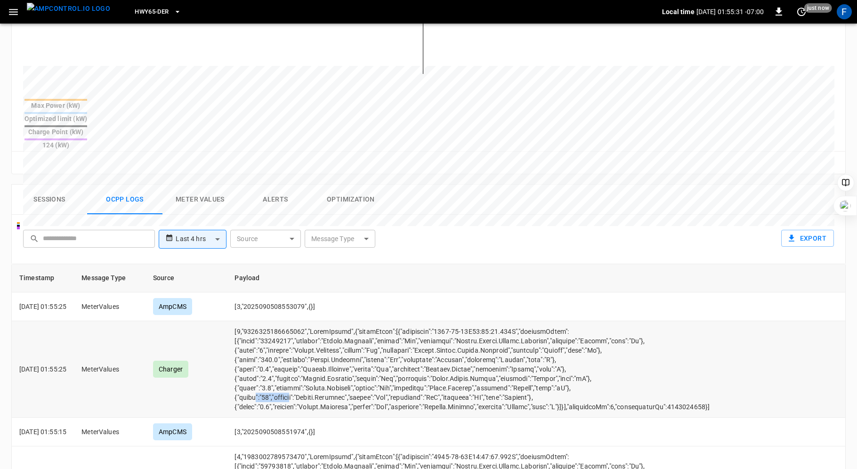
drag, startPoint x: 270, startPoint y: 359, endPoint x: 315, endPoint y: 359, distance: 44.8
click at [315, 359] on td "opcc-messages-table" at bounding box center [476, 369] width 498 height 97
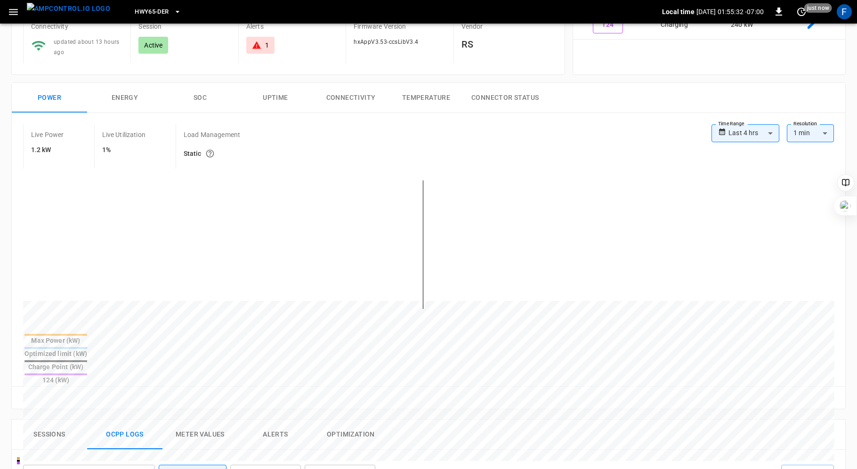
scroll to position [0, 0]
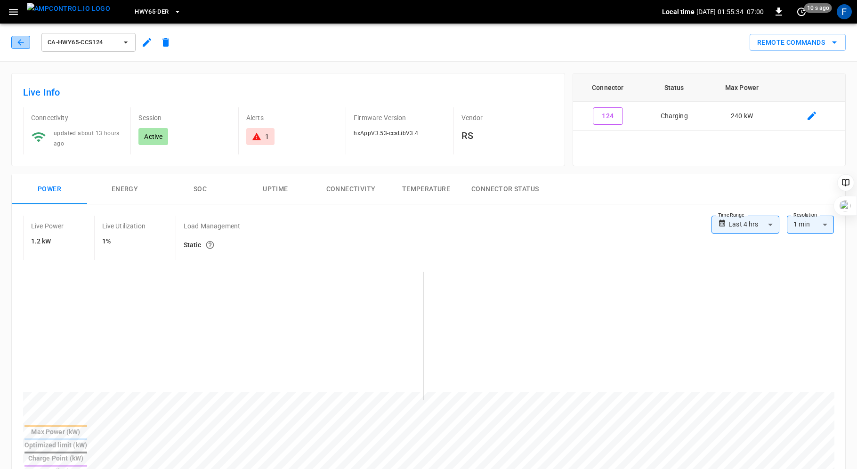
click at [17, 44] on icon "button" at bounding box center [20, 42] width 9 height 9
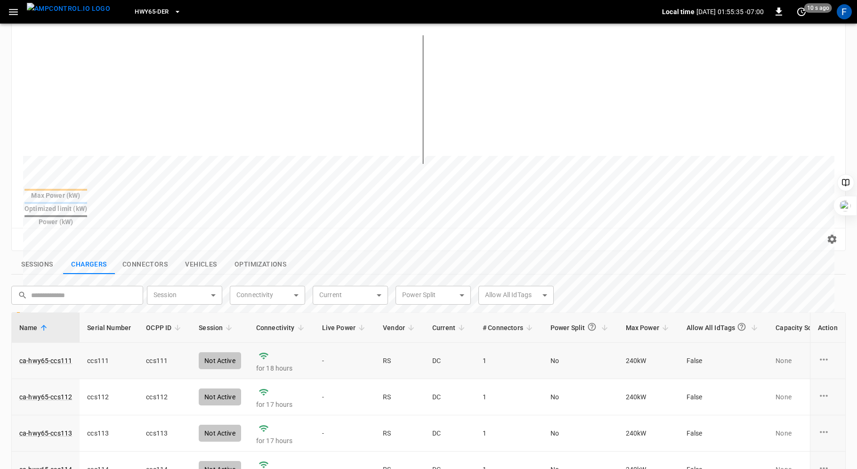
scroll to position [257, 0]
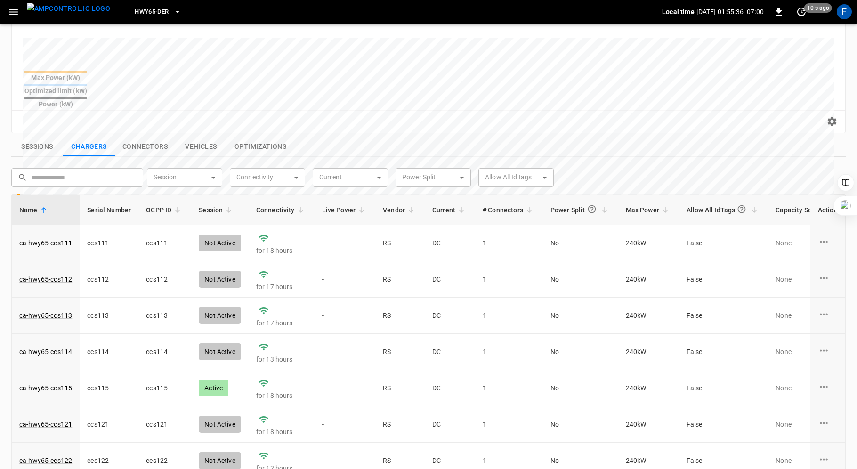
click at [334, 204] on span "Live Power" at bounding box center [345, 209] width 46 height 11
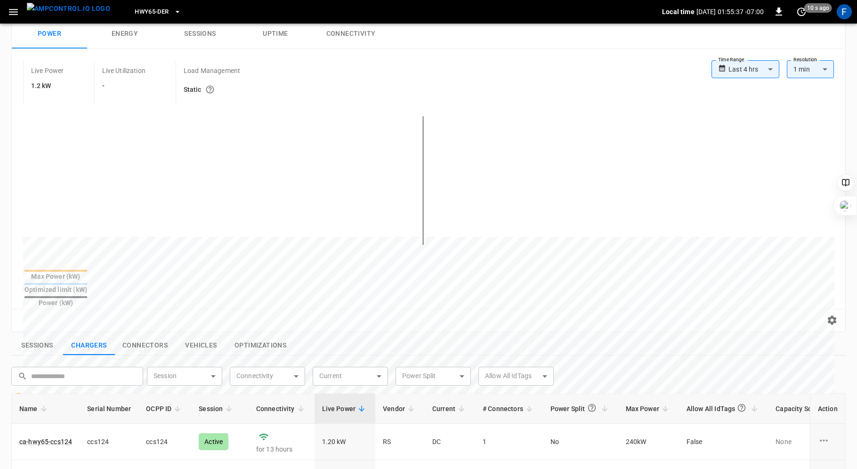
scroll to position [0, 0]
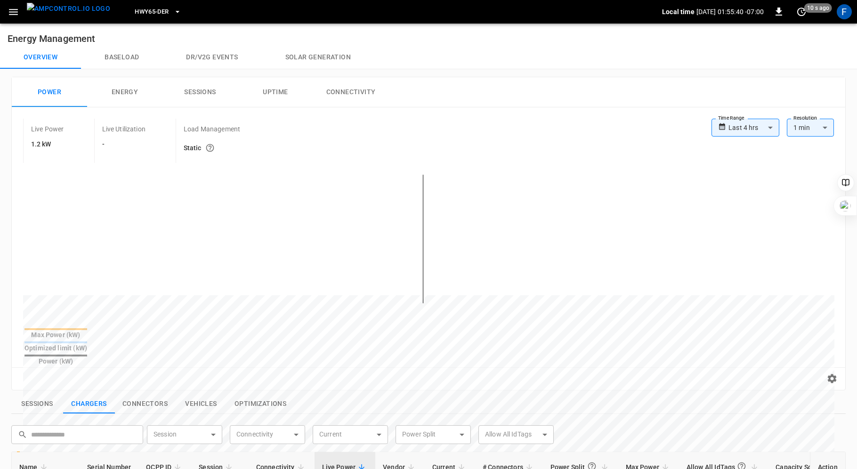
click at [34, 394] on button "Sessions" at bounding box center [37, 404] width 52 height 20
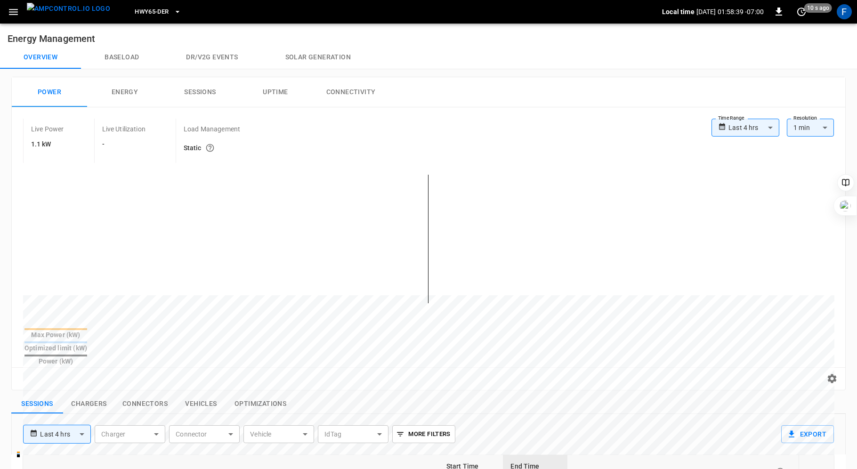
click at [86, 394] on button "Chargers" at bounding box center [89, 404] width 52 height 20
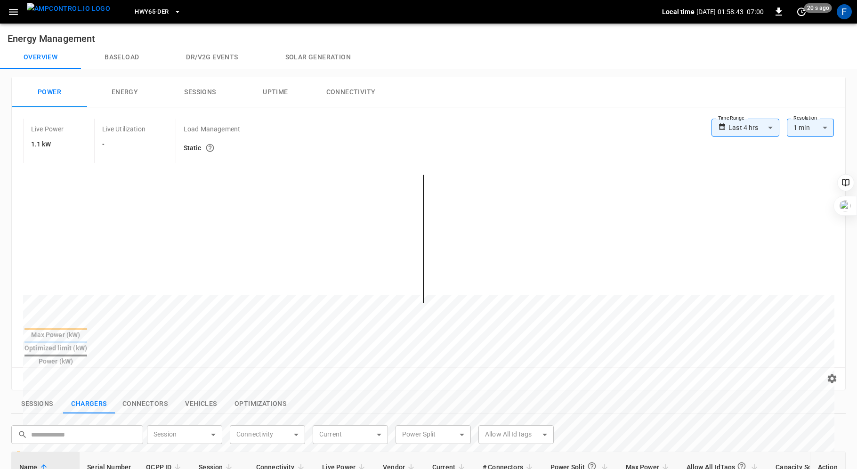
click at [40, 394] on button "Sessions" at bounding box center [37, 404] width 52 height 20
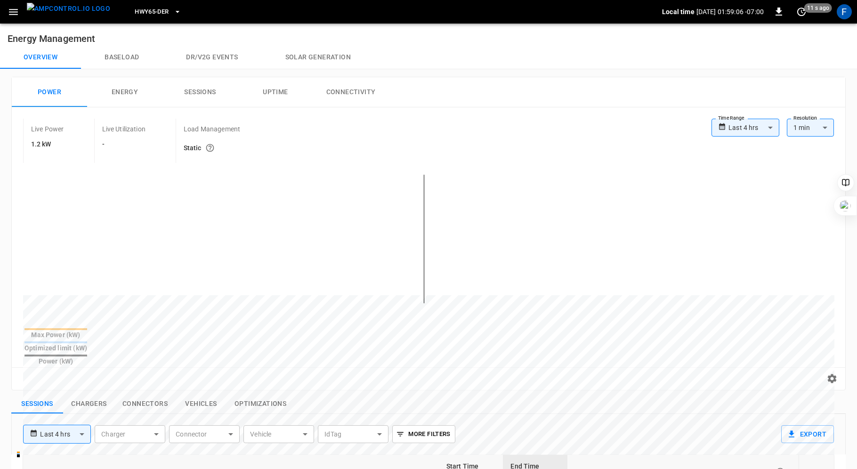
scroll to position [326, 0]
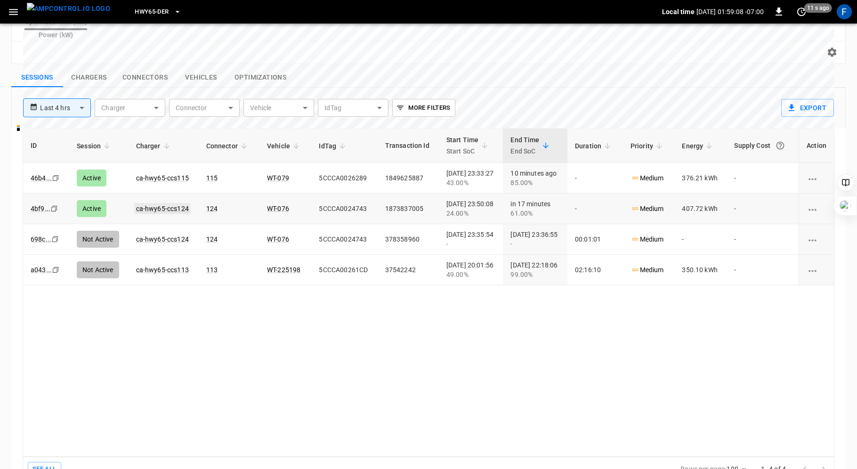
click at [155, 203] on link "ca-hwy65-ccs124" at bounding box center [162, 208] width 57 height 11
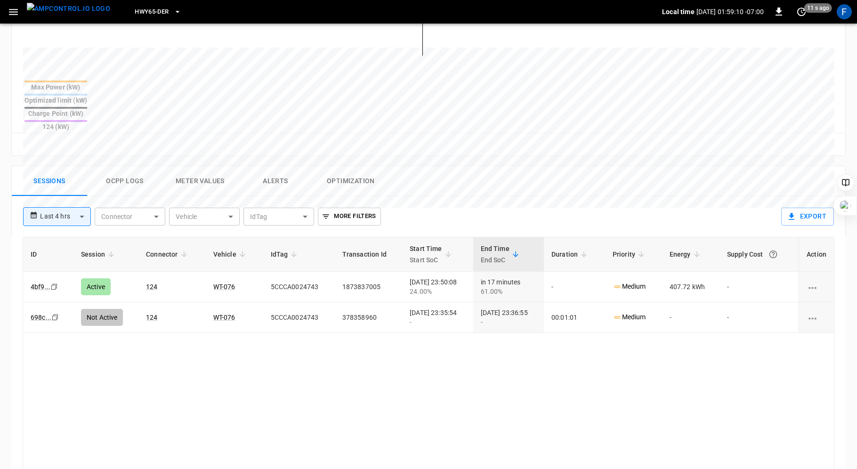
scroll to position [357, 0]
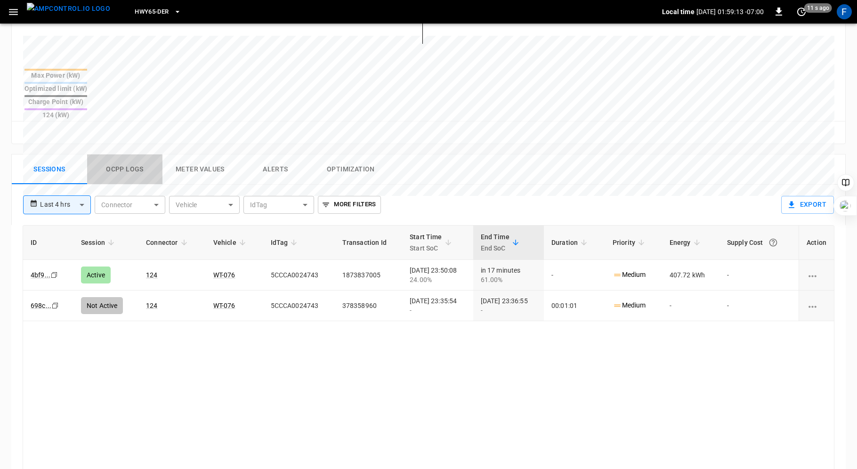
click at [122, 155] on button "Ocpp logs" at bounding box center [124, 170] width 75 height 30
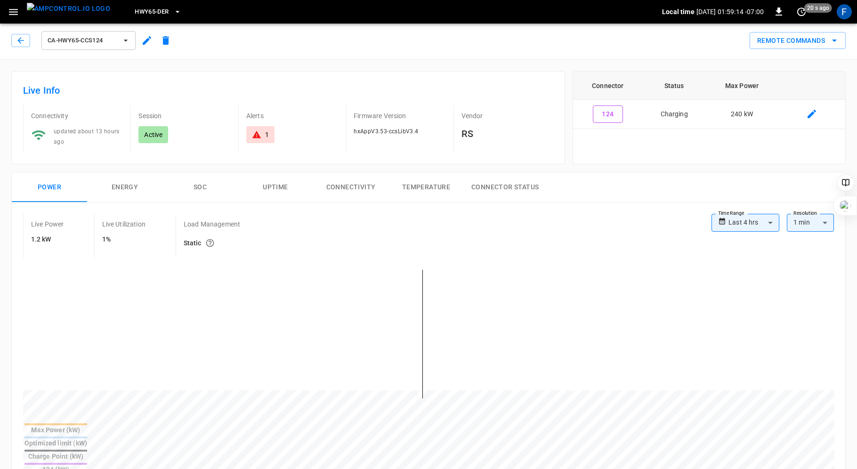
scroll to position [0, 0]
click at [196, 187] on button "SOC" at bounding box center [200, 189] width 75 height 30
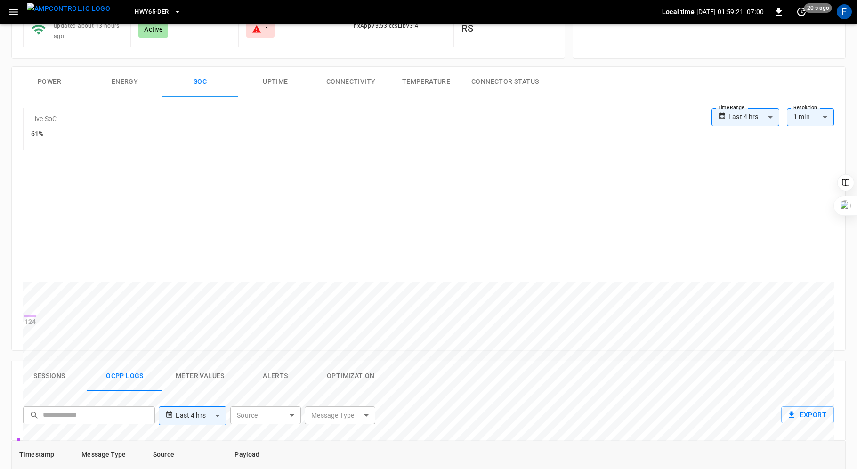
scroll to position [106, 0]
